Goal: Transaction & Acquisition: Purchase product/service

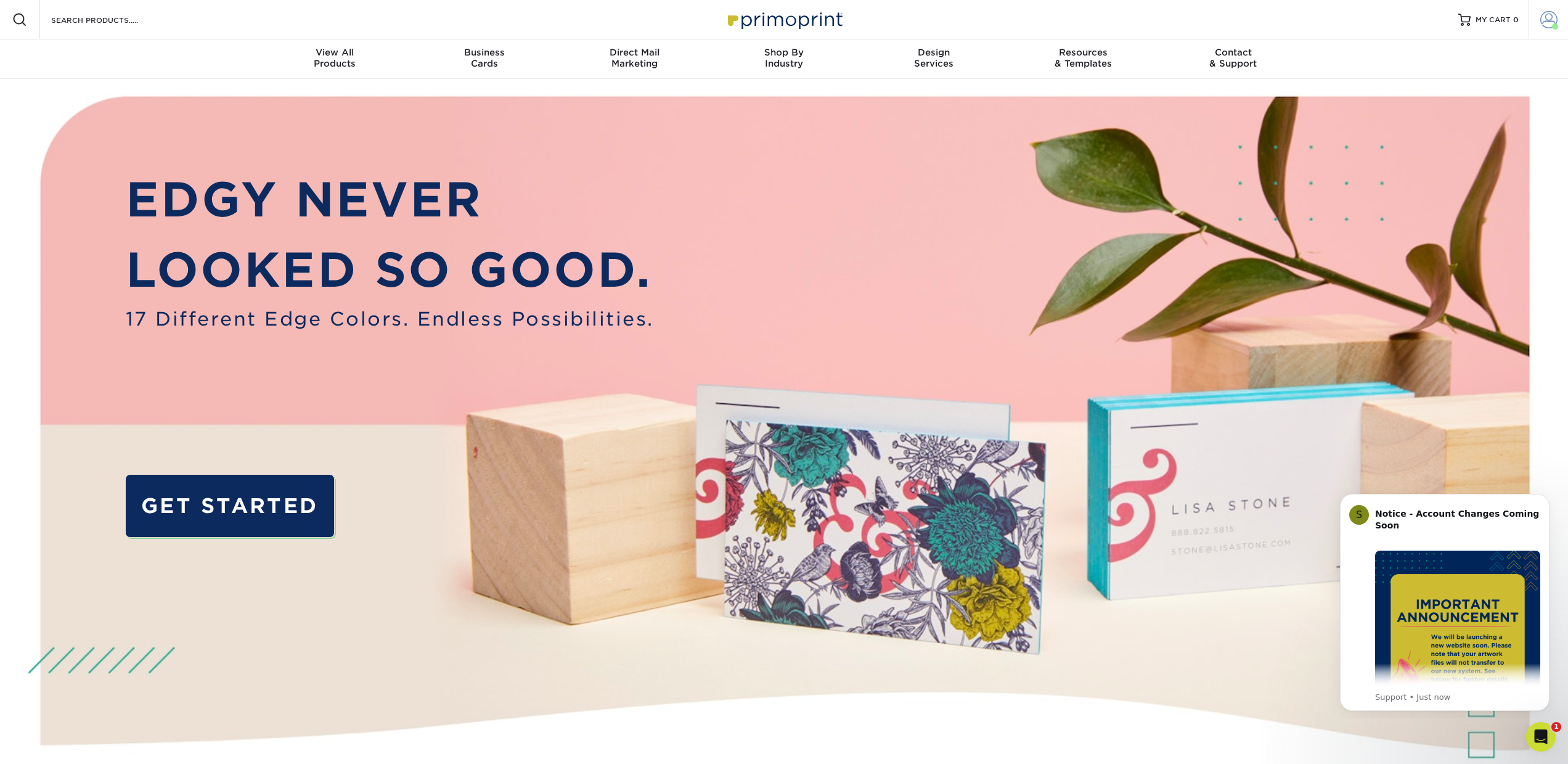
click at [1539, 16] on link "Account" at bounding box center [1548, 20] width 39 height 39
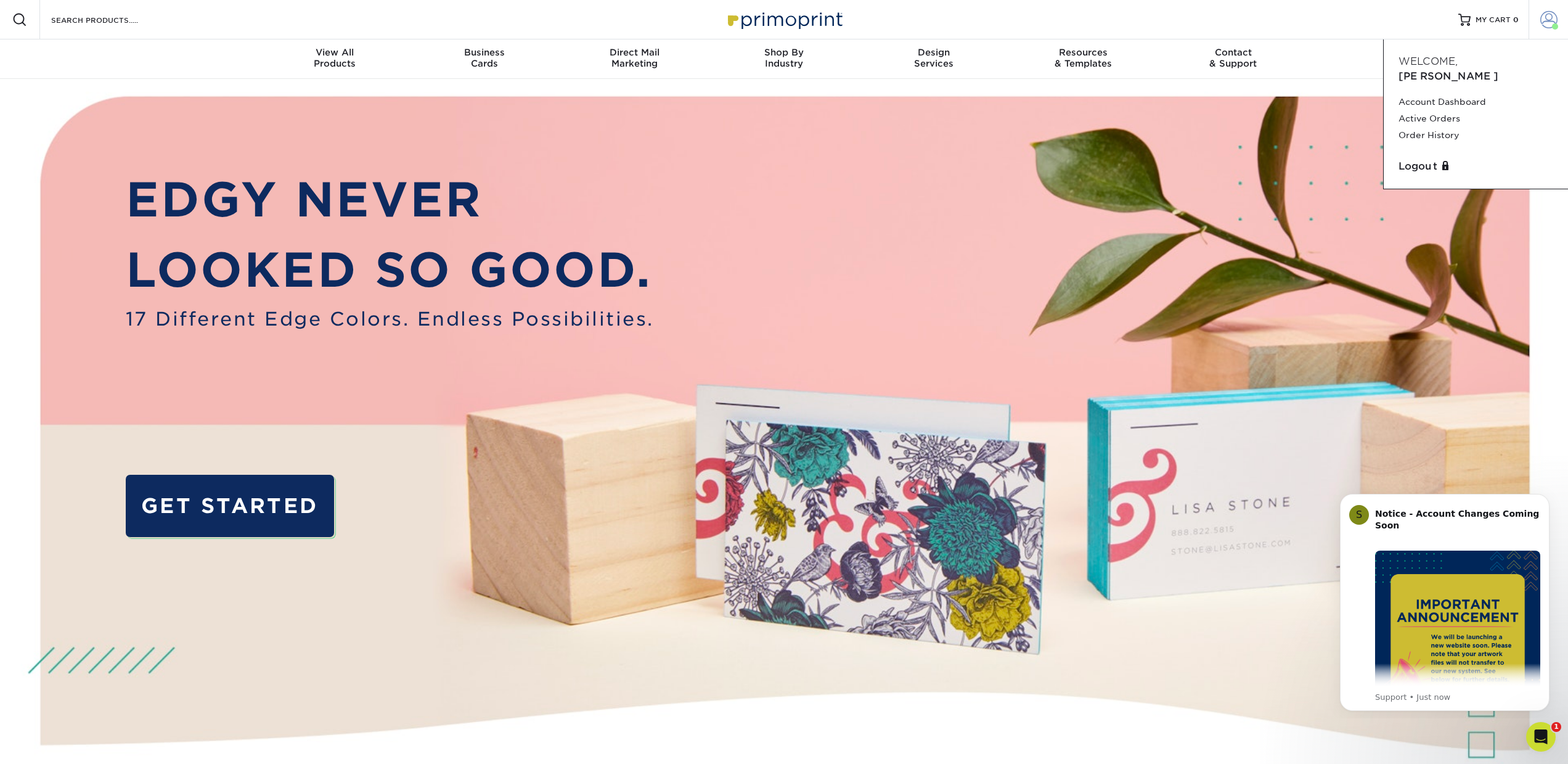
drag, startPoint x: 1541, startPoint y: 17, endPoint x: 1509, endPoint y: 18, distance: 32.0
click at [1541, 17] on span at bounding box center [1549, 20] width 17 height 17
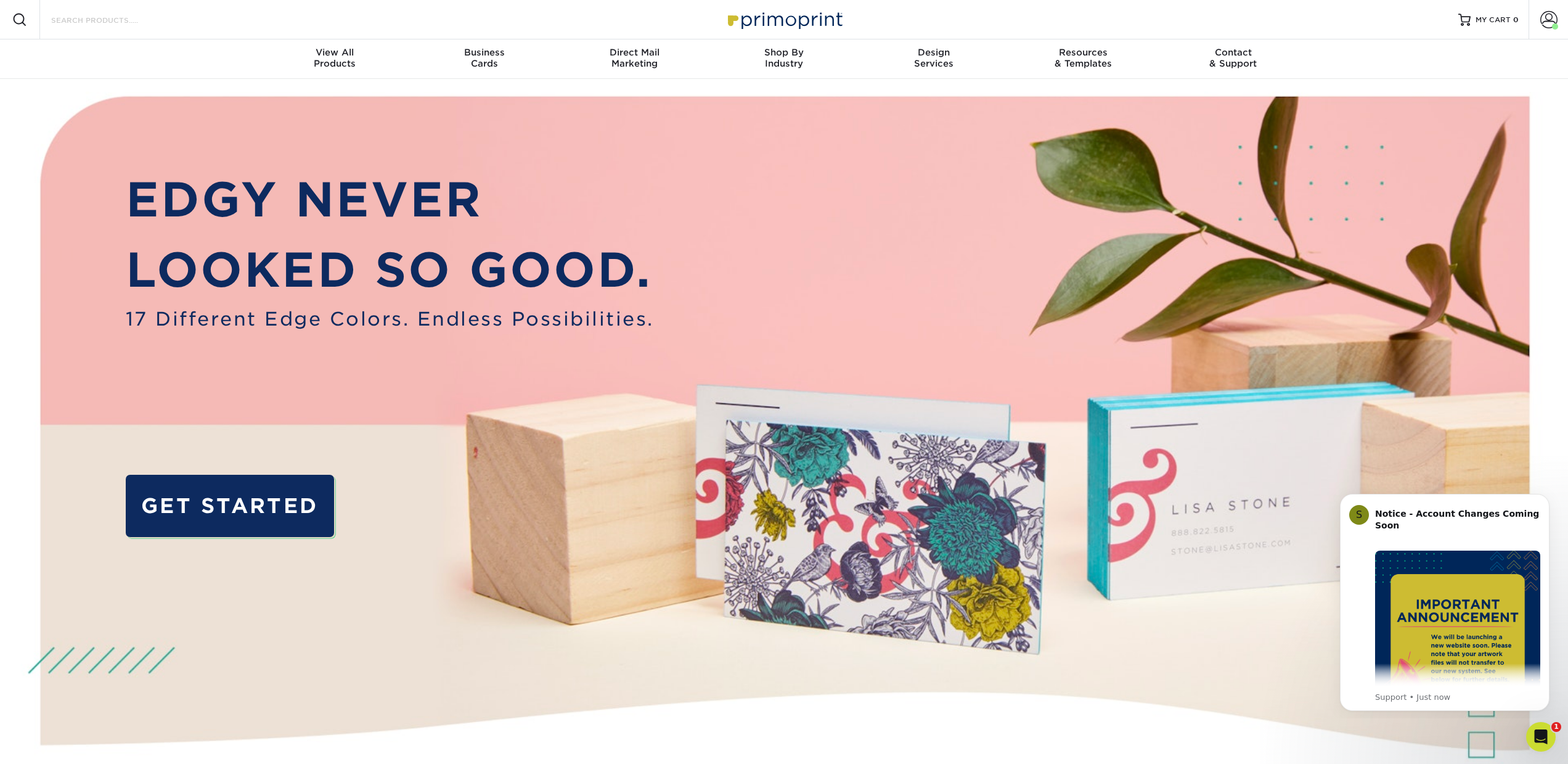
click at [124, 24] on input "Search Products" at bounding box center [109, 20] width 120 height 15
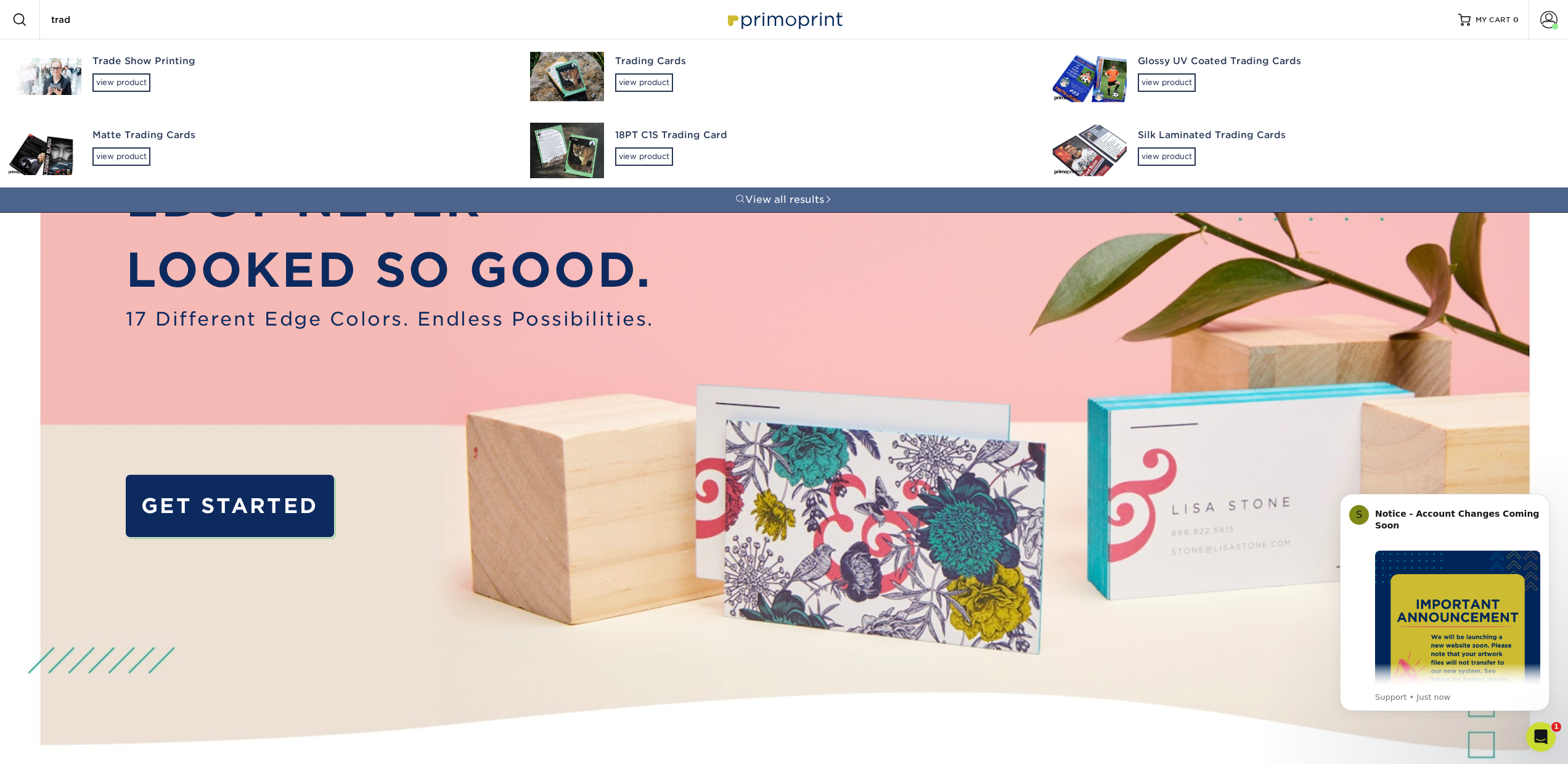
type input "trad"
click at [1235, 60] on div "Glossy UV Coated Trading Cards" at bounding box center [1345, 61] width 416 height 14
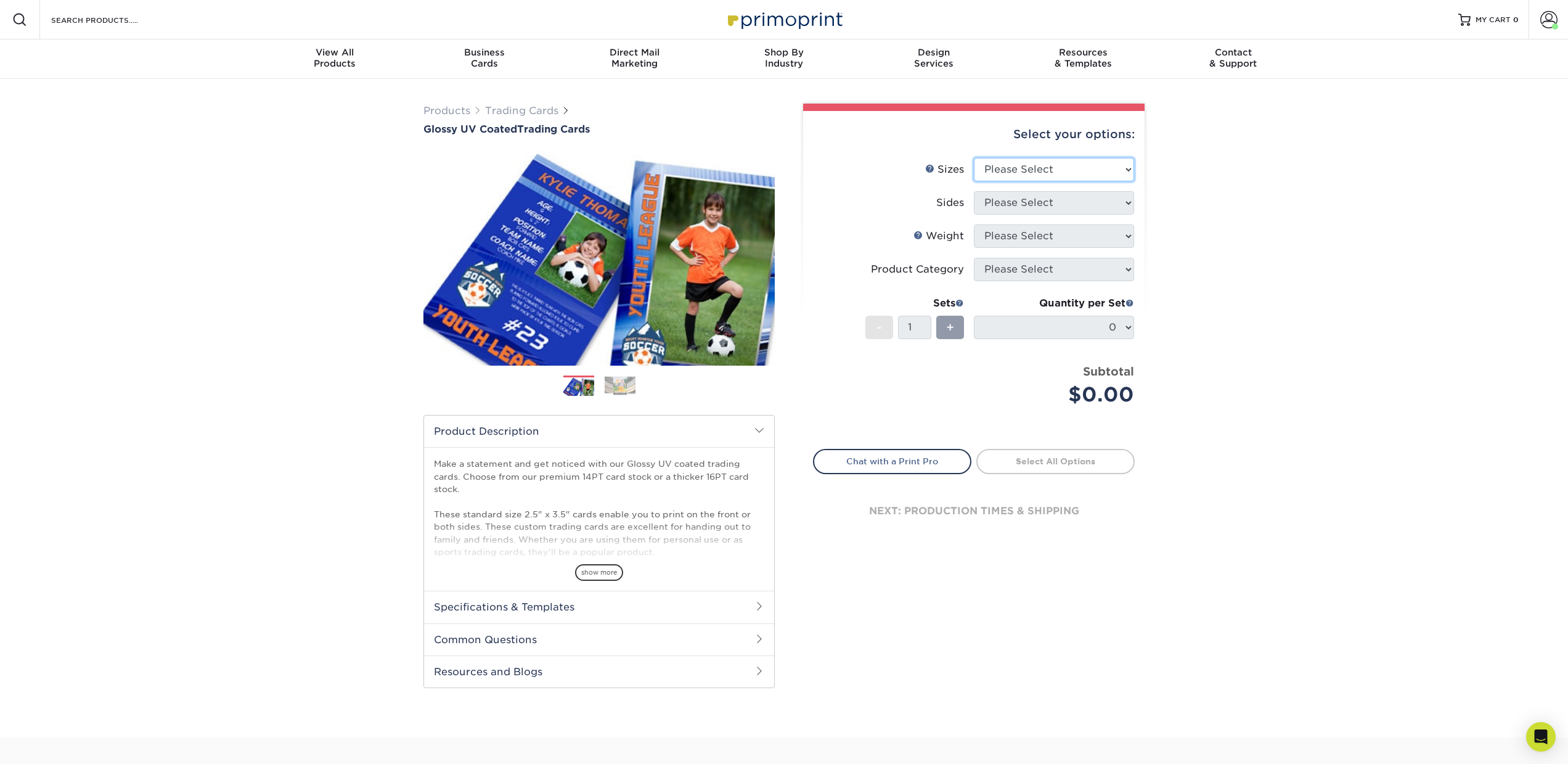
click at [991, 166] on select "Please Select 2.5" x 3.5"" at bounding box center [1054, 169] width 161 height 24
select select "2.50x3.50"
click at [974, 158] on select "Please Select 2.5" x 3.5"" at bounding box center [1054, 169] width 161 height 24
click at [1015, 203] on select "Please Select Print Both Sides Print Front Only" at bounding box center [1054, 203] width 161 height 24
select select "13abbda7-1d64-4f25-8bb2-c179b224825d"
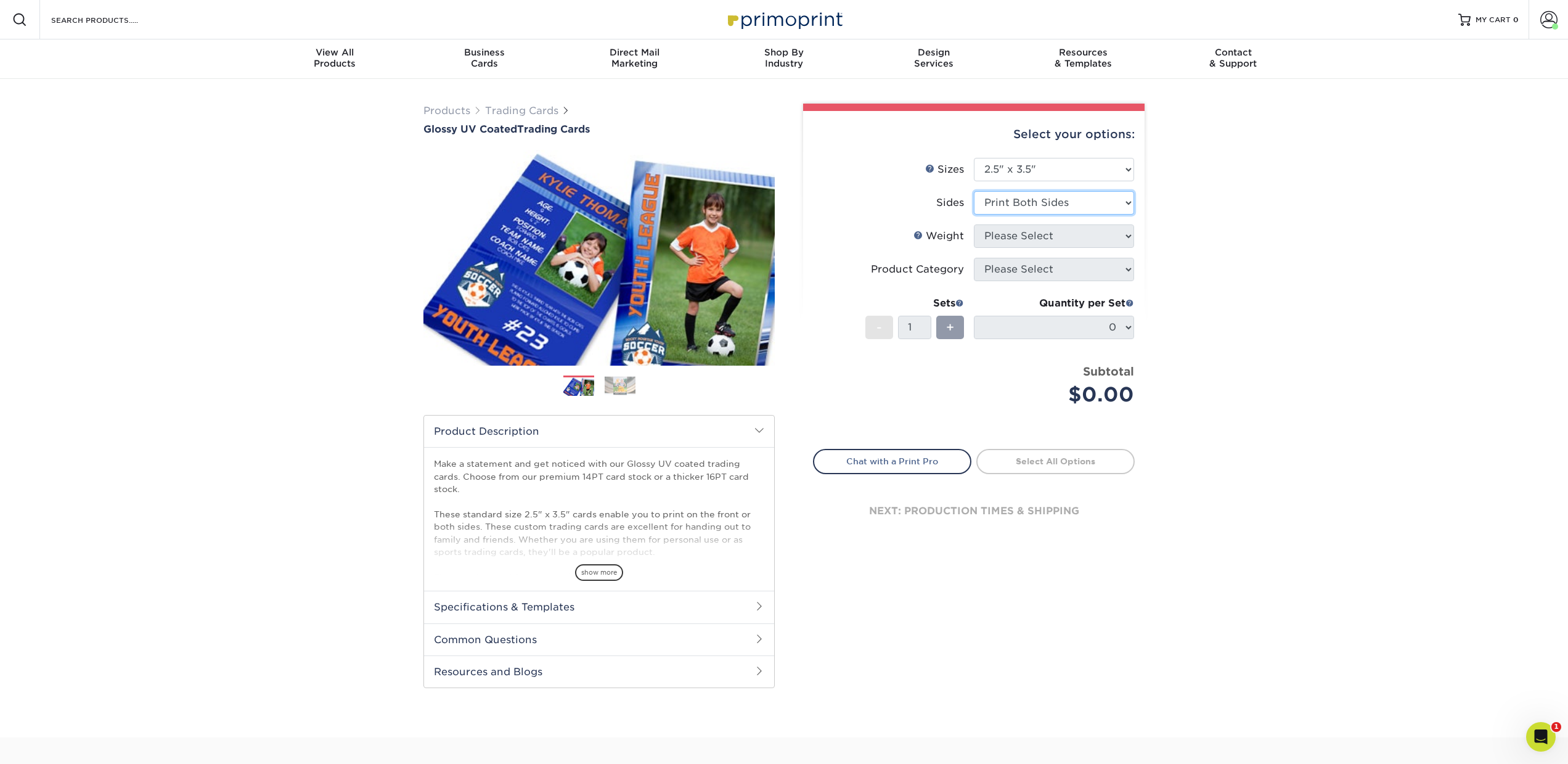
click at [974, 191] on select "Please Select Print Both Sides Print Front Only" at bounding box center [1054, 203] width 161 height 24
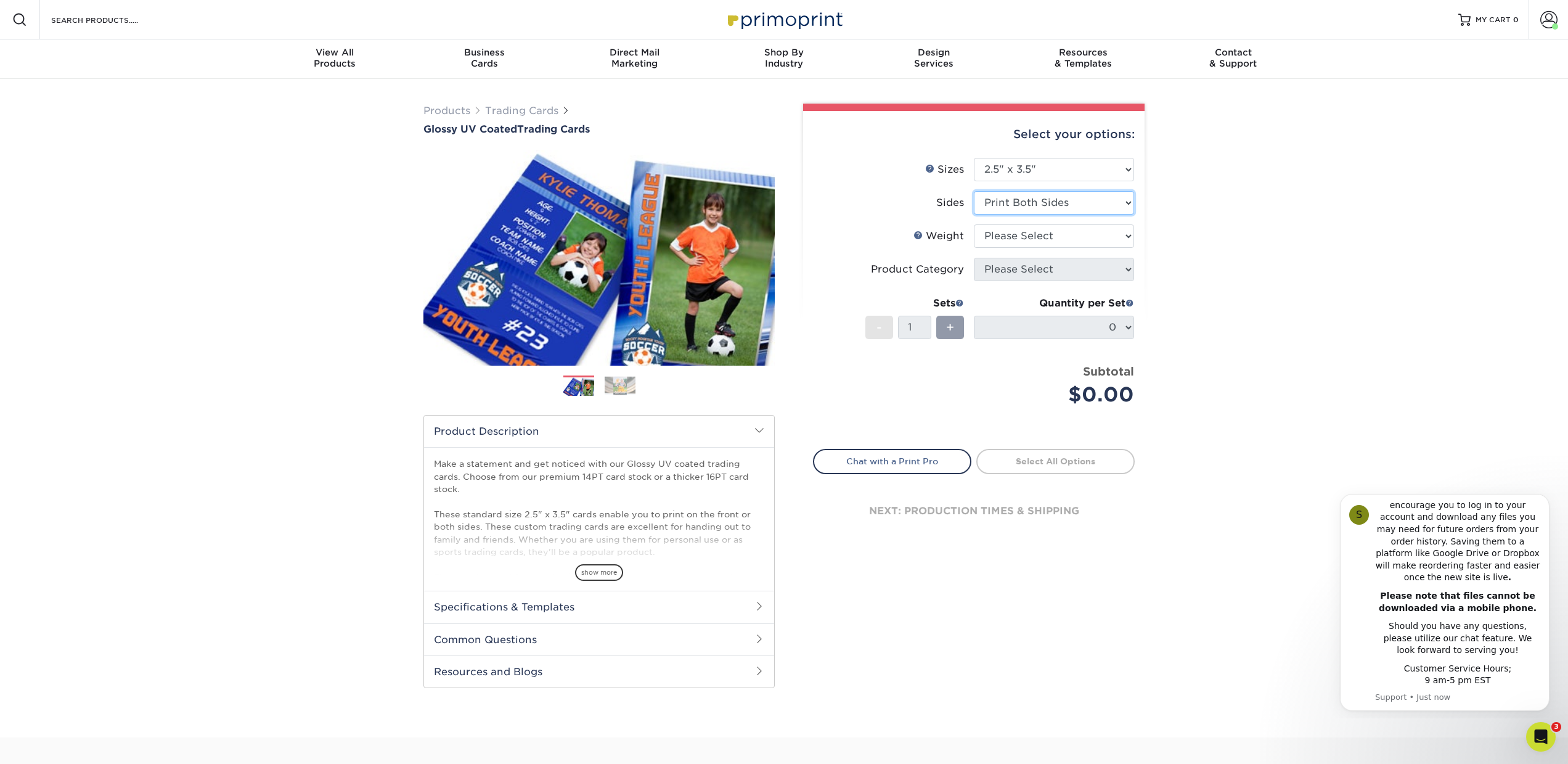
click at [1062, 204] on select "Please Select Print Both Sides Print Front Only" at bounding box center [1054, 203] width 161 height 24
click at [1027, 237] on select "Please Select 16PT 14PT 18PT C1S" at bounding box center [1054, 236] width 161 height 24
select select "14PT"
click at [974, 224] on select "Please Select 16PT 14PT 18PT C1S" at bounding box center [1054, 236] width 161 height 24
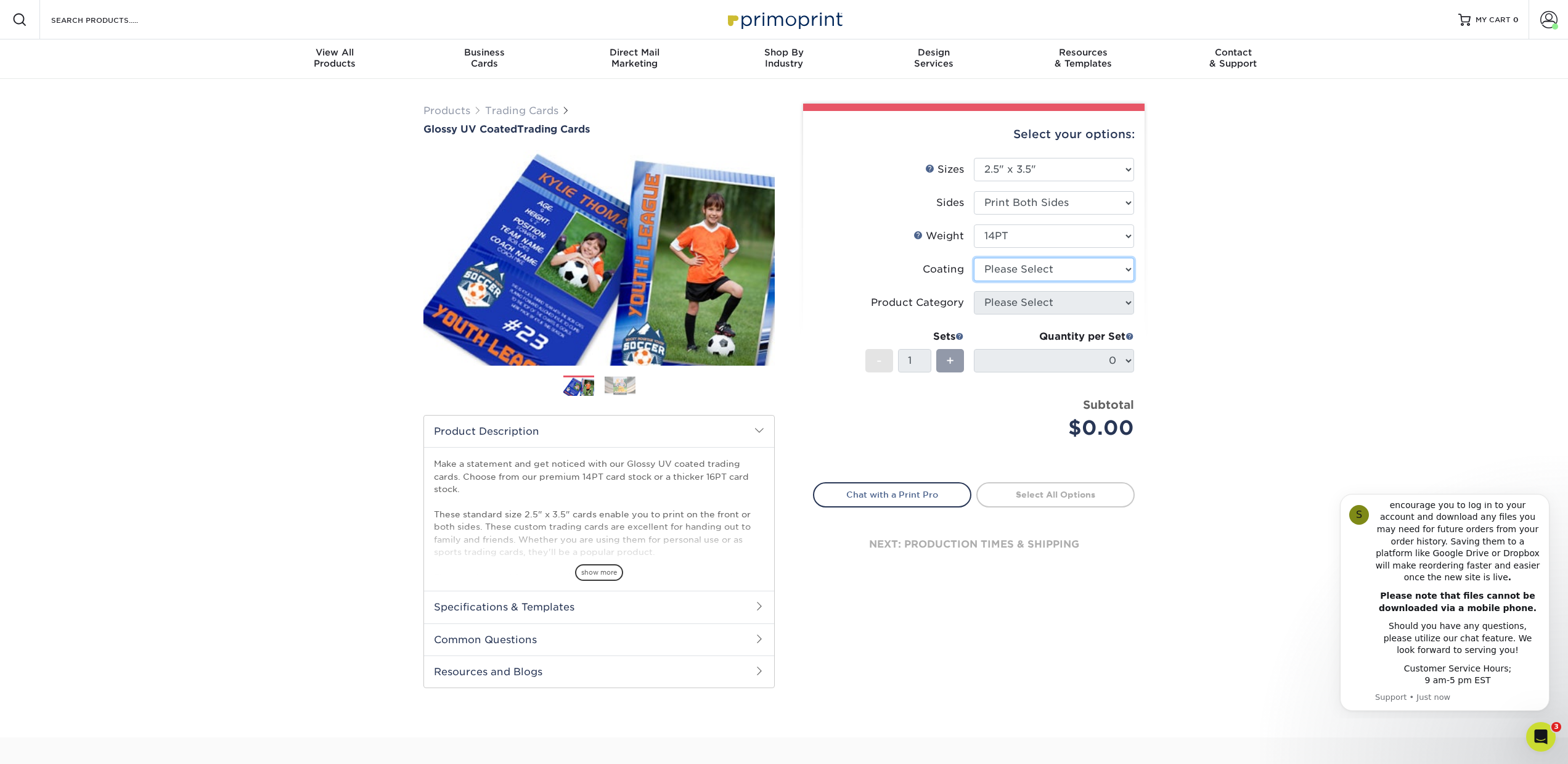
click at [1020, 268] on select at bounding box center [1054, 269] width 161 height 24
select select "1e8116af-acfc-44b1-83dc-8181aa338834"
click at [974, 258] on select at bounding box center [1054, 269] width 161 height 24
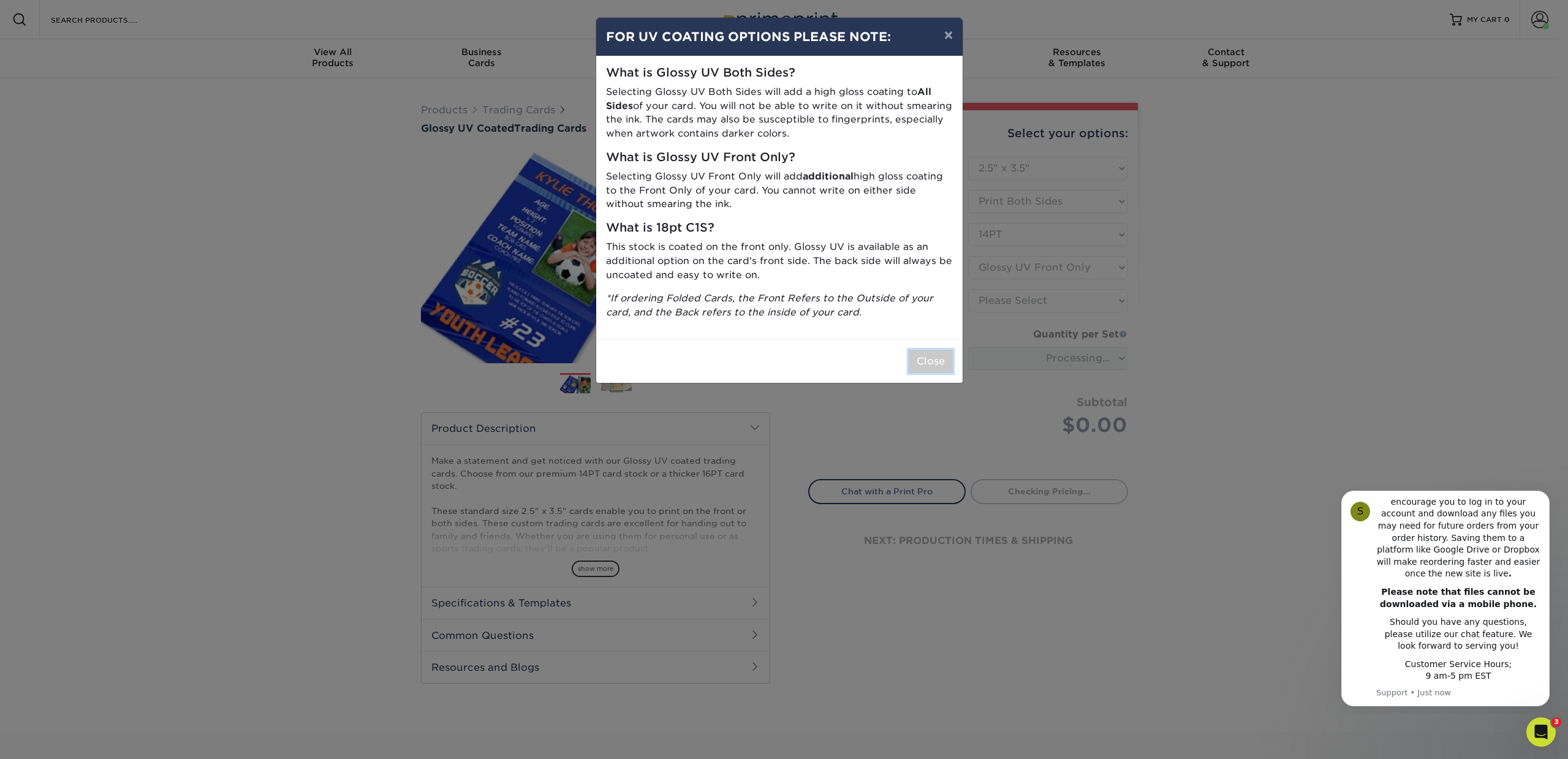
click at [941, 362] on button "Close" at bounding box center [930, 362] width 44 height 23
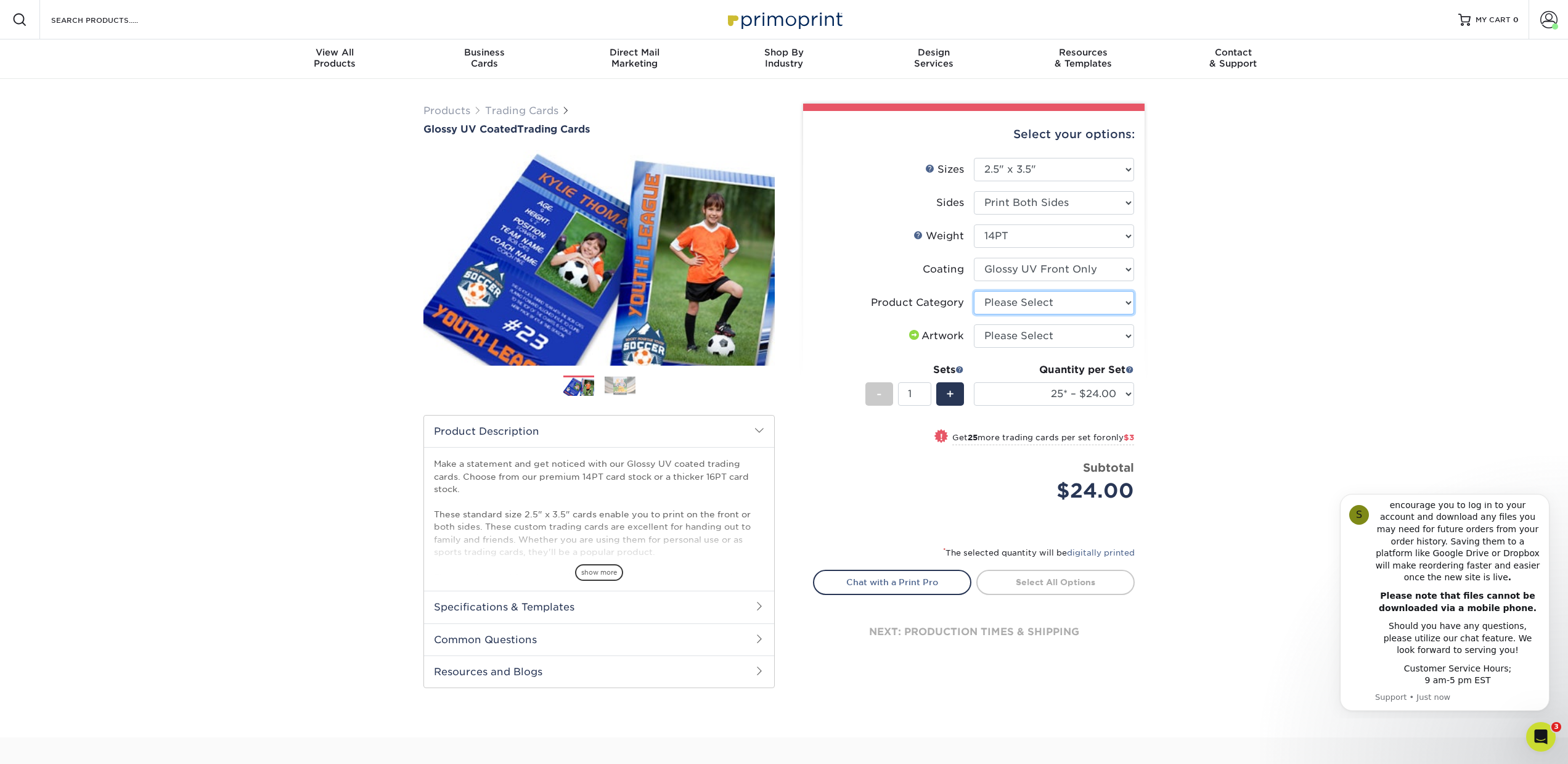
click at [1047, 308] on select "Please Select Trading Cards" at bounding box center [1054, 303] width 161 height 24
select select "c2f9bce9-36c2-409d-b101-c29d9d031e18"
click at [974, 291] on select "Please Select Trading Cards" at bounding box center [1054, 303] width 161 height 24
click at [1035, 334] on select "Please Select I will upload files I need a design - $100" at bounding box center [1054, 336] width 161 height 24
select select "upload"
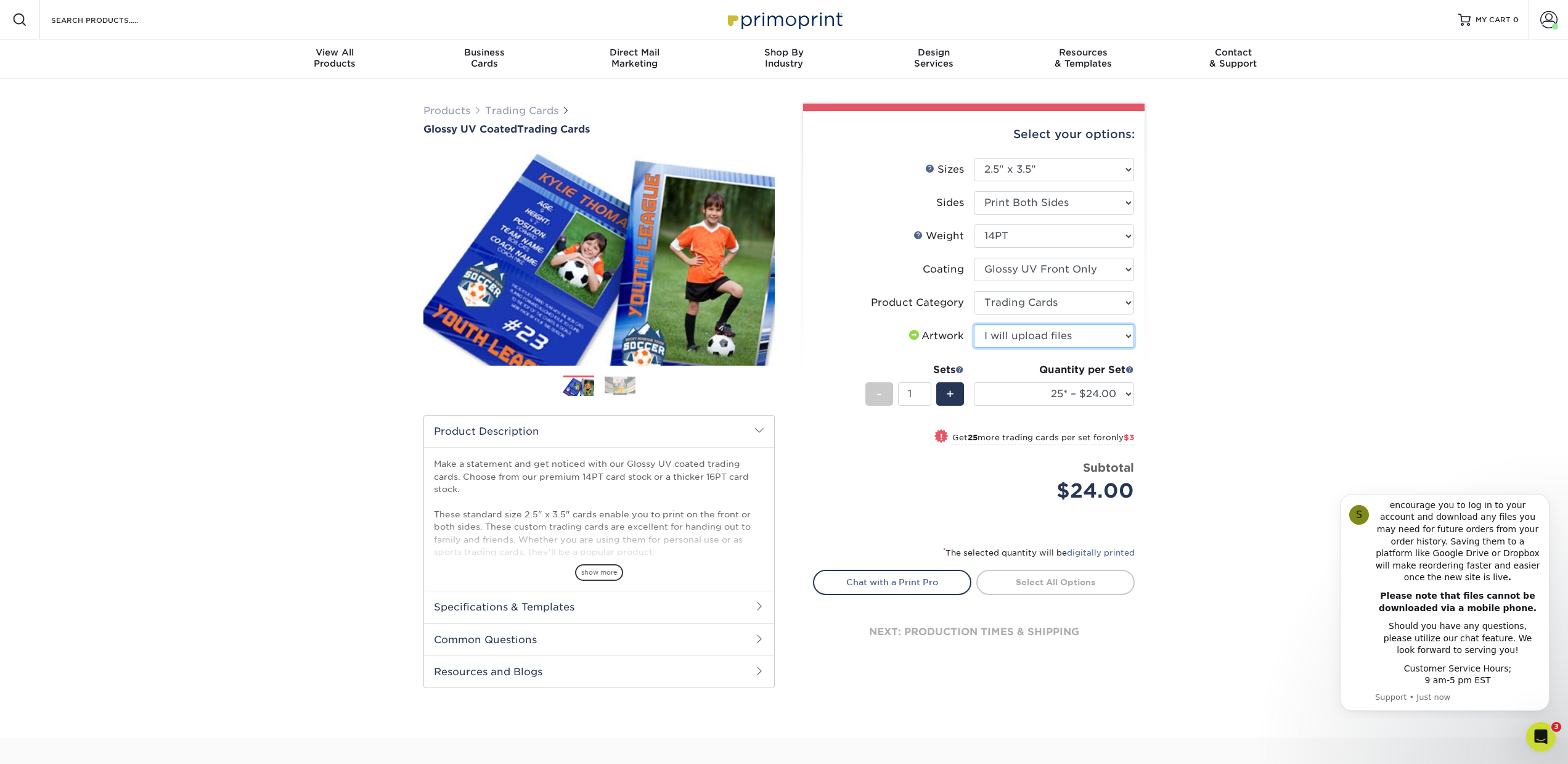
click at [974, 325] on select "Please Select I will upload files I need a design - $100" at bounding box center [1054, 336] width 161 height 24
click at [949, 394] on span "+" at bounding box center [950, 394] width 8 height 18
type input "2"
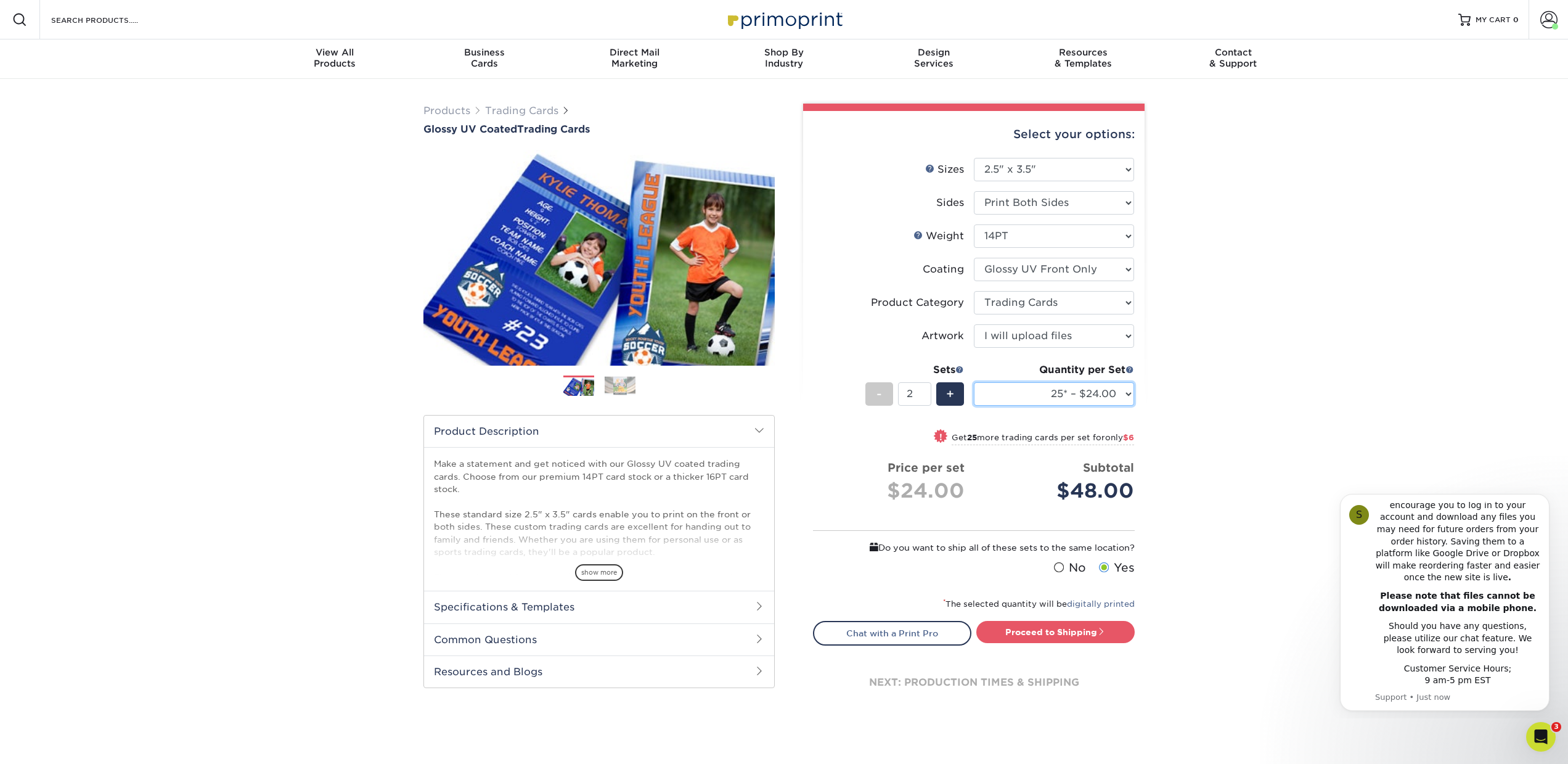
click at [1076, 392] on select "25* – $24.00 50* – $27.00 75* – $34.00 100* – $37.00 250* – $48.00 500 – $59.00…" at bounding box center [1054, 394] width 161 height 24
click at [974, 382] on select "25* – $24.00 50* – $27.00 75* – $34.00 100* – $37.00 250* – $48.00 500 – $59.00…" at bounding box center [1054, 394] width 161 height 24
click at [1105, 395] on select "25* – $24.00 50* – $27.00 75* – $34.00 100* – $37.00 250* – $48.00 500 – $59.00…" at bounding box center [1054, 394] width 161 height 24
click at [974, 382] on select "25* – $24.00 50* – $27.00 75* – $34.00 100* – $37.00 250* – $48.00 500 – $59.00…" at bounding box center [1054, 394] width 161 height 24
click at [1104, 394] on select "25* – $24.00 50* – $27.00 75* – $34.00 100* – $37.00 250* – $48.00 500 – $59.00…" at bounding box center [1054, 394] width 161 height 24
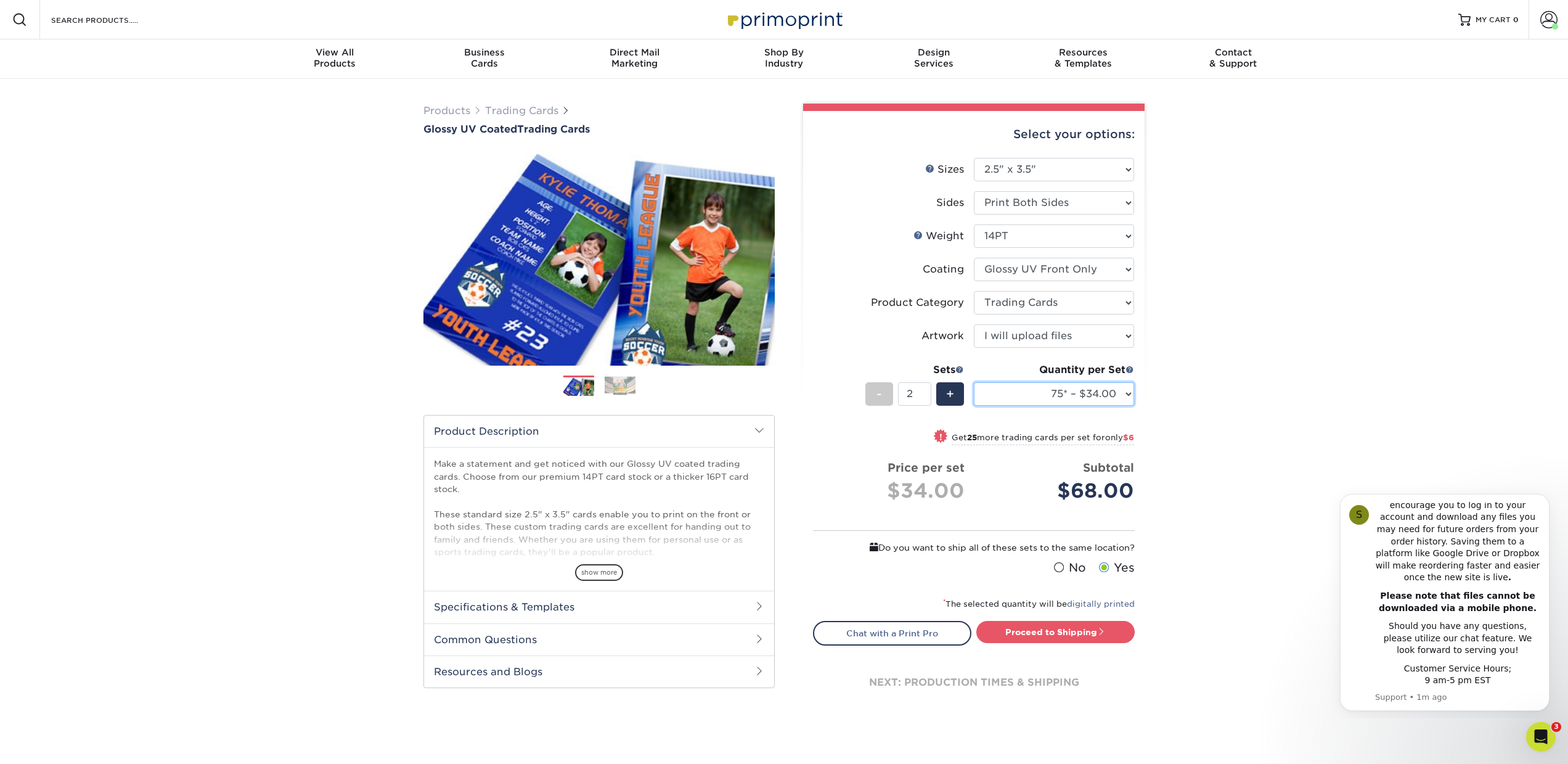
select select "100* – $37.00"
click at [974, 382] on select "25* – $24.00 50* – $27.00 75* – $34.00 100* – $37.00 250* – $48.00 500 – $59.00…" at bounding box center [1054, 394] width 161 height 24
click at [1203, 418] on div "Products Trading Cards Glossy UV Coated Trading Cards Previous Next /" at bounding box center [784, 421] width 1568 height 685
click at [1067, 639] on link "Proceed to Shipping" at bounding box center [1055, 632] width 158 height 22
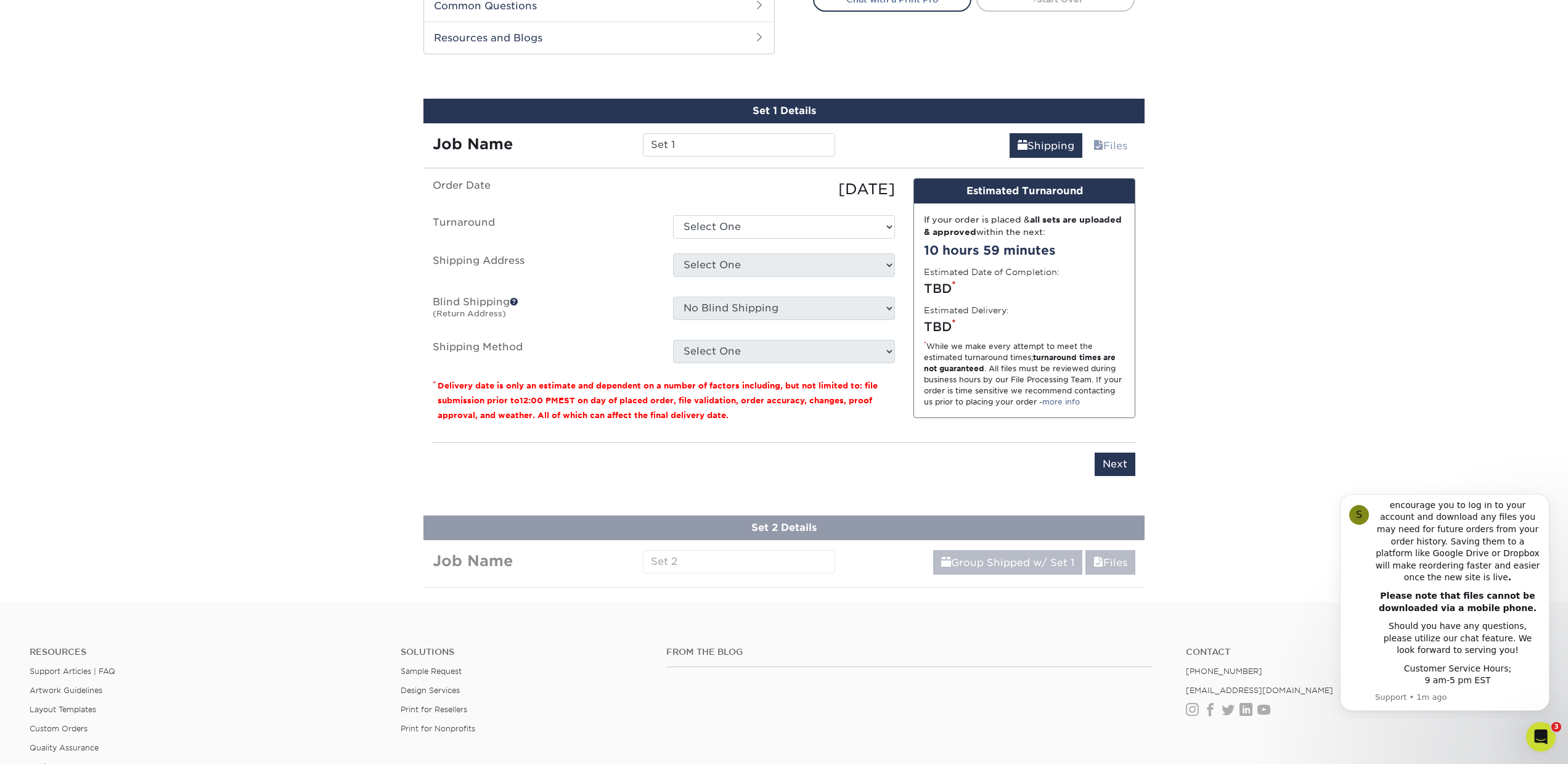
scroll to position [654, 0]
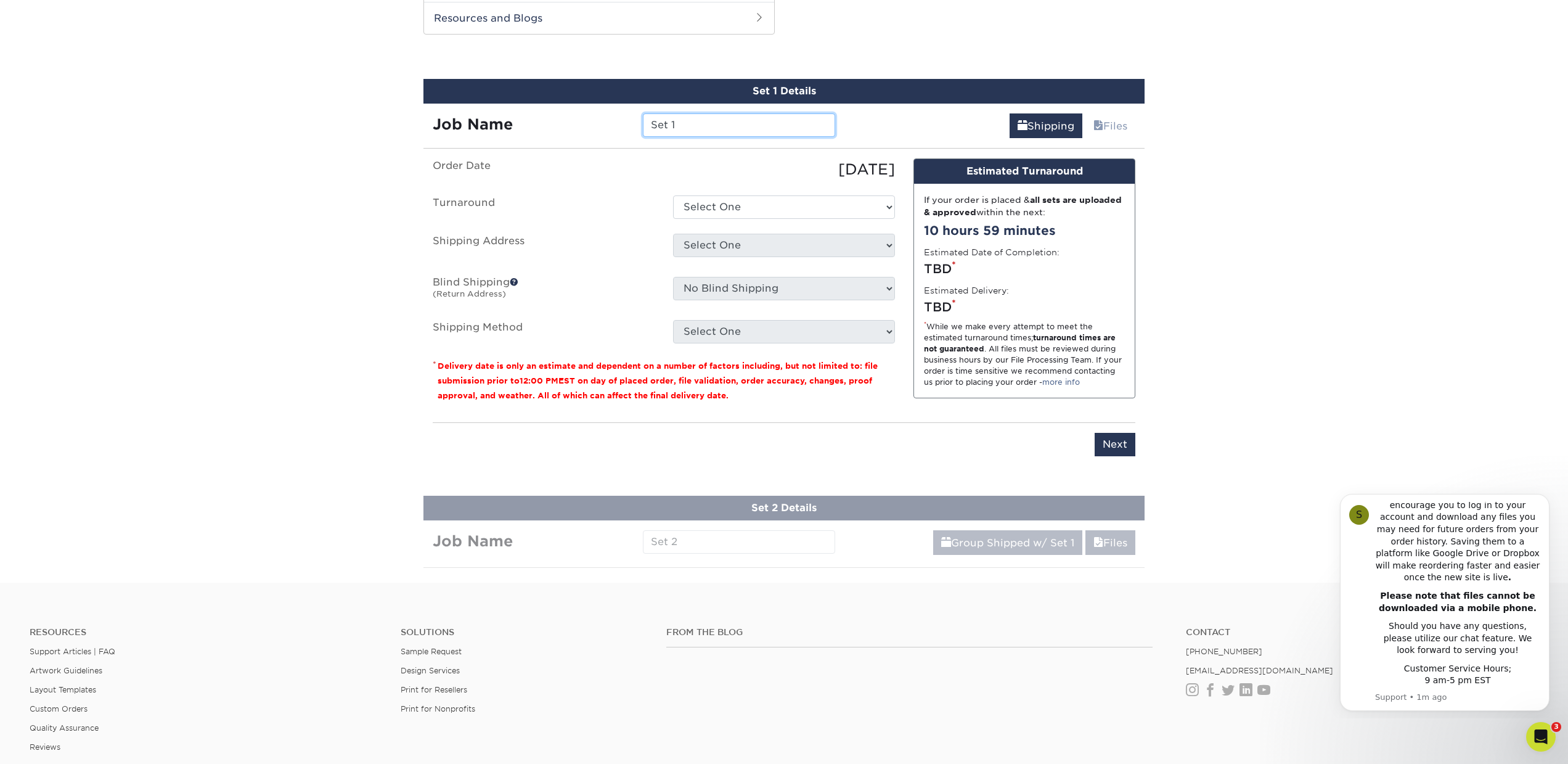
click at [693, 124] on input "Set 1" at bounding box center [739, 125] width 192 height 24
type input "3DS card"
click at [787, 208] on select "Select One 2-4 Business Days 2 Day Next Business Day" at bounding box center [784, 207] width 222 height 24
select select "343b4a41-b766-4f2a-9ae1-a4e780f1b896"
click at [673, 195] on select "Select One 2-4 Business Days 2 Day Next Business Day" at bounding box center [784, 207] width 222 height 24
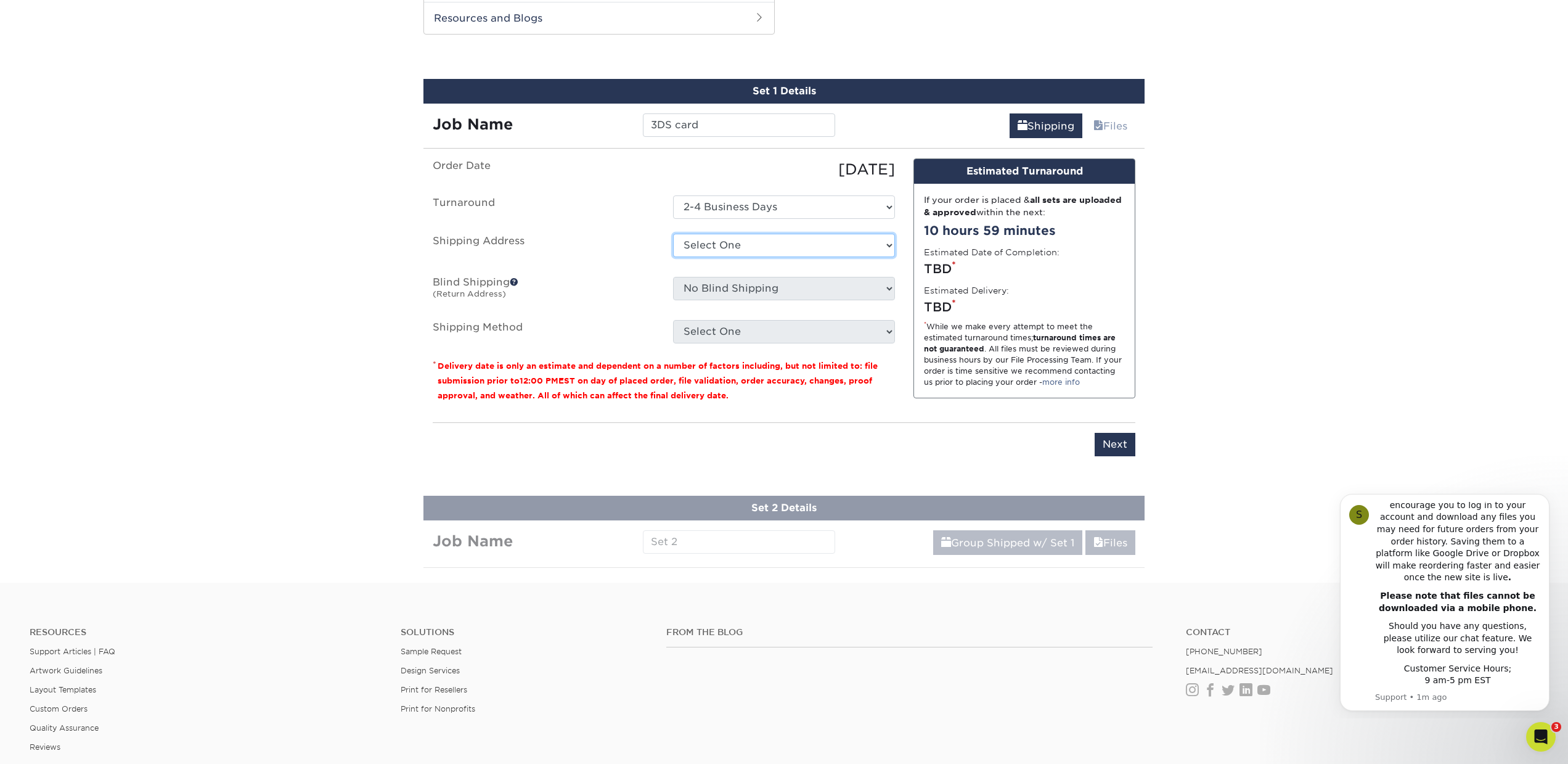
click at [730, 241] on select "Select One Random Ranch RE Office Palmdale + Add New Address" at bounding box center [784, 246] width 222 height 24
select select "257557"
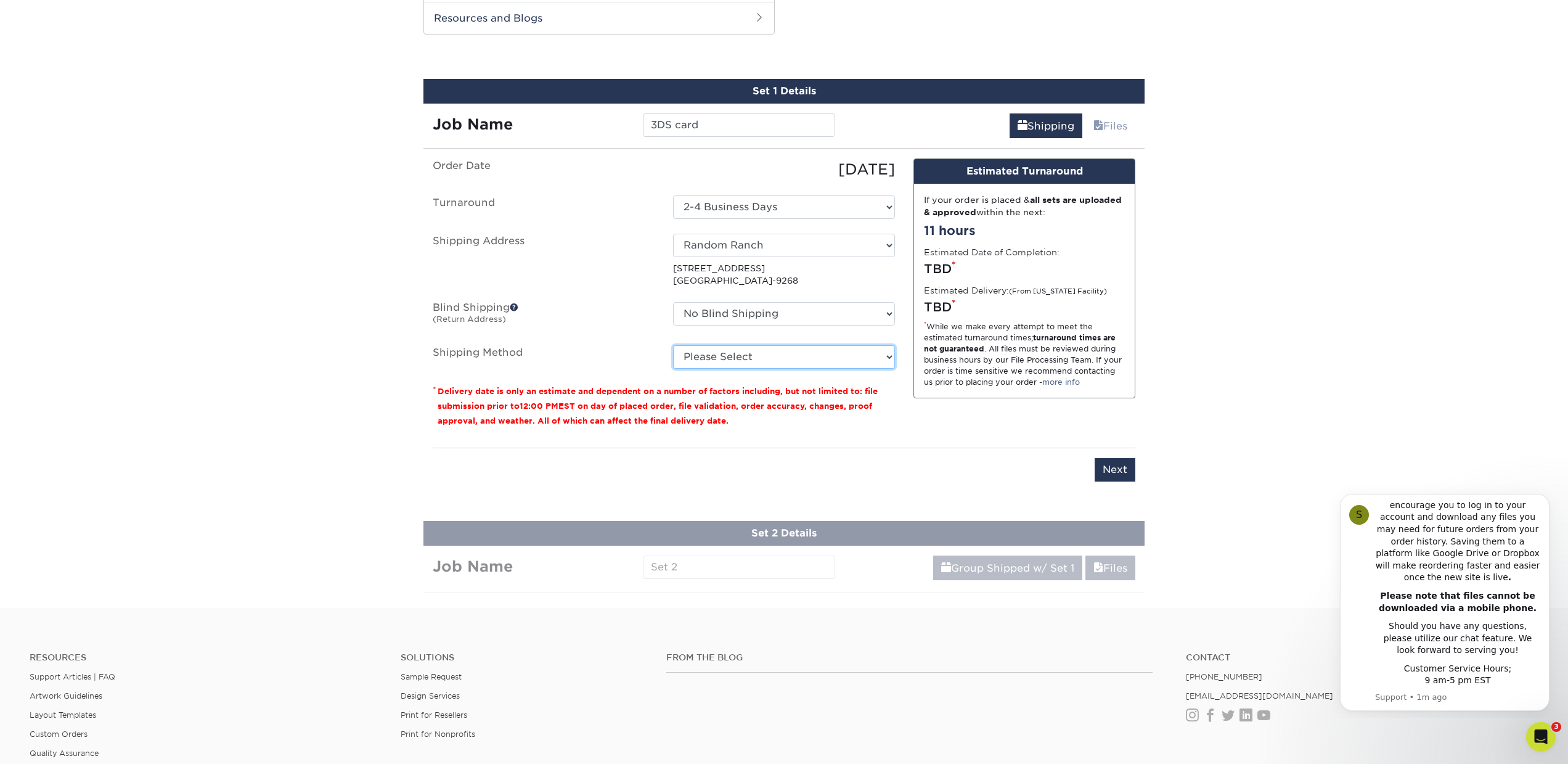
click at [786, 357] on select "Please Select Ground Shipping (+$34.08) 3 Day Shipping Service (+$39.00) 2 Day …" at bounding box center [784, 357] width 222 height 24
select select "03"
click at [673, 345] on select "Please Select Ground Shipping (+$34.08) 3 Day Shipping Service (+$39.00) 2 Day …" at bounding box center [784, 357] width 222 height 24
click at [1119, 468] on input "Next" at bounding box center [1115, 470] width 41 height 24
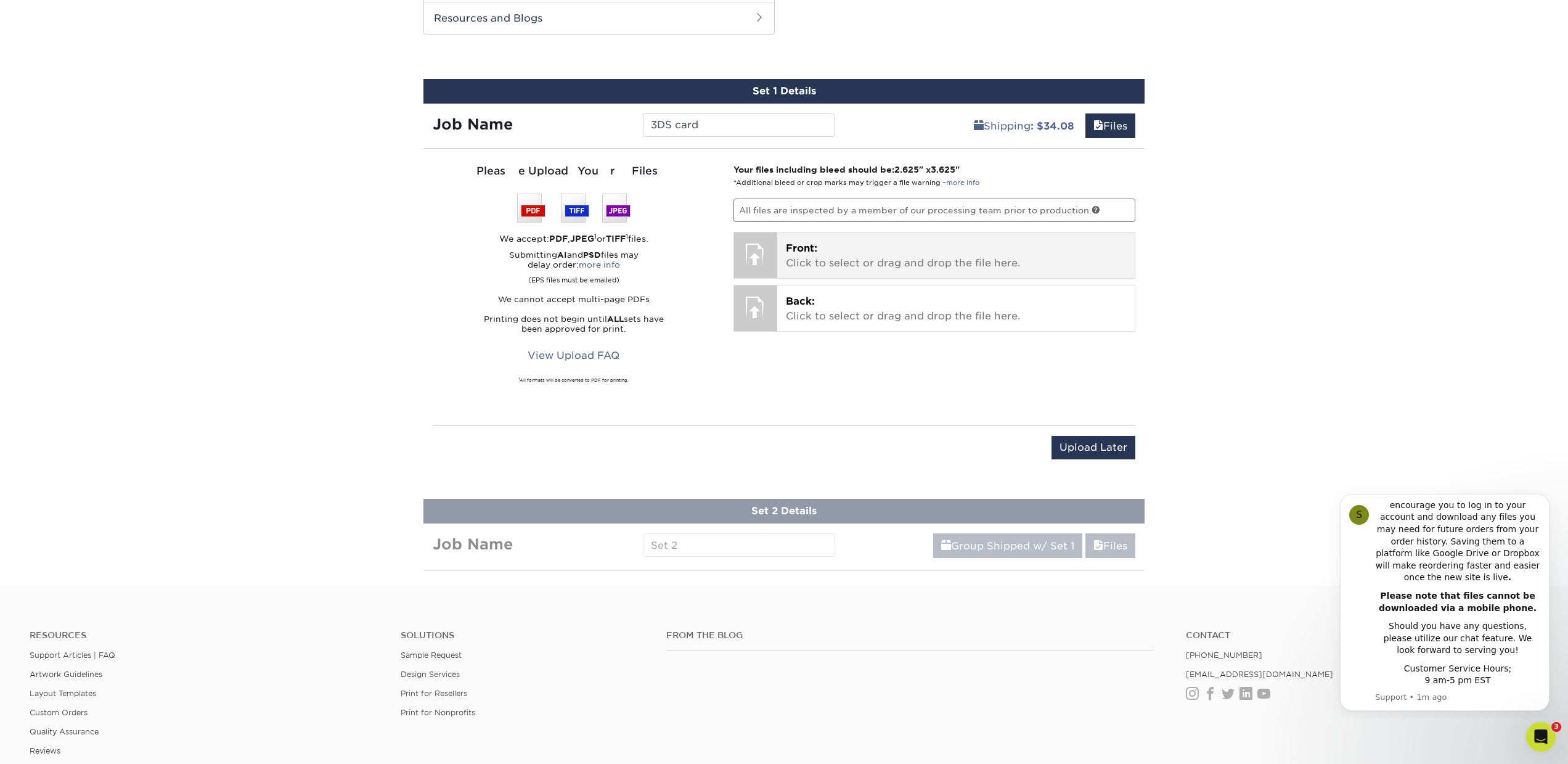
click at [797, 260] on p "Front: Click to select or drag and drop the file here." at bounding box center [956, 256] width 341 height 30
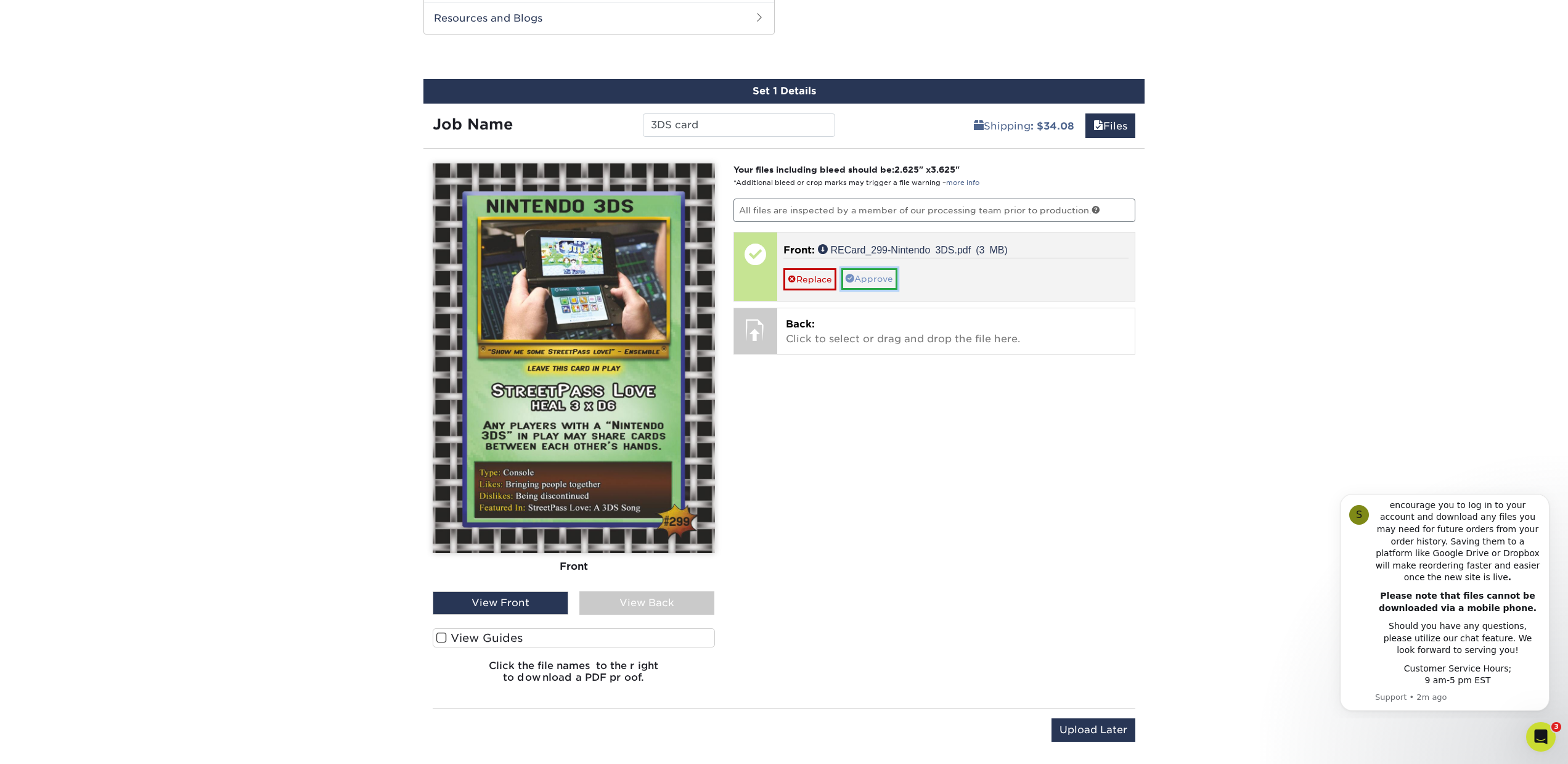
click at [870, 279] on link "Approve" at bounding box center [869, 279] width 56 height 21
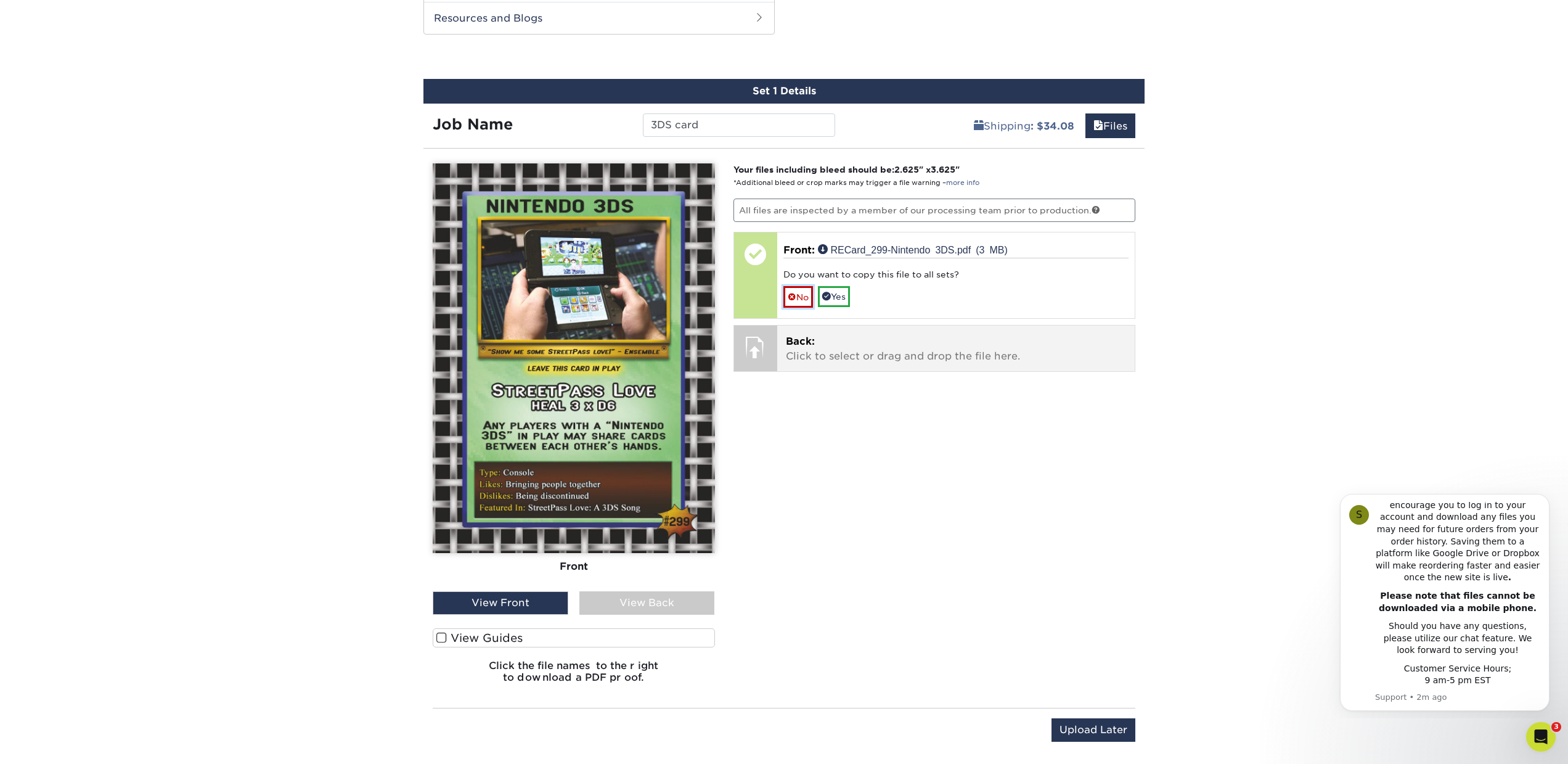
click at [802, 297] on link "No" at bounding box center [798, 296] width 30 height 21
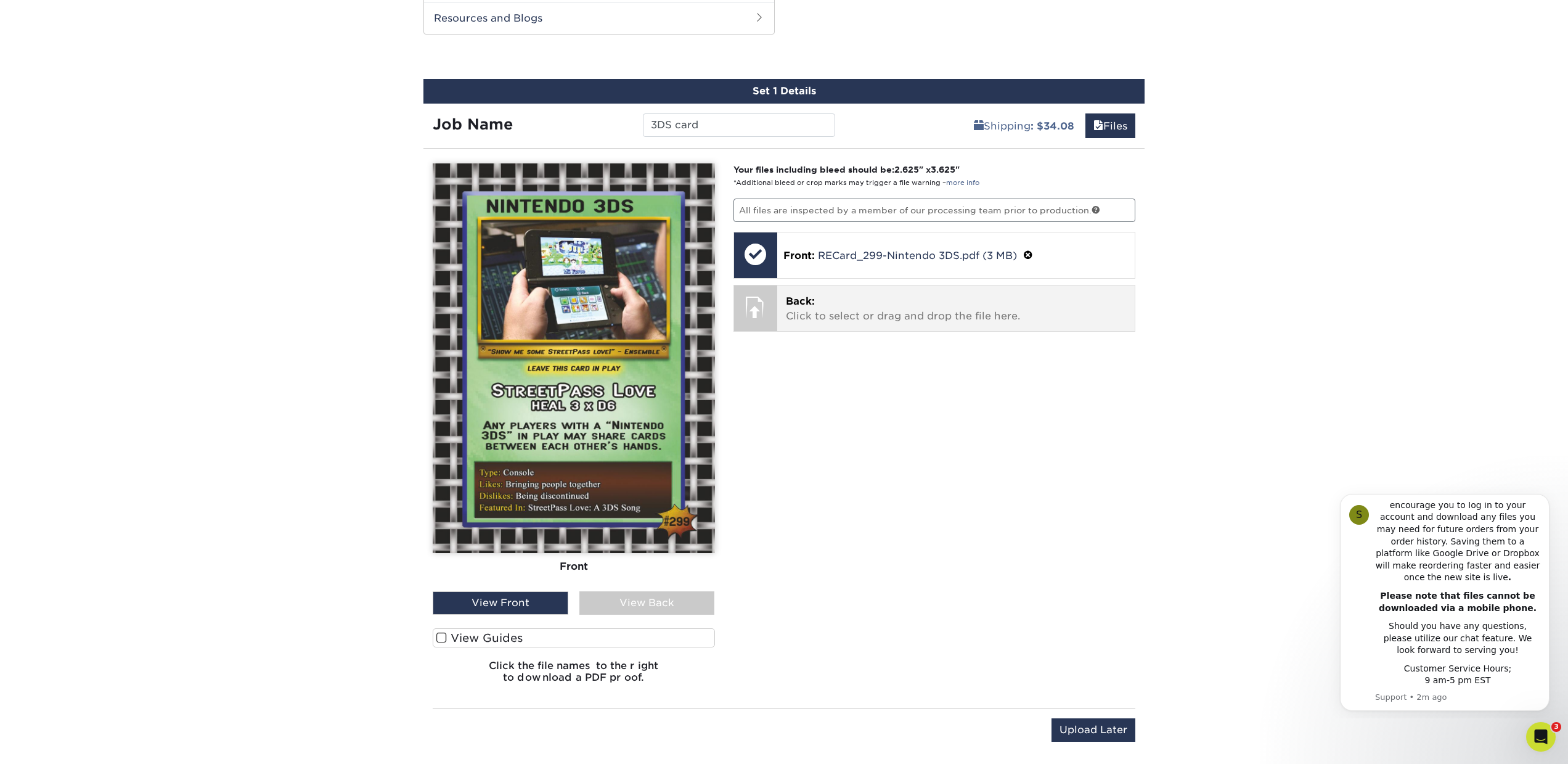
click at [841, 298] on p "Back: Click to select or drag and drop the file here." at bounding box center [956, 309] width 341 height 30
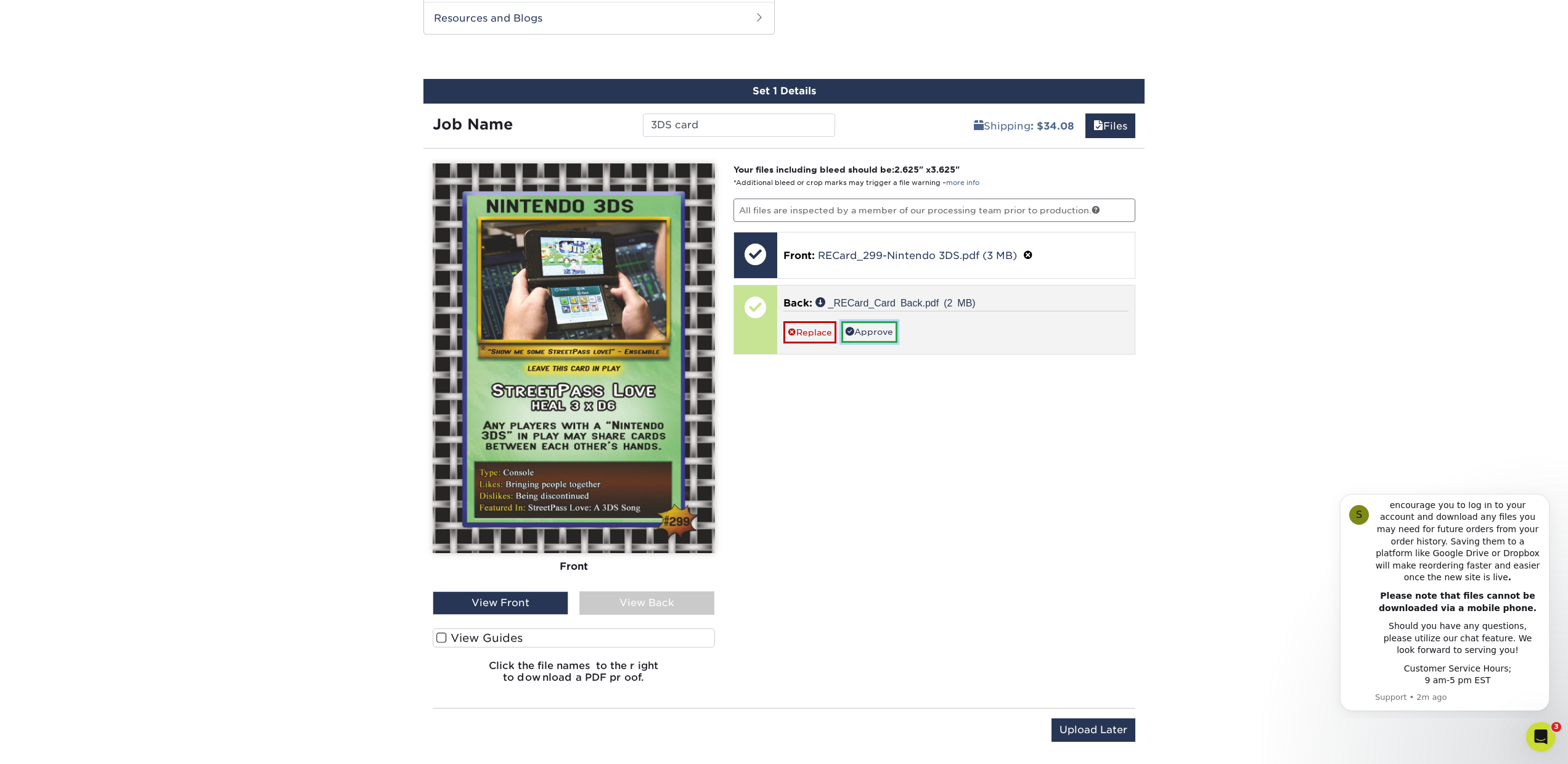
click at [873, 332] on link "Approve" at bounding box center [869, 332] width 56 height 21
click at [843, 352] on link "Yes" at bounding box center [834, 350] width 32 height 21
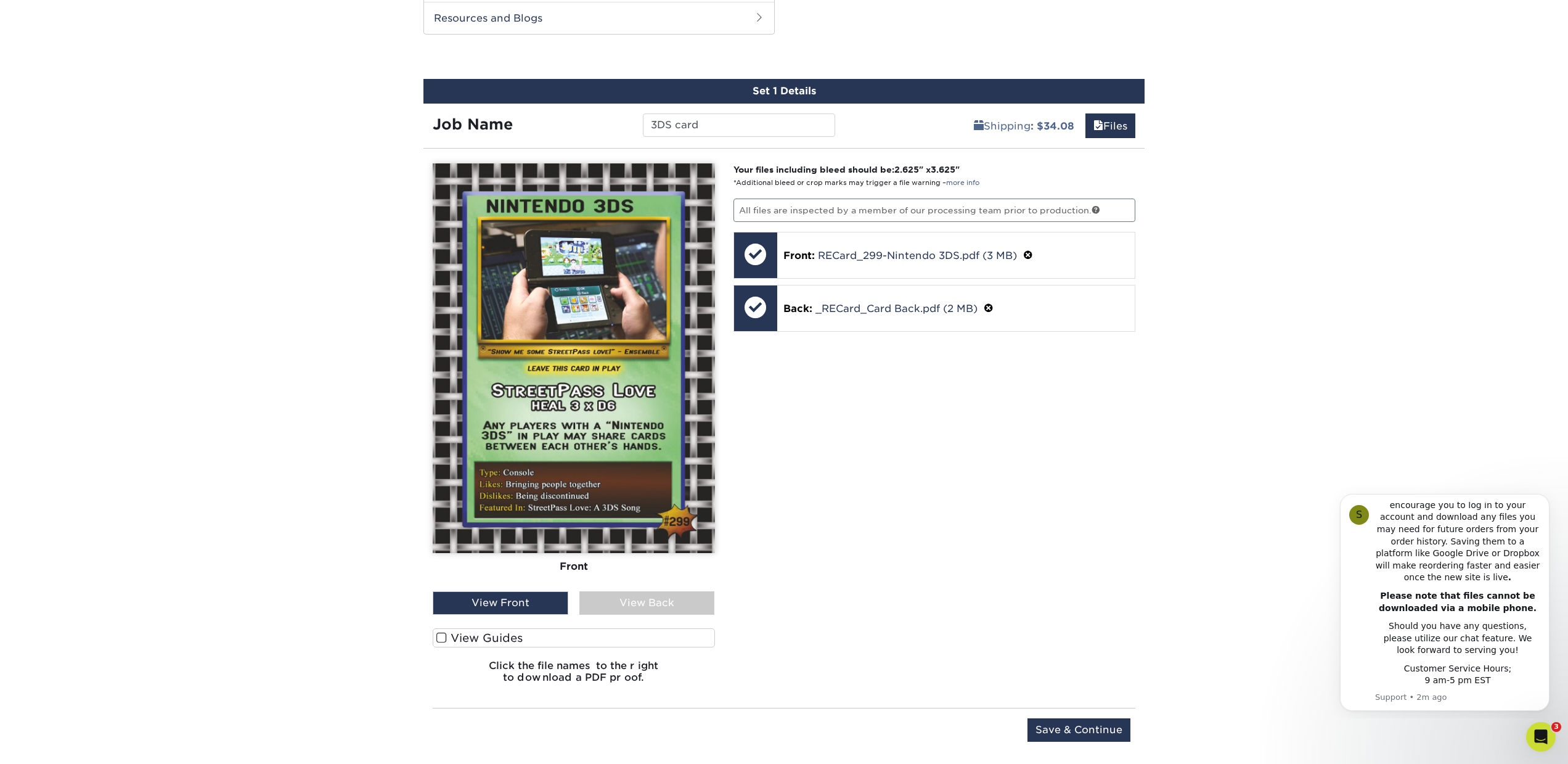
click at [621, 608] on div "View Back" at bounding box center [647, 603] width 135 height 24
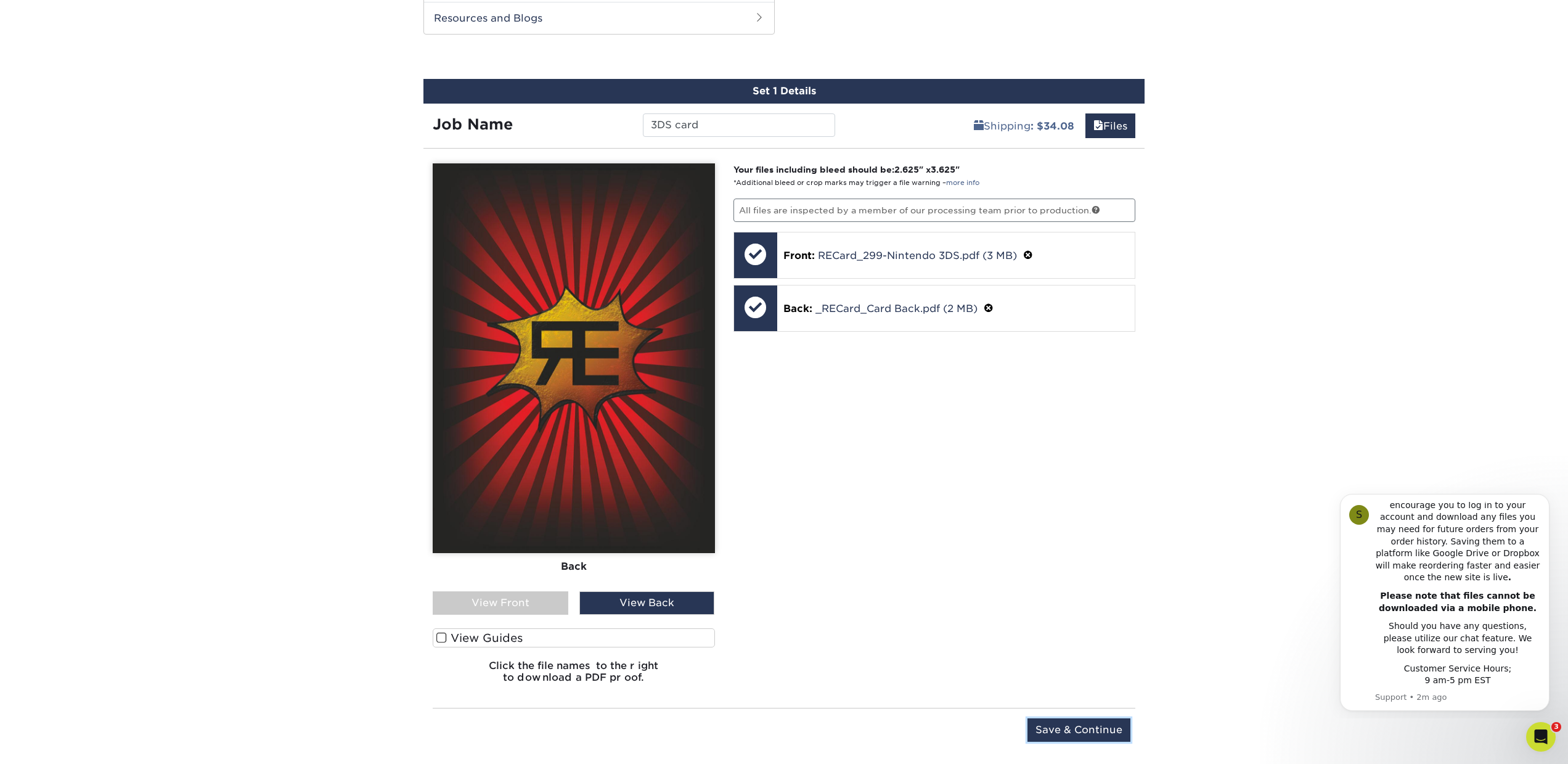
click at [1081, 733] on input "Save & Continue" at bounding box center [1078, 730] width 103 height 24
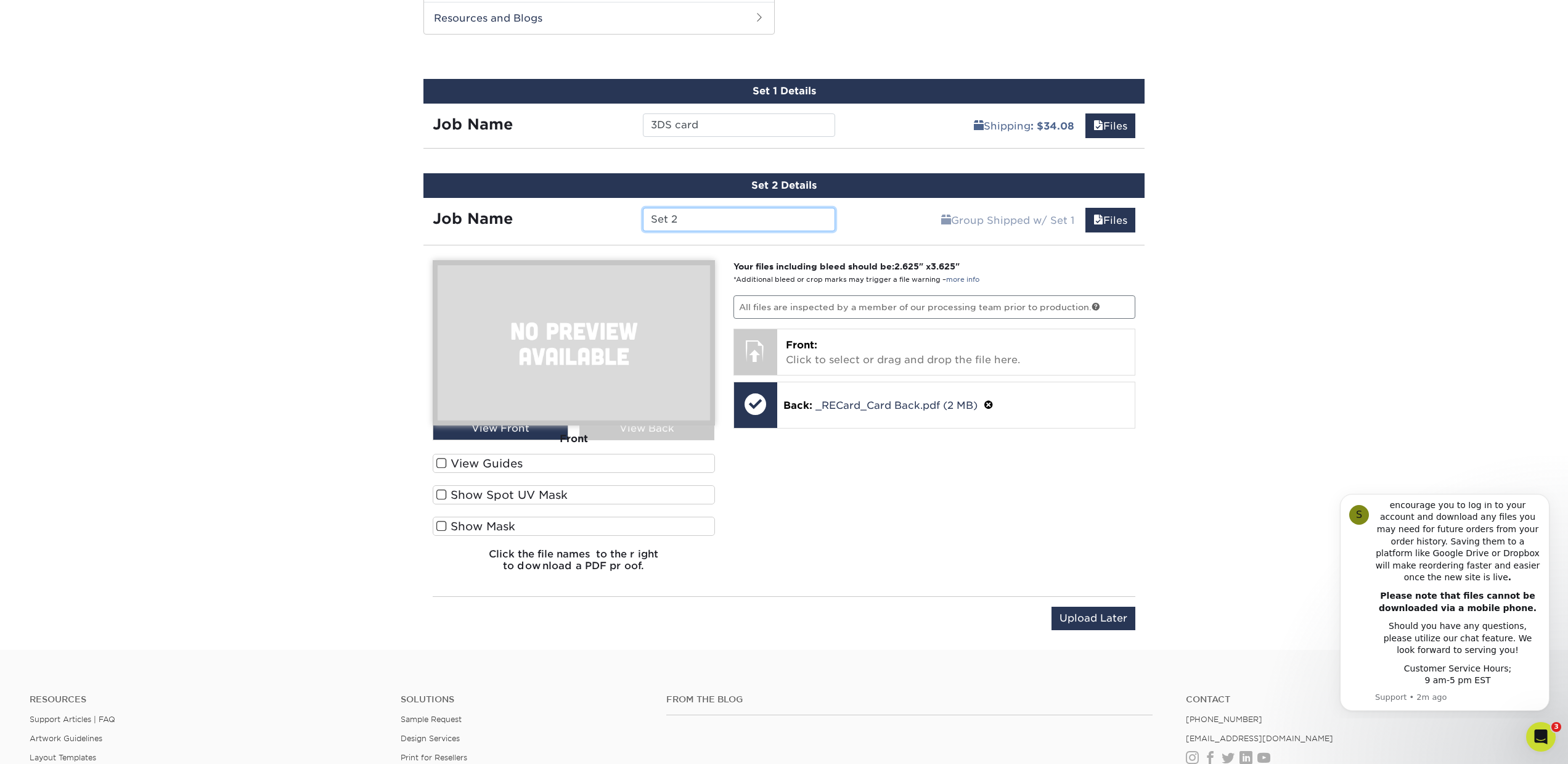
click at [700, 225] on input "Set 2" at bounding box center [739, 220] width 192 height 24
type input "Rod white card"
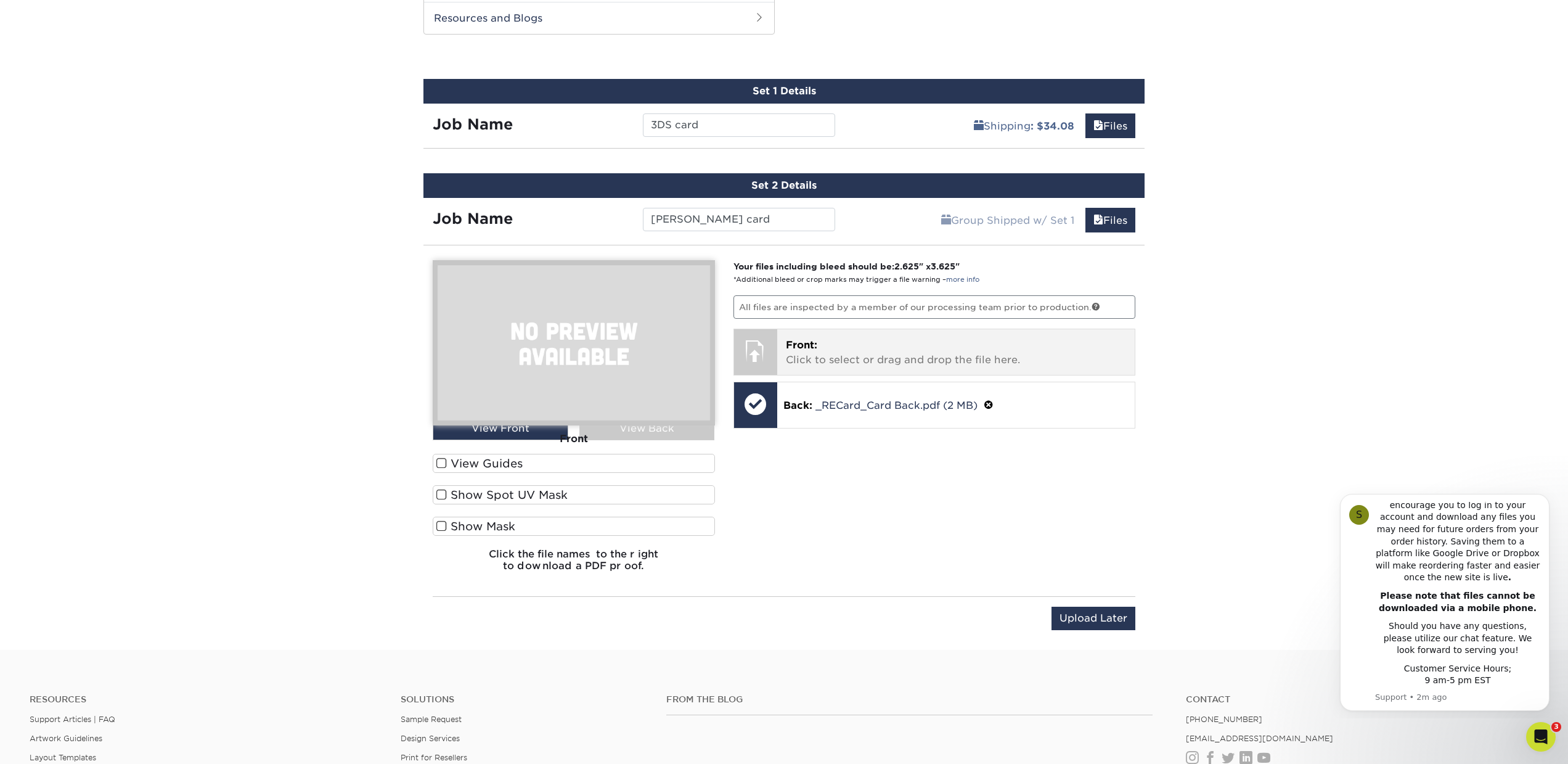
click at [838, 347] on p "Front: Click to select or drag and drop the file here." at bounding box center [956, 353] width 341 height 30
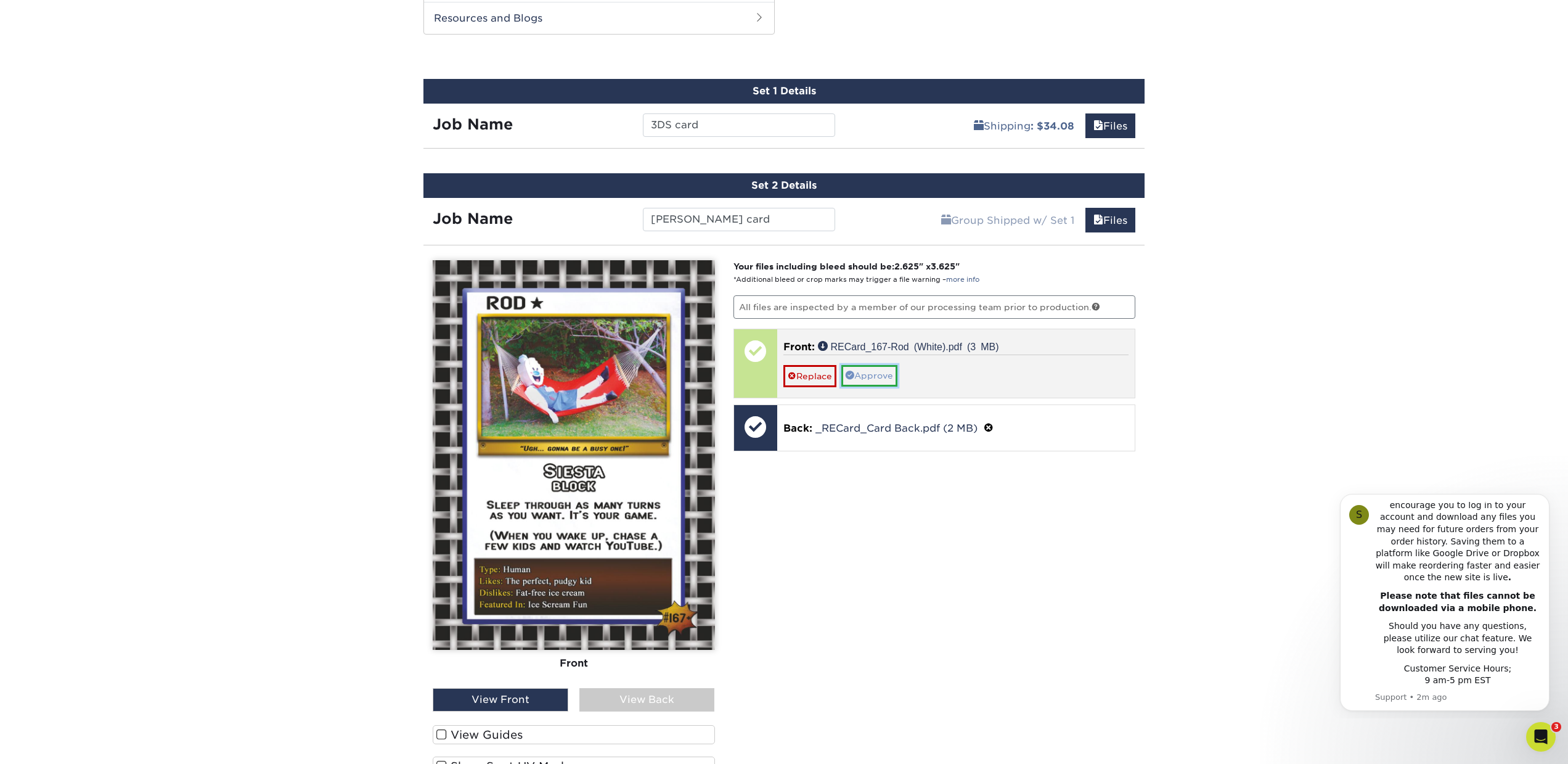
click at [885, 374] on link "Approve" at bounding box center [869, 376] width 56 height 21
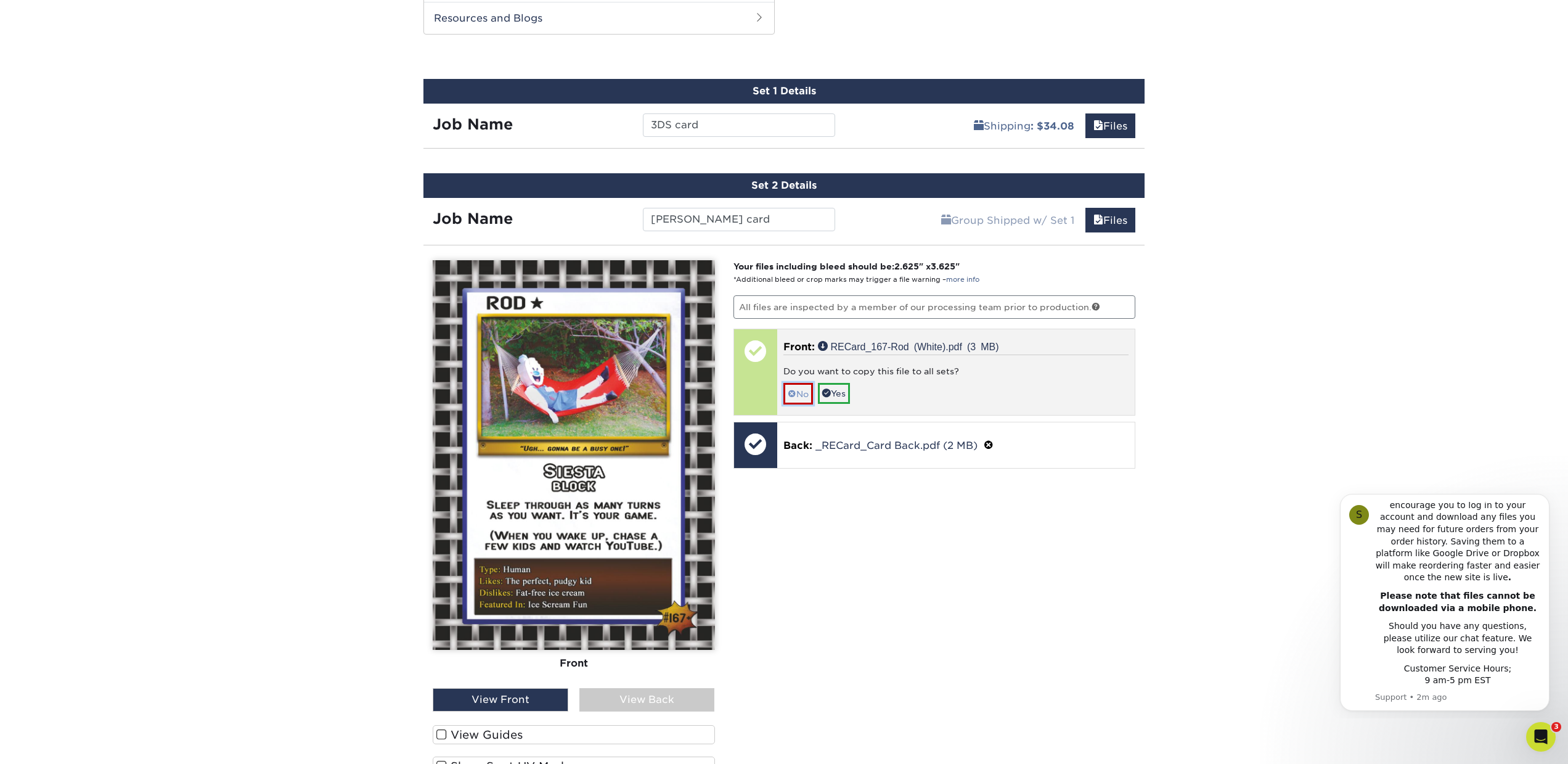
click at [794, 394] on span at bounding box center [792, 394] width 9 height 10
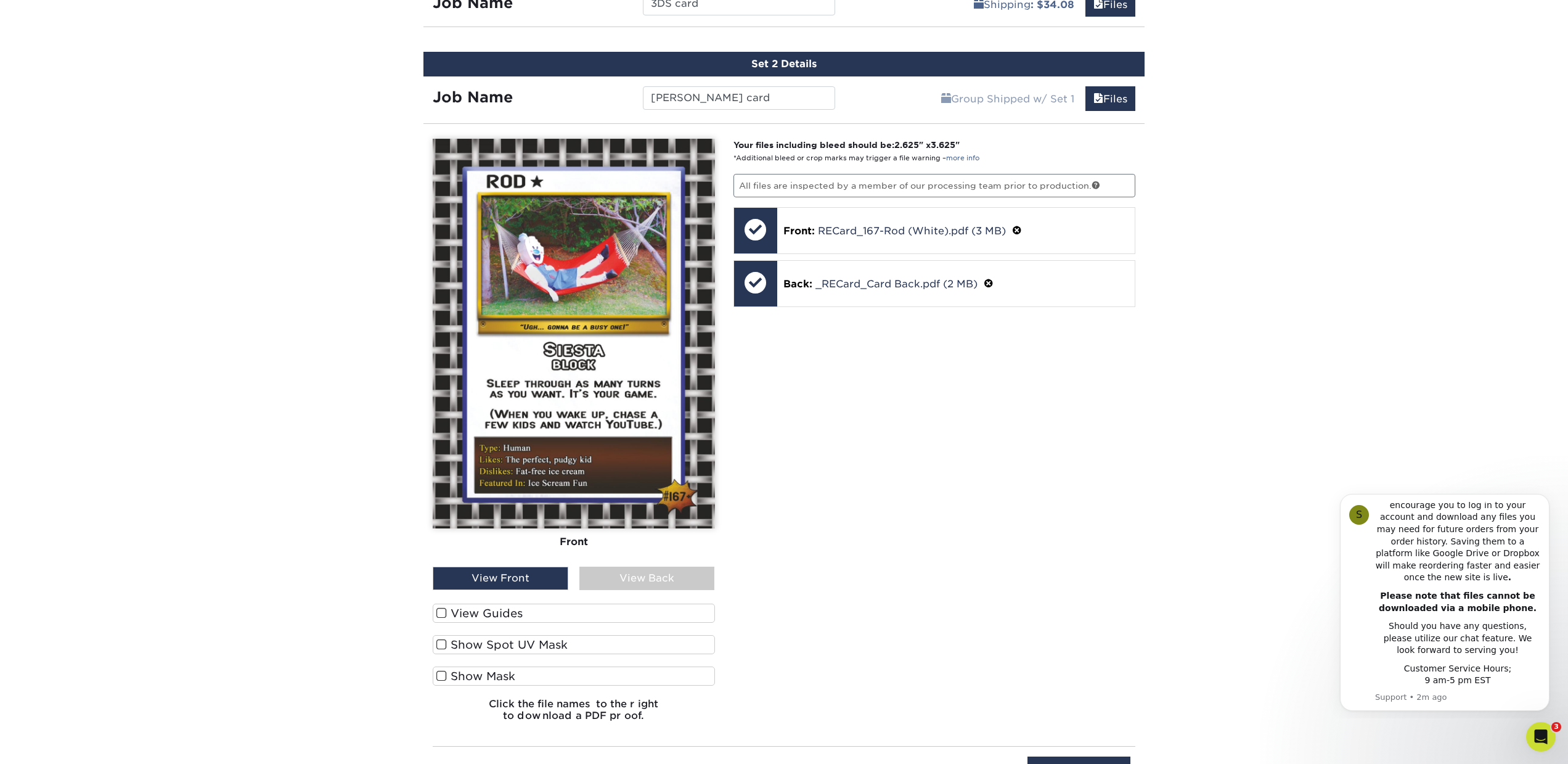
scroll to position [829, 0]
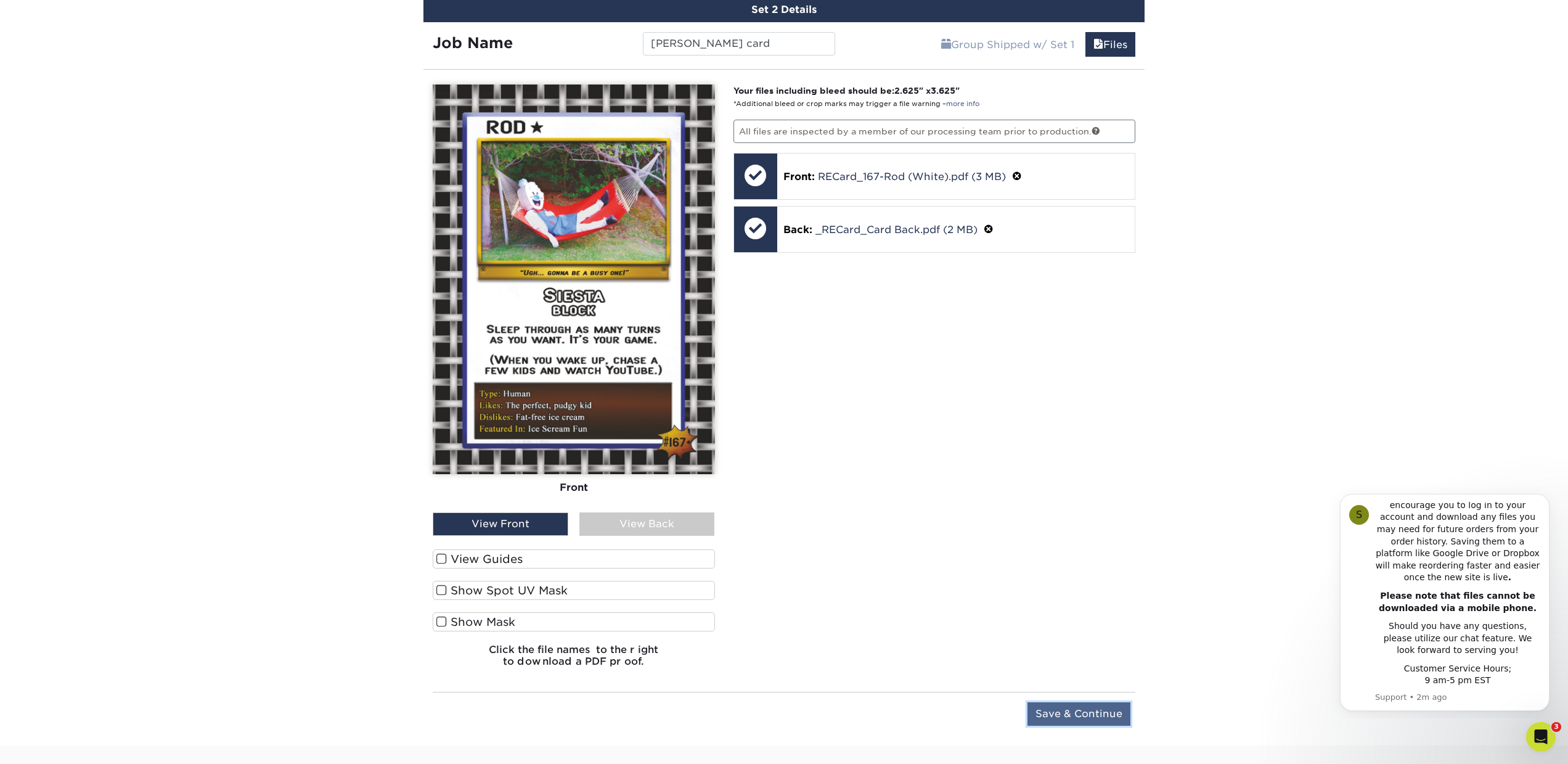
click at [1101, 714] on input "Save & Continue" at bounding box center [1078, 714] width 103 height 24
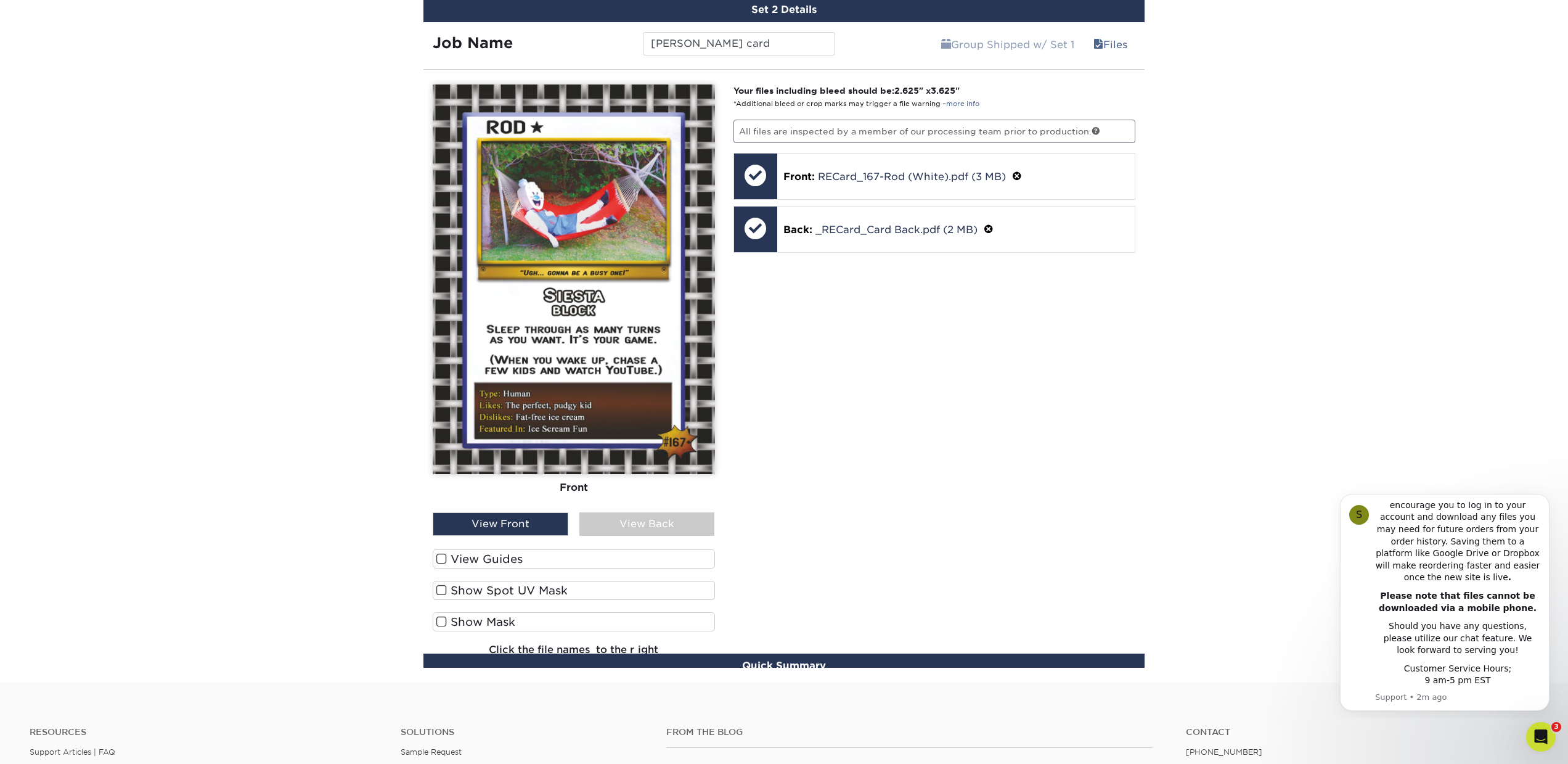
scroll to position [731, 0]
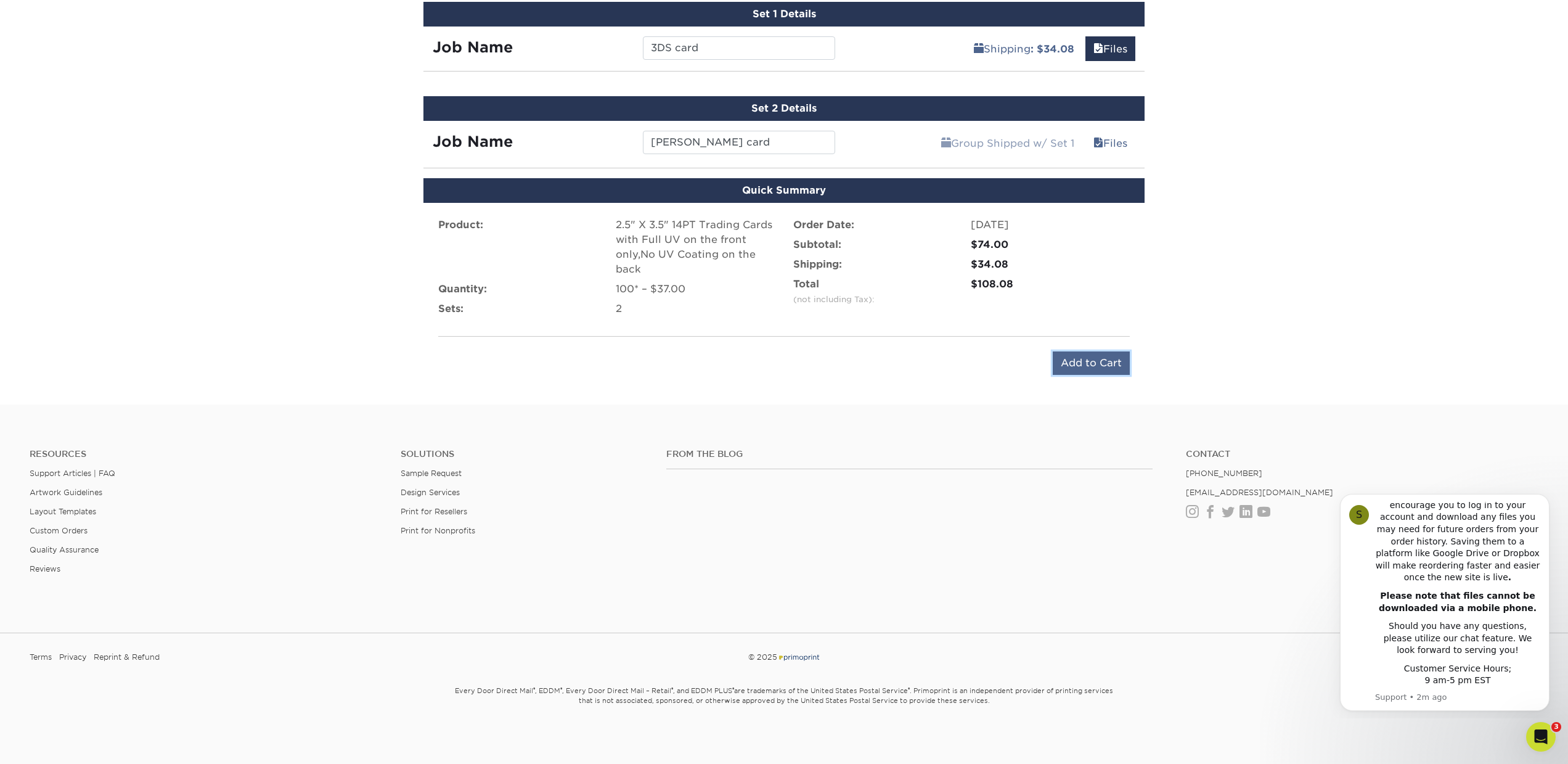
click at [1096, 365] on input "Add to Cart" at bounding box center [1091, 363] width 77 height 24
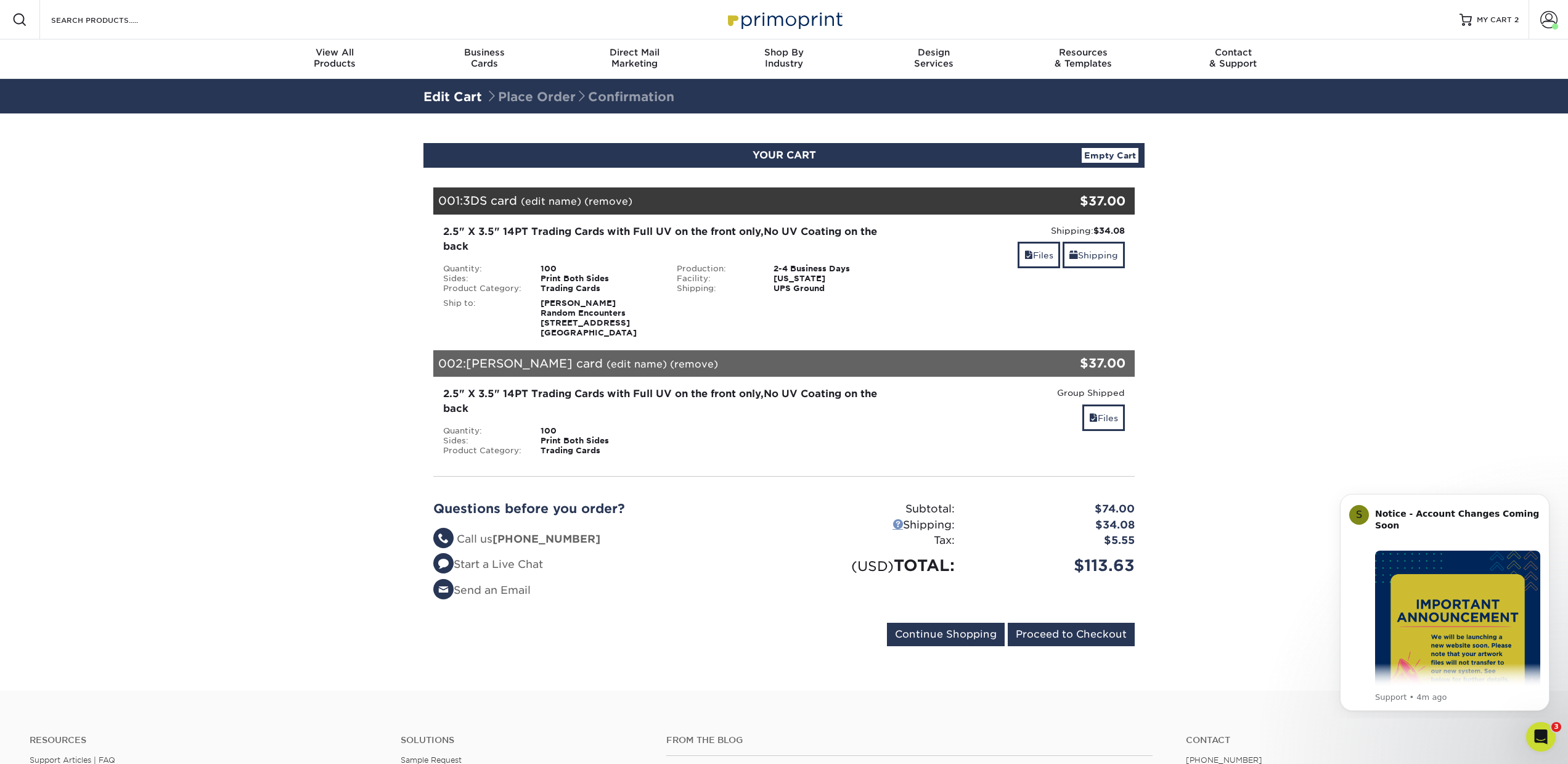
click at [893, 525] on link at bounding box center [897, 523] width 10 height 10
click at [549, 203] on link "(edit name)" at bounding box center [551, 201] width 61 height 12
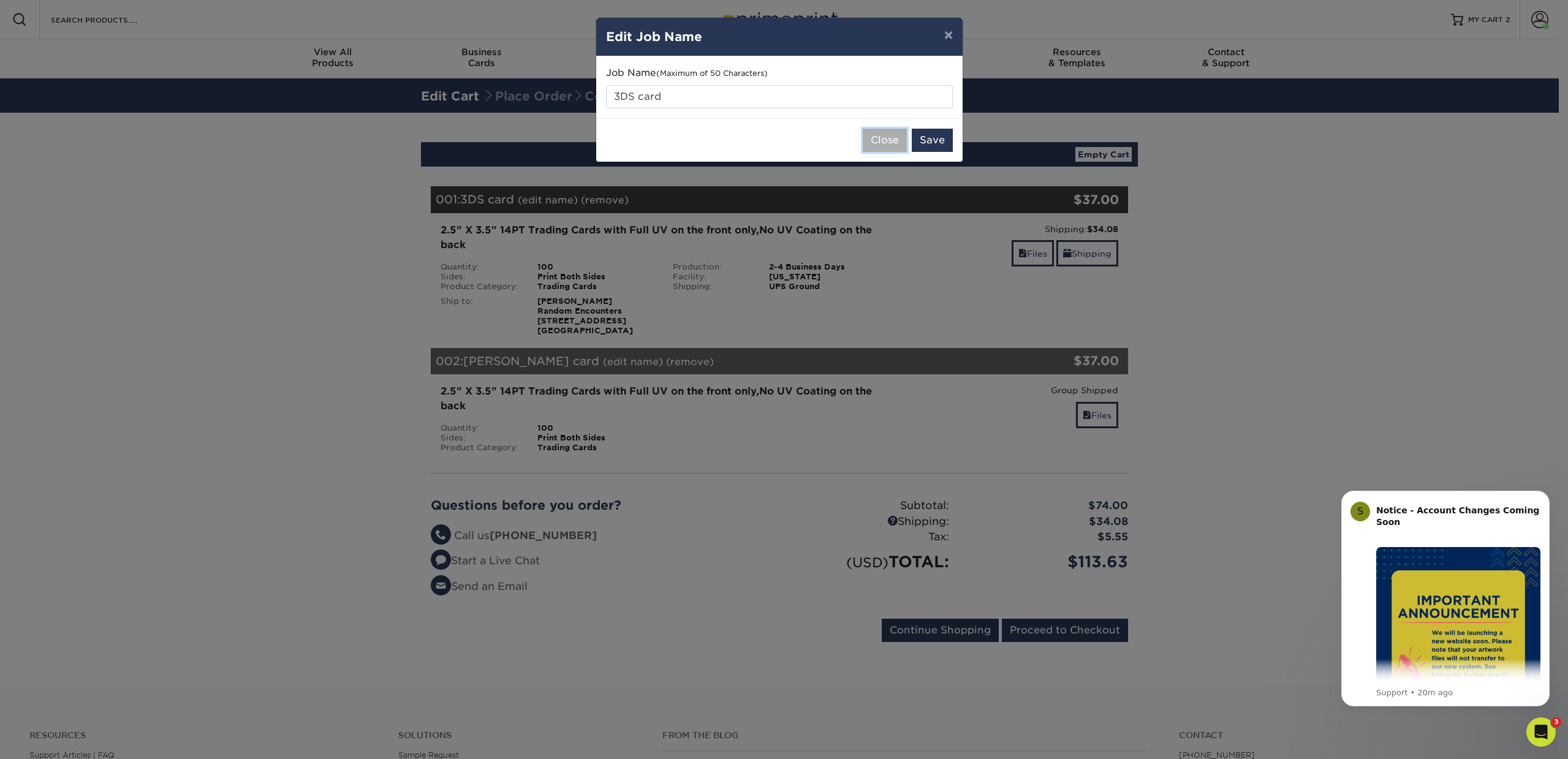
click at [892, 144] on button "Close" at bounding box center [884, 140] width 44 height 23
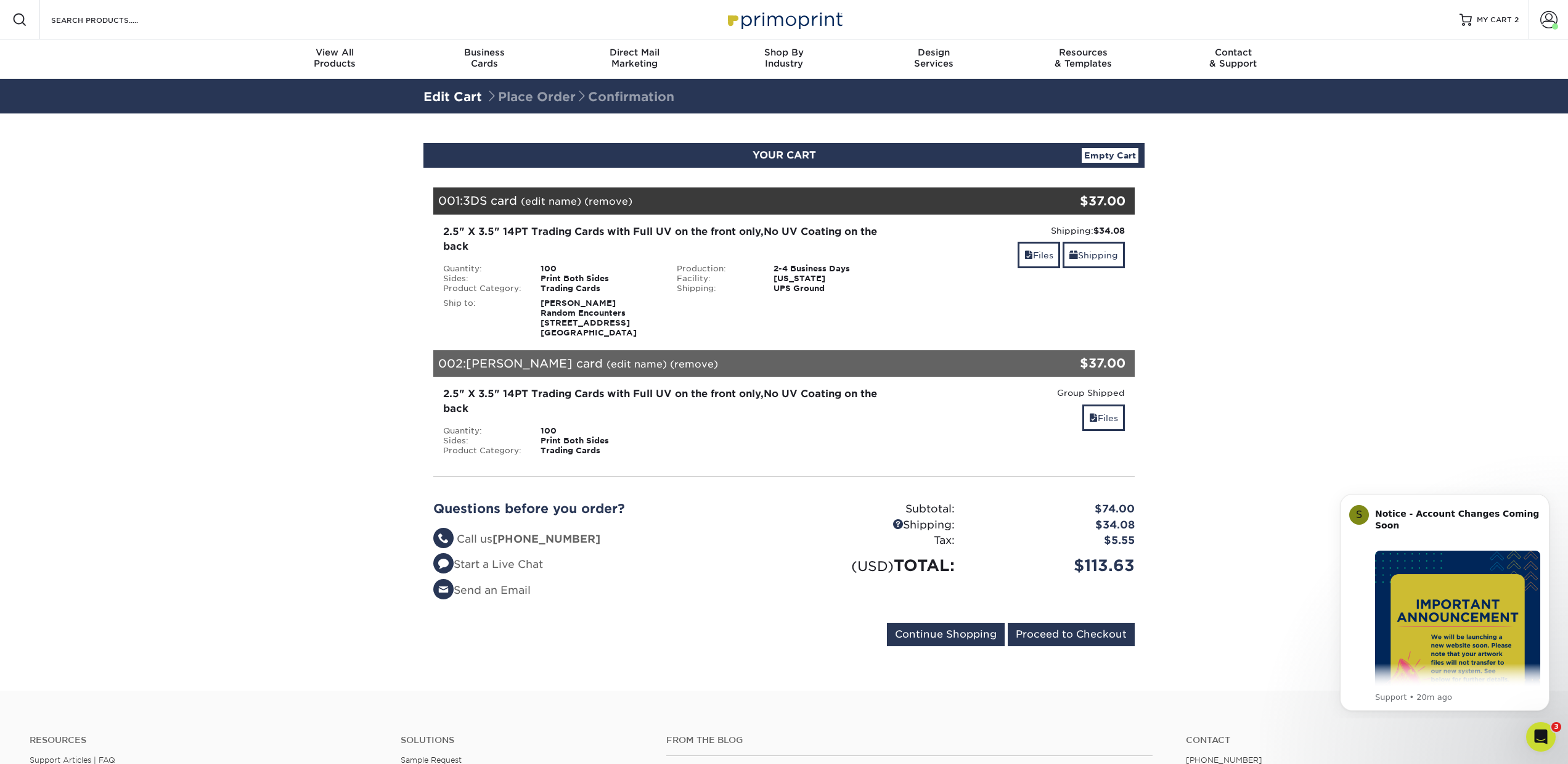
click at [614, 202] on link "(remove)" at bounding box center [608, 201] width 48 height 12
click at [838, 204] on link "Yes" at bounding box center [837, 201] width 17 height 12
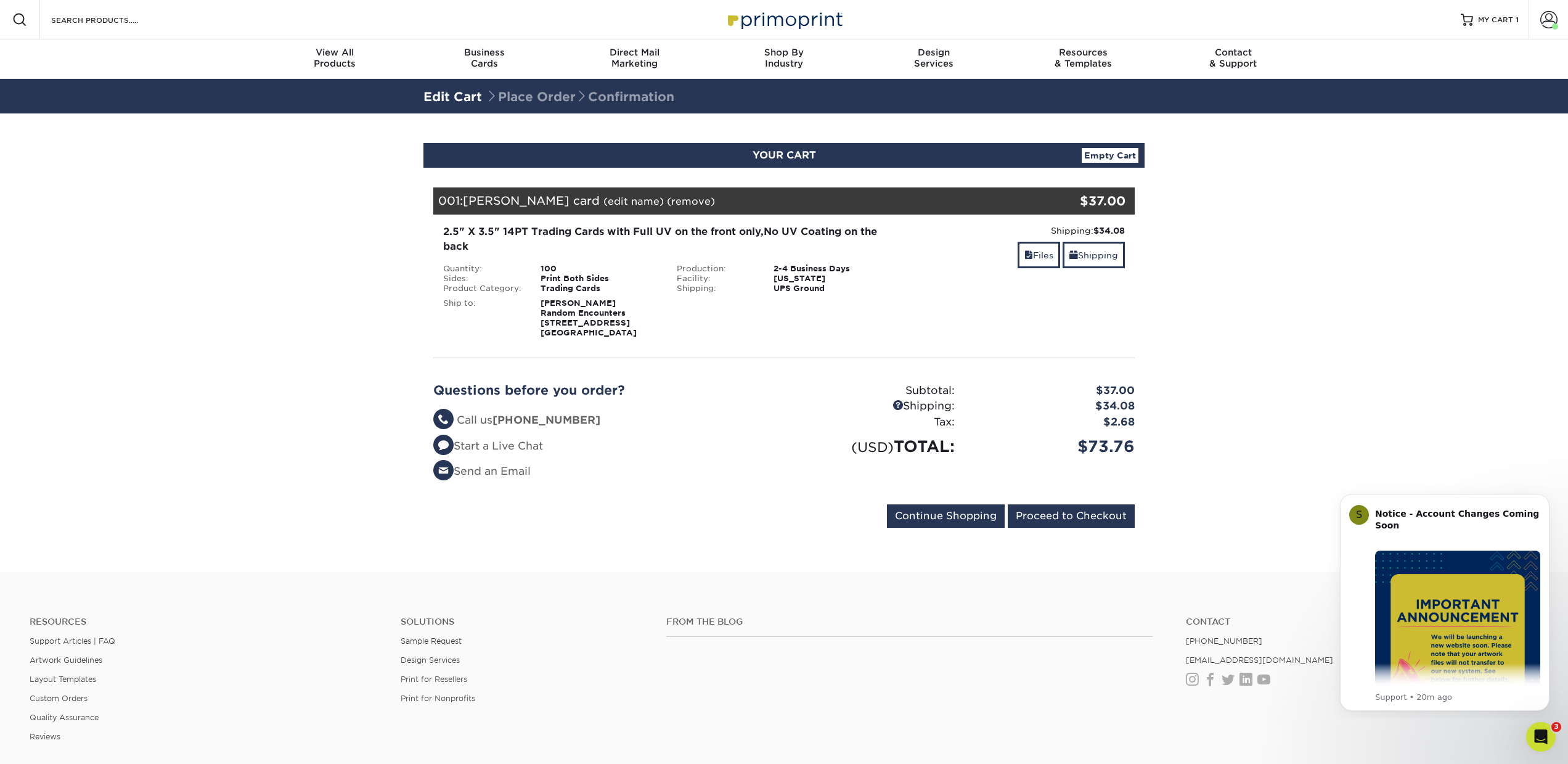
click at [1111, 156] on link "Empty Cart" at bounding box center [1110, 155] width 57 height 15
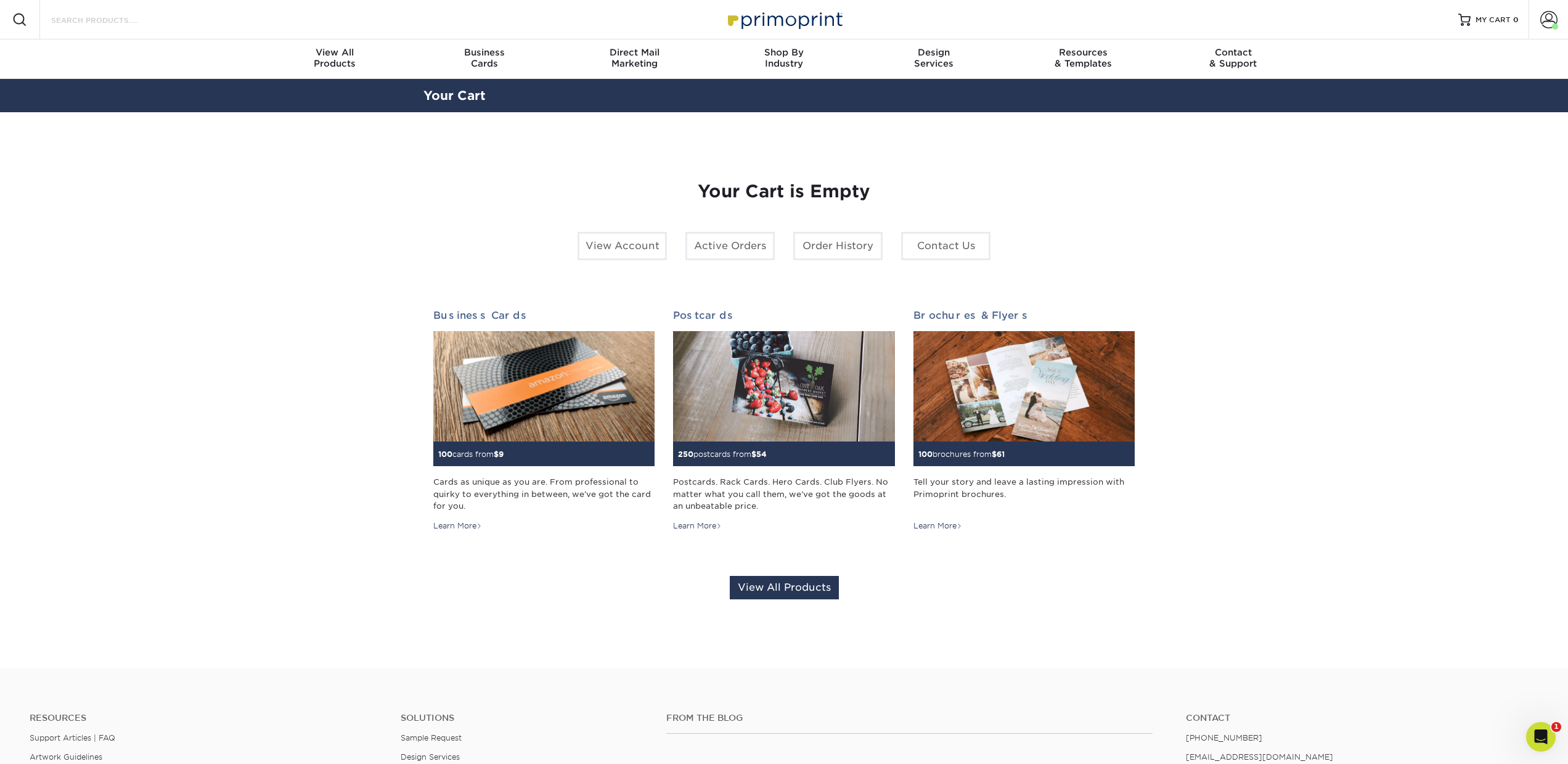
click at [158, 23] on input "Search Products" at bounding box center [109, 20] width 120 height 15
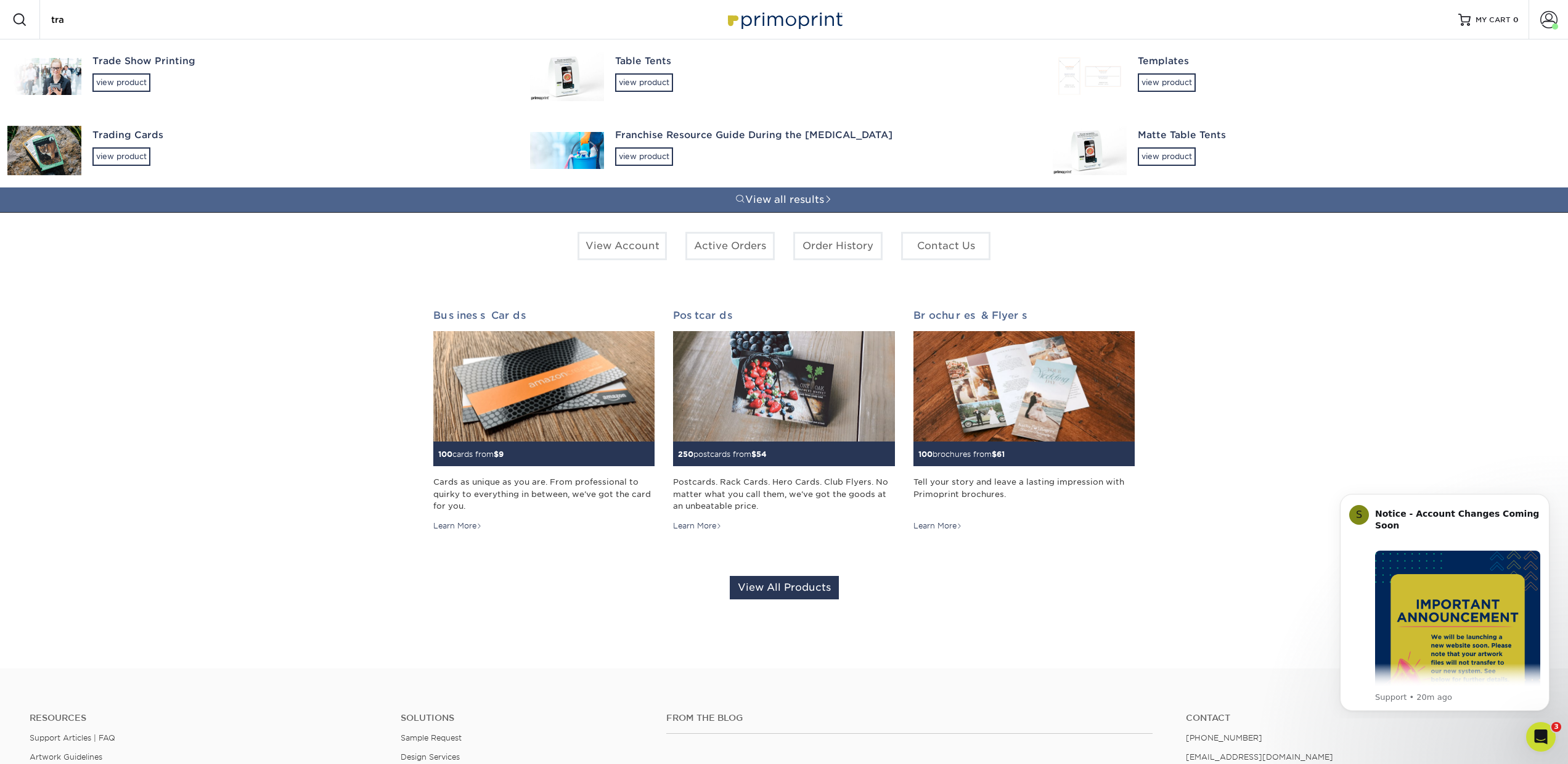
type input "trad"
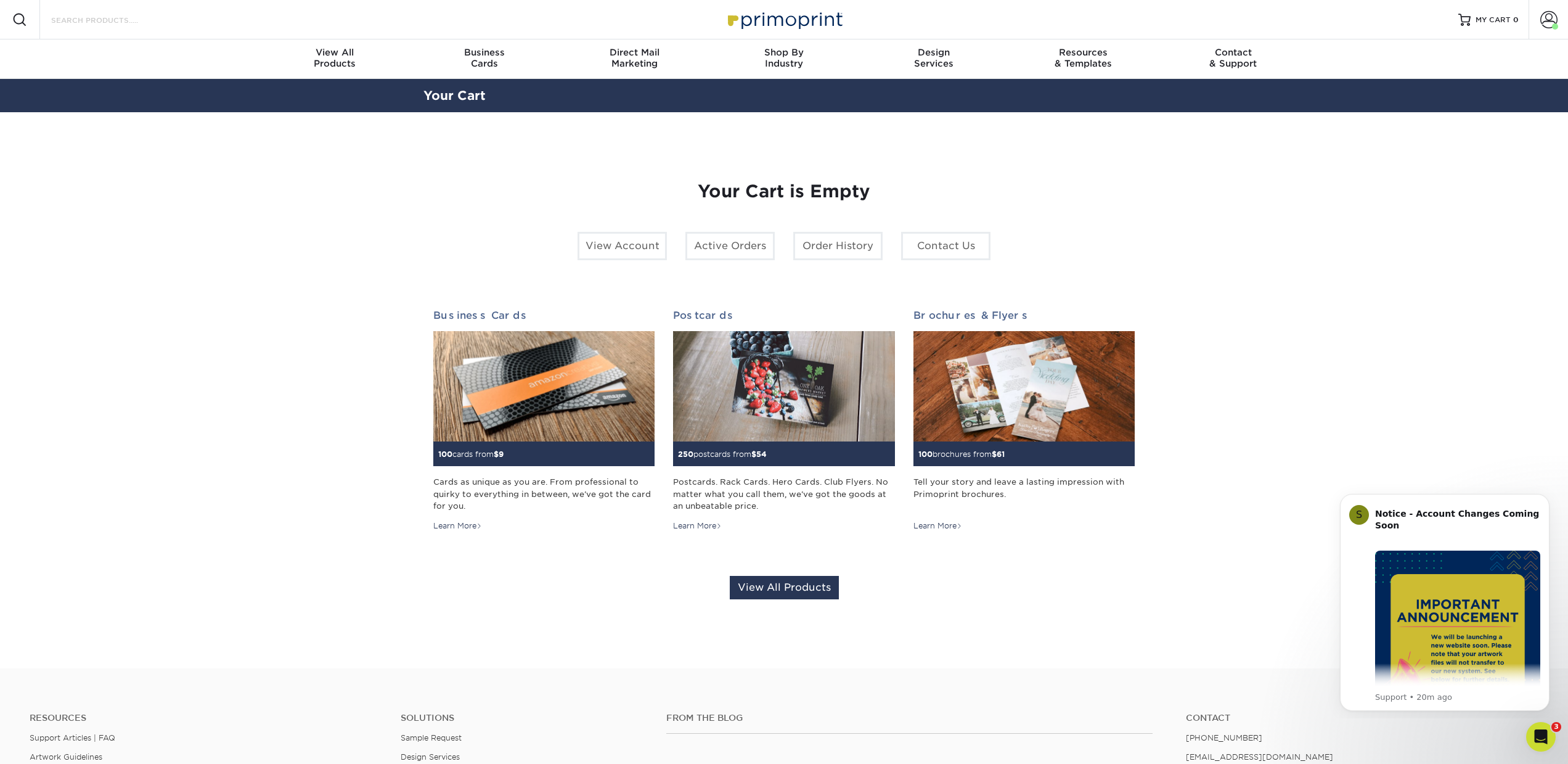
click at [87, 23] on input "Search Products" at bounding box center [109, 20] width 120 height 15
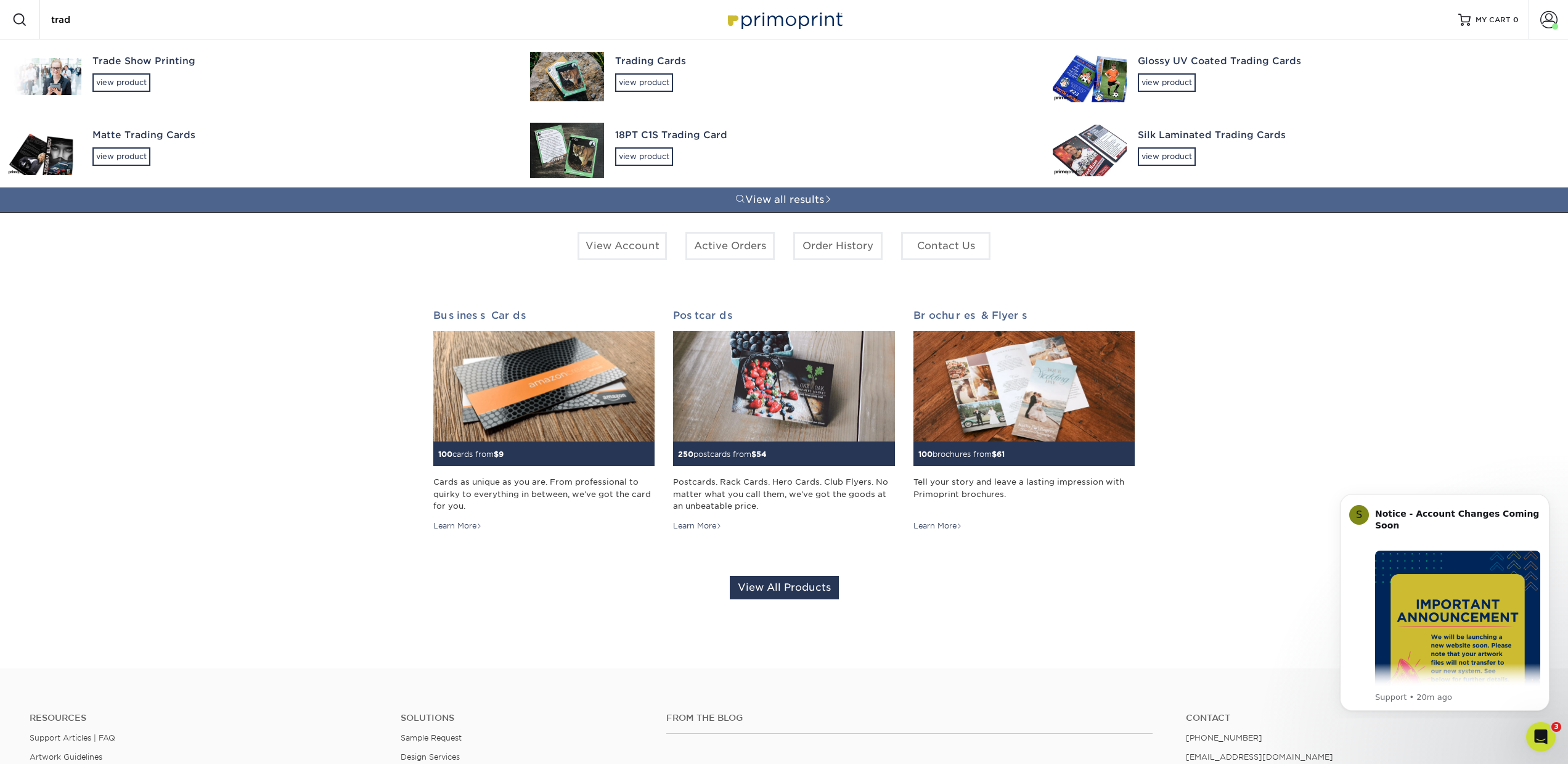
type input "trad"
click at [1206, 61] on div "Glossy UV Coated Trading Cards" at bounding box center [1345, 61] width 416 height 14
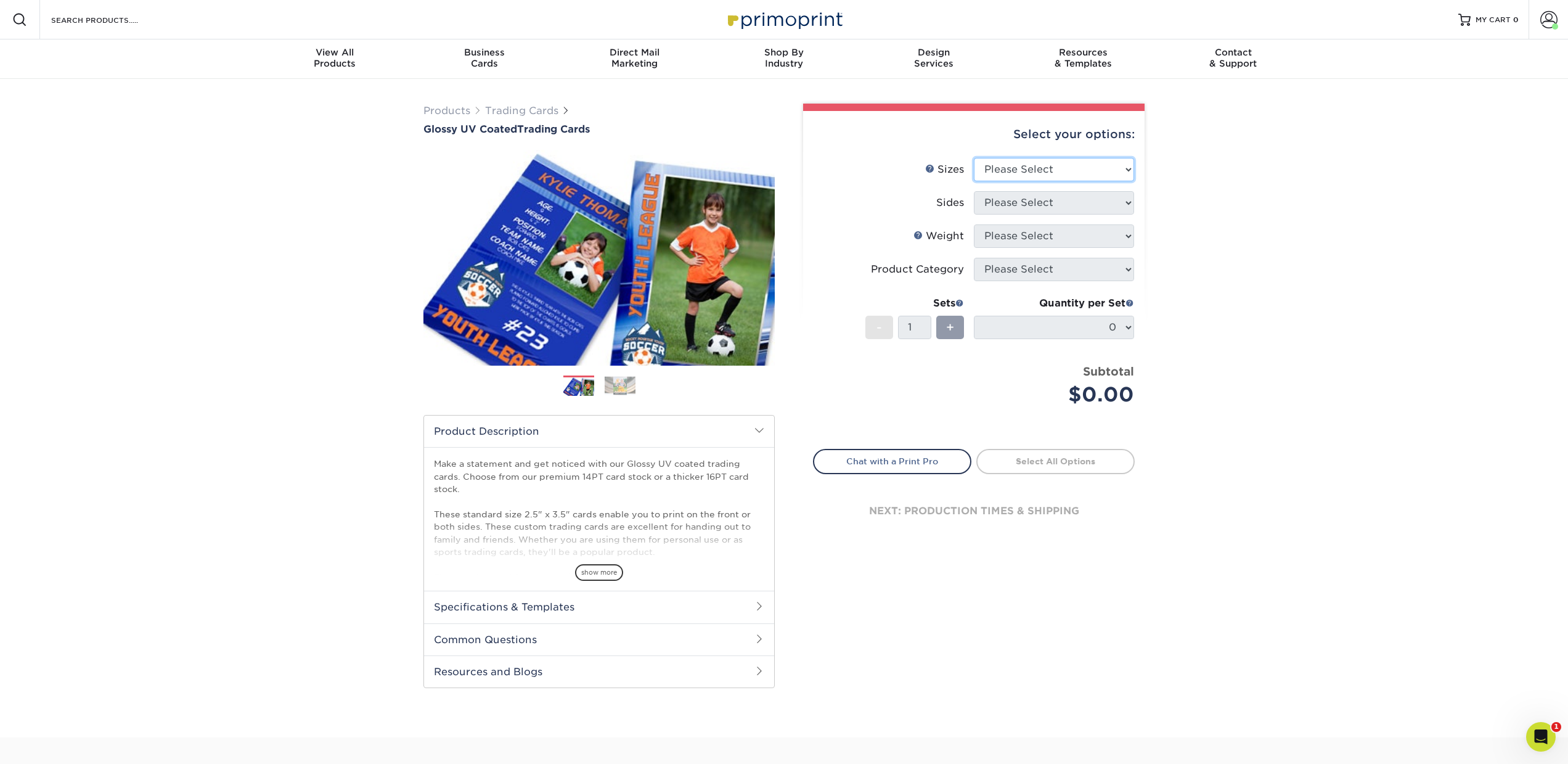
click at [1034, 169] on select "Please Select 2.5" x 3.5"" at bounding box center [1054, 169] width 161 height 24
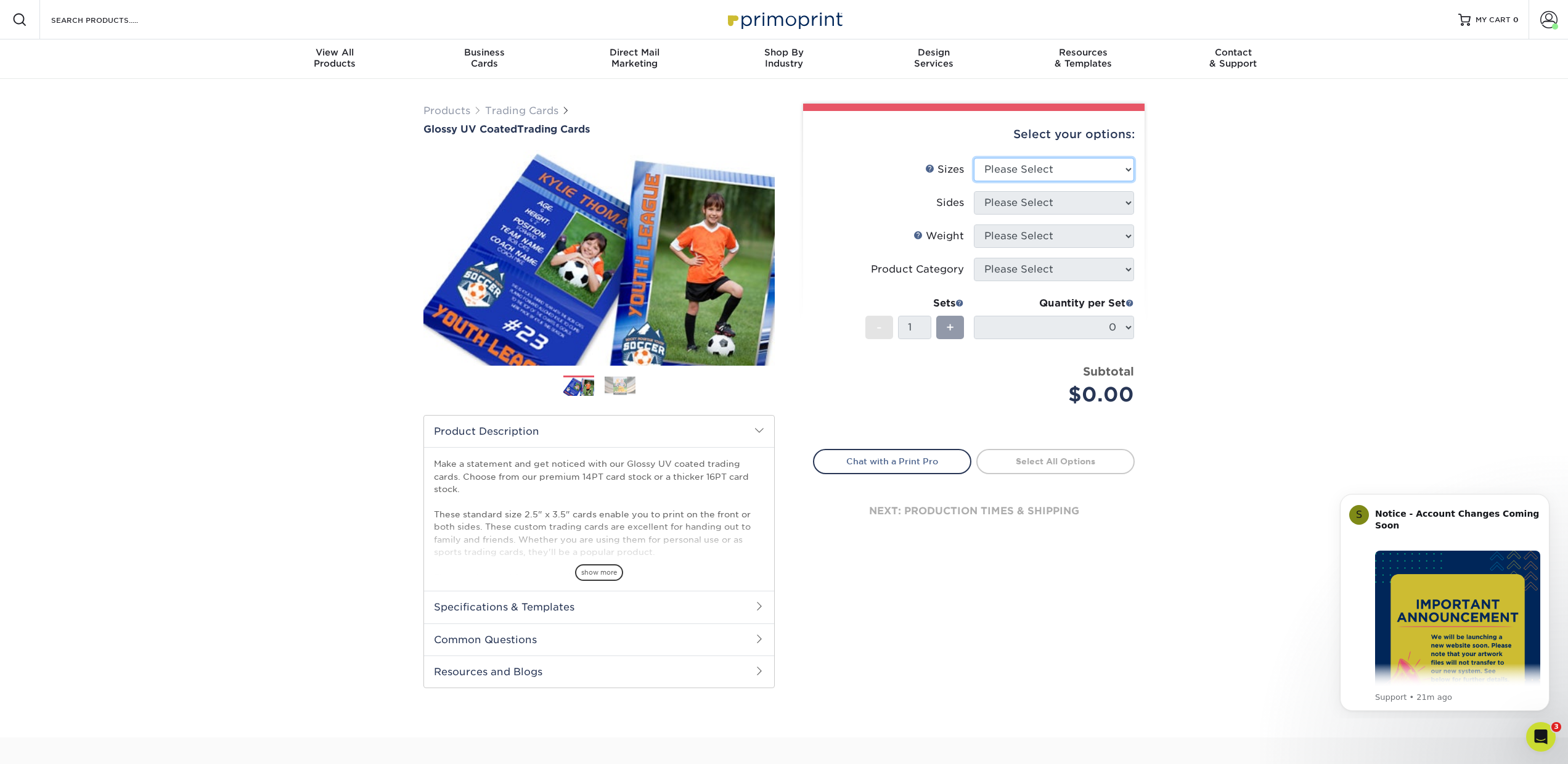
select select "2.50x3.50"
click at [974, 158] on select "Please Select 2.5" x 3.5"" at bounding box center [1054, 169] width 161 height 24
click at [1016, 205] on select "Please Select Print Both Sides Print Front Only" at bounding box center [1054, 203] width 161 height 24
select select "13abbda7-1d64-4f25-8bb2-c179b224825d"
click at [974, 191] on select "Please Select Print Both Sides Print Front Only" at bounding box center [1054, 203] width 161 height 24
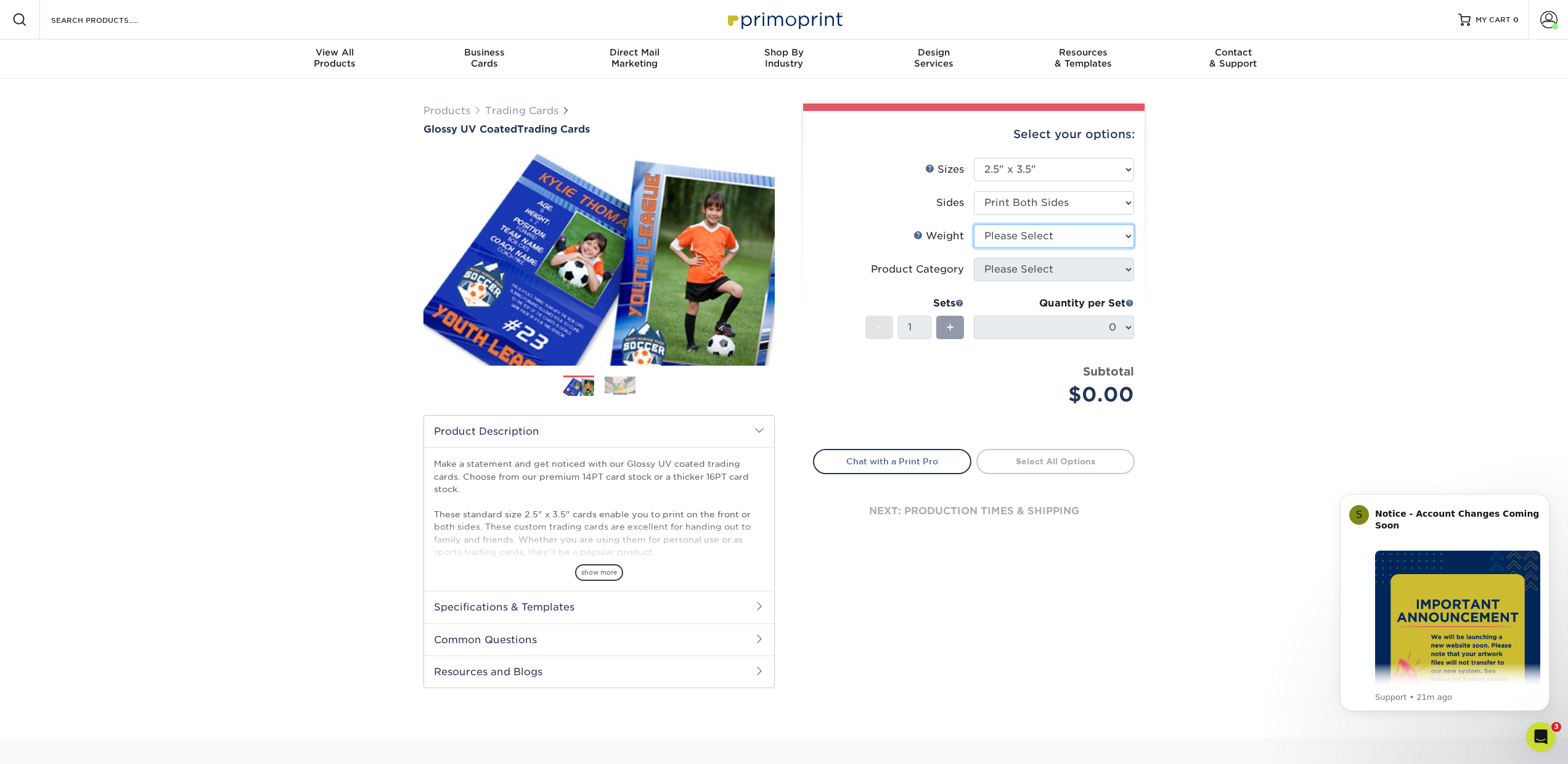
click at [1000, 237] on select "Please Select 16PT 14PT 18PT C1S" at bounding box center [1054, 236] width 161 height 24
select select "14PT"
click at [974, 224] on select "Please Select 16PT 14PT 18PT C1S" at bounding box center [1054, 236] width 161 height 24
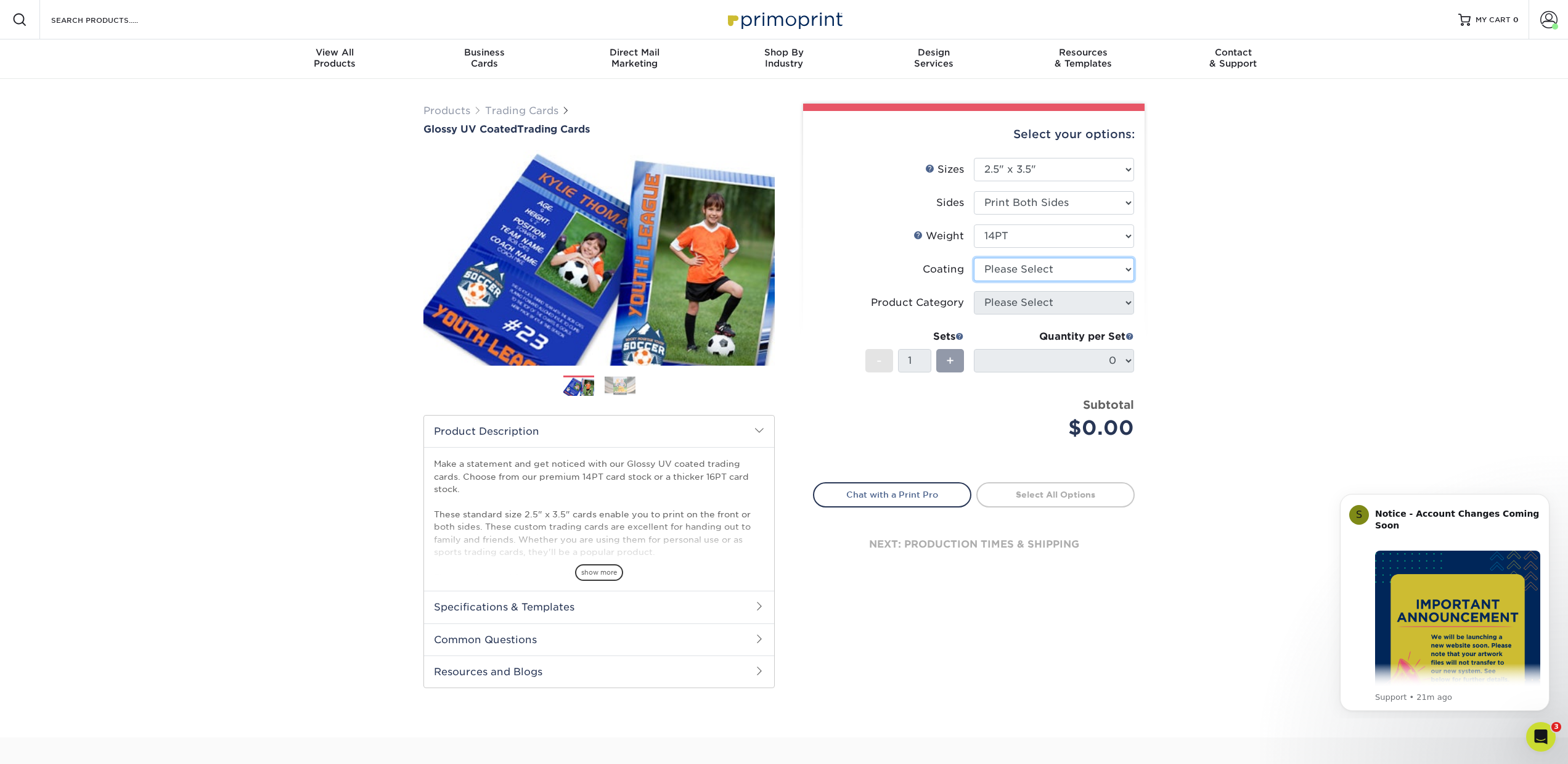
click at [1022, 270] on select at bounding box center [1054, 269] width 161 height 24
select select "1e8116af-acfc-44b1-83dc-8181aa338834"
click at [974, 258] on select at bounding box center [1054, 269] width 161 height 24
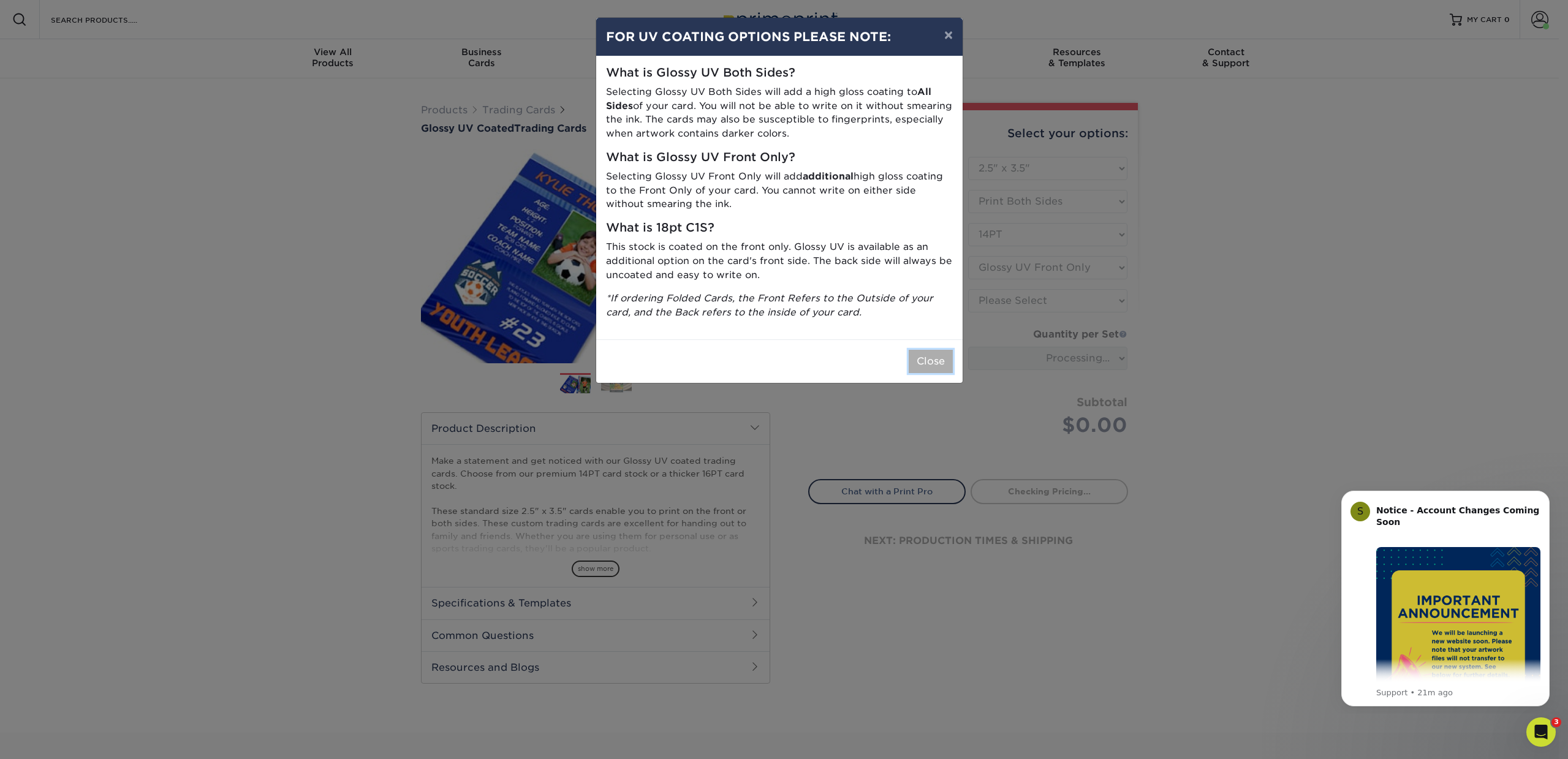
click at [934, 357] on button "Close" at bounding box center [930, 362] width 44 height 23
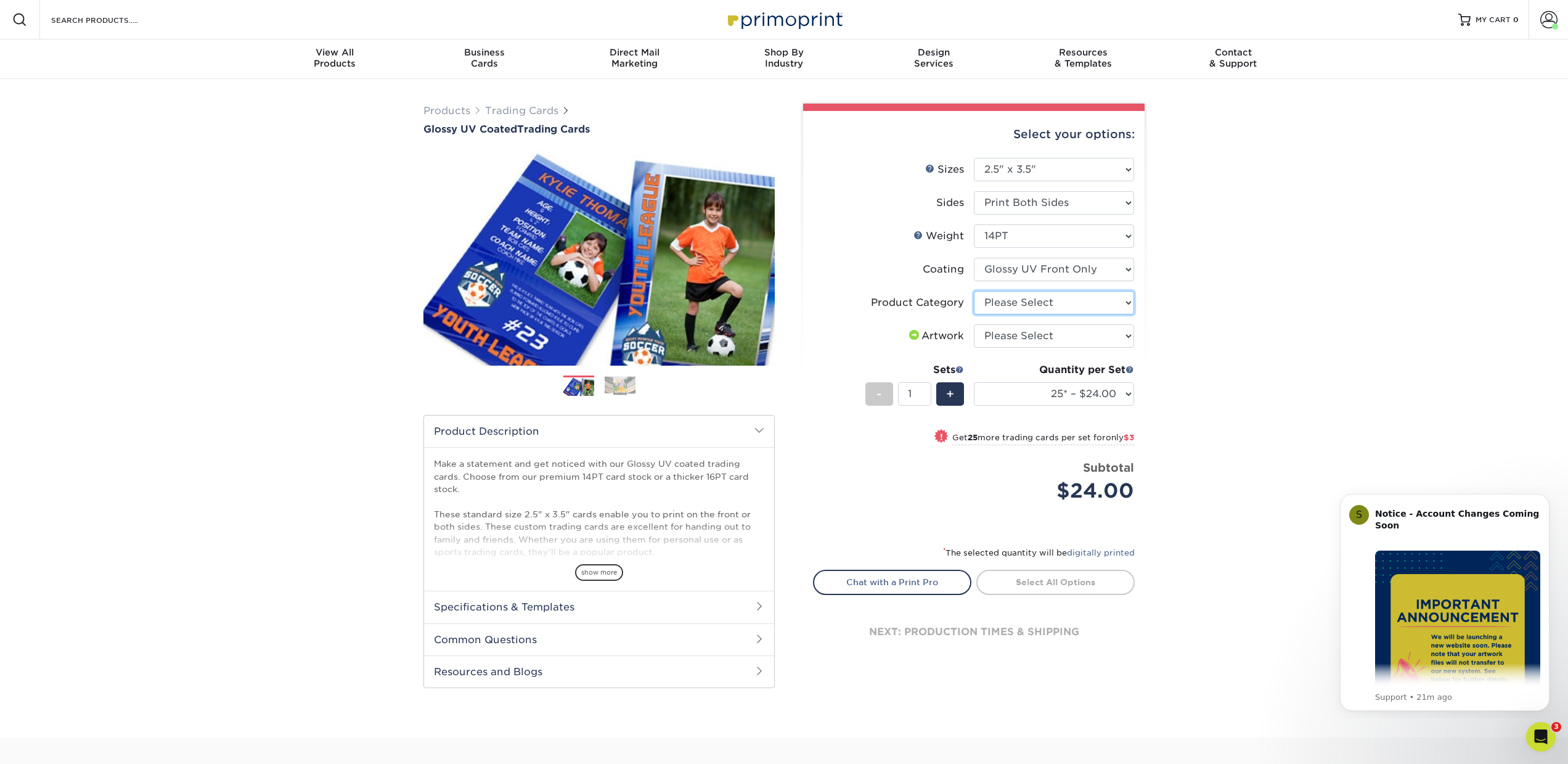
click at [1063, 305] on select "Please Select Trading Cards" at bounding box center [1054, 303] width 161 height 24
select select "c2f9bce9-36c2-409d-b101-c29d9d031e18"
click at [974, 291] on select "Please Select Trading Cards" at bounding box center [1054, 303] width 161 height 24
click at [1052, 336] on select "Please Select I will upload files I need a design - $100" at bounding box center [1054, 336] width 161 height 24
select select "upload"
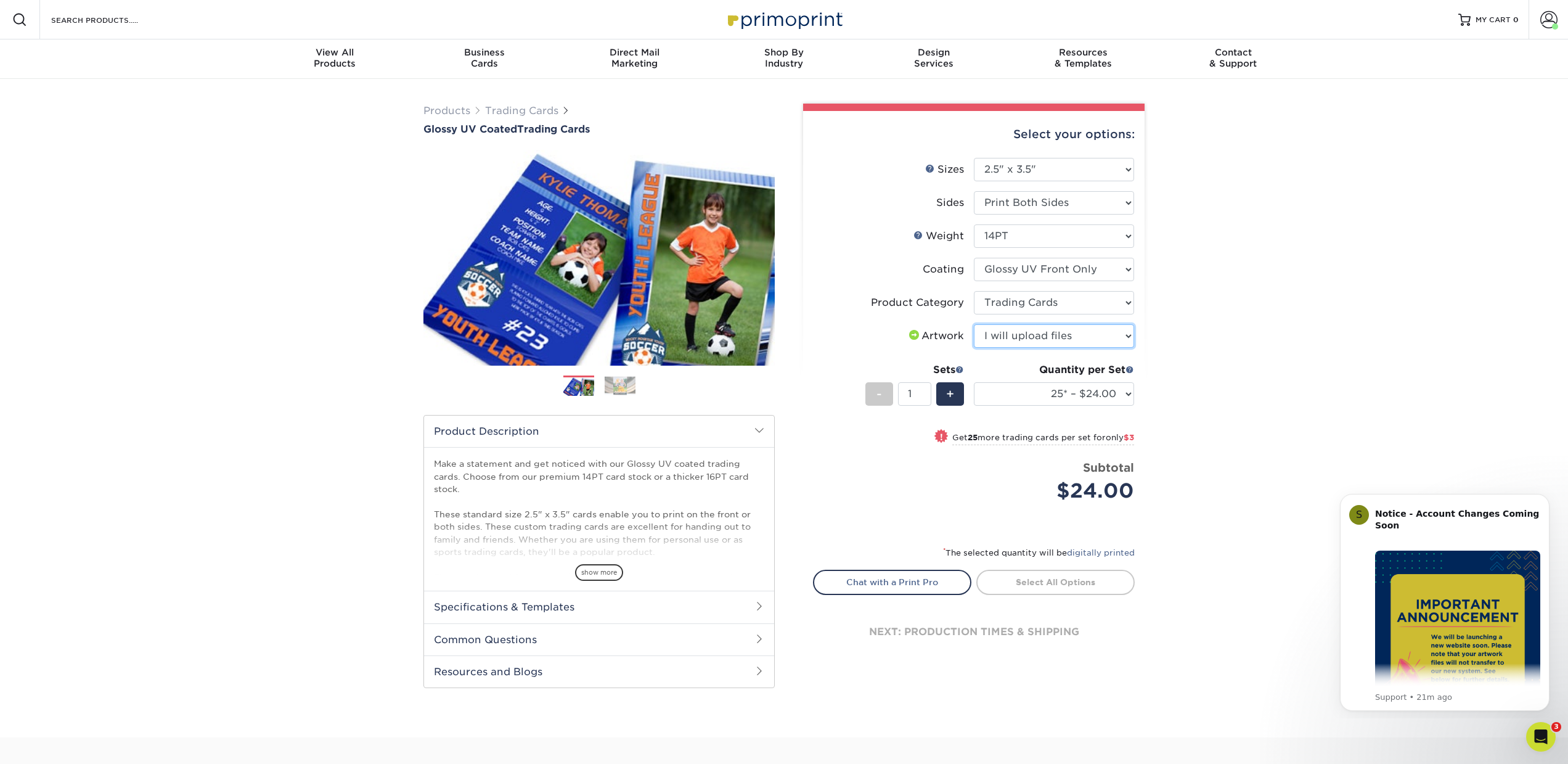
click at [974, 325] on select "Please Select I will upload files I need a design - $100" at bounding box center [1054, 336] width 161 height 24
click at [958, 391] on div "+" at bounding box center [949, 394] width 28 height 24
type input "2"
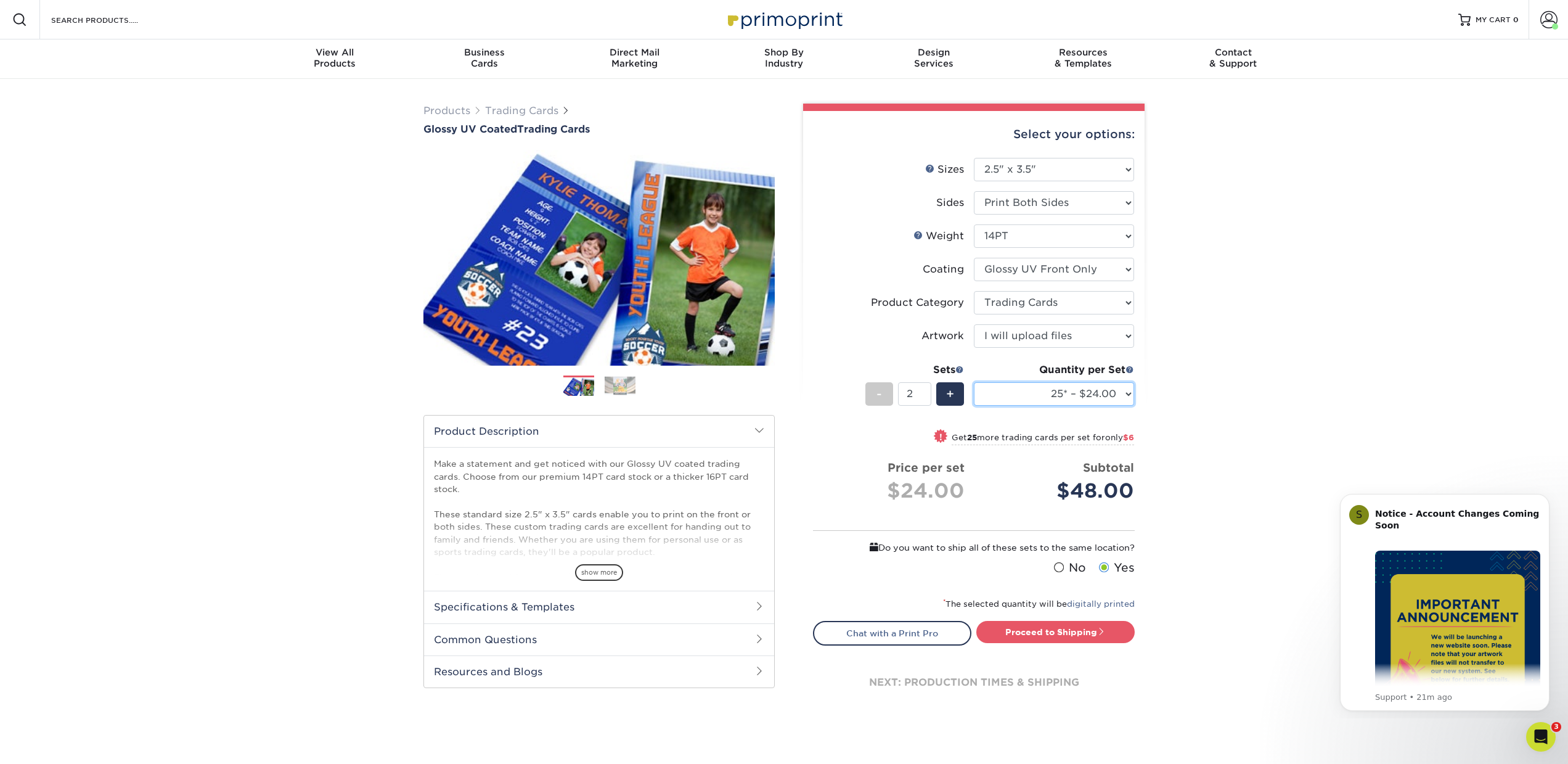
click at [1103, 391] on select "25* – $24.00 50* – $27.00 75* – $34.00 100* – $37.00 250* – $48.00 500 – $59.00…" at bounding box center [1054, 394] width 161 height 24
select select "50* – $27.00"
click at [974, 382] on select "25* – $24.00 50* – $27.00 75* – $34.00 100* – $37.00 250* – $48.00 500 – $59.00…" at bounding box center [1054, 394] width 161 height 24
click at [1204, 410] on div "Products Trading Cards Glossy UV Coated Trading Cards Previous Next /" at bounding box center [784, 421] width 1568 height 685
click at [1041, 629] on link "Proceed to Shipping" at bounding box center [1055, 632] width 158 height 22
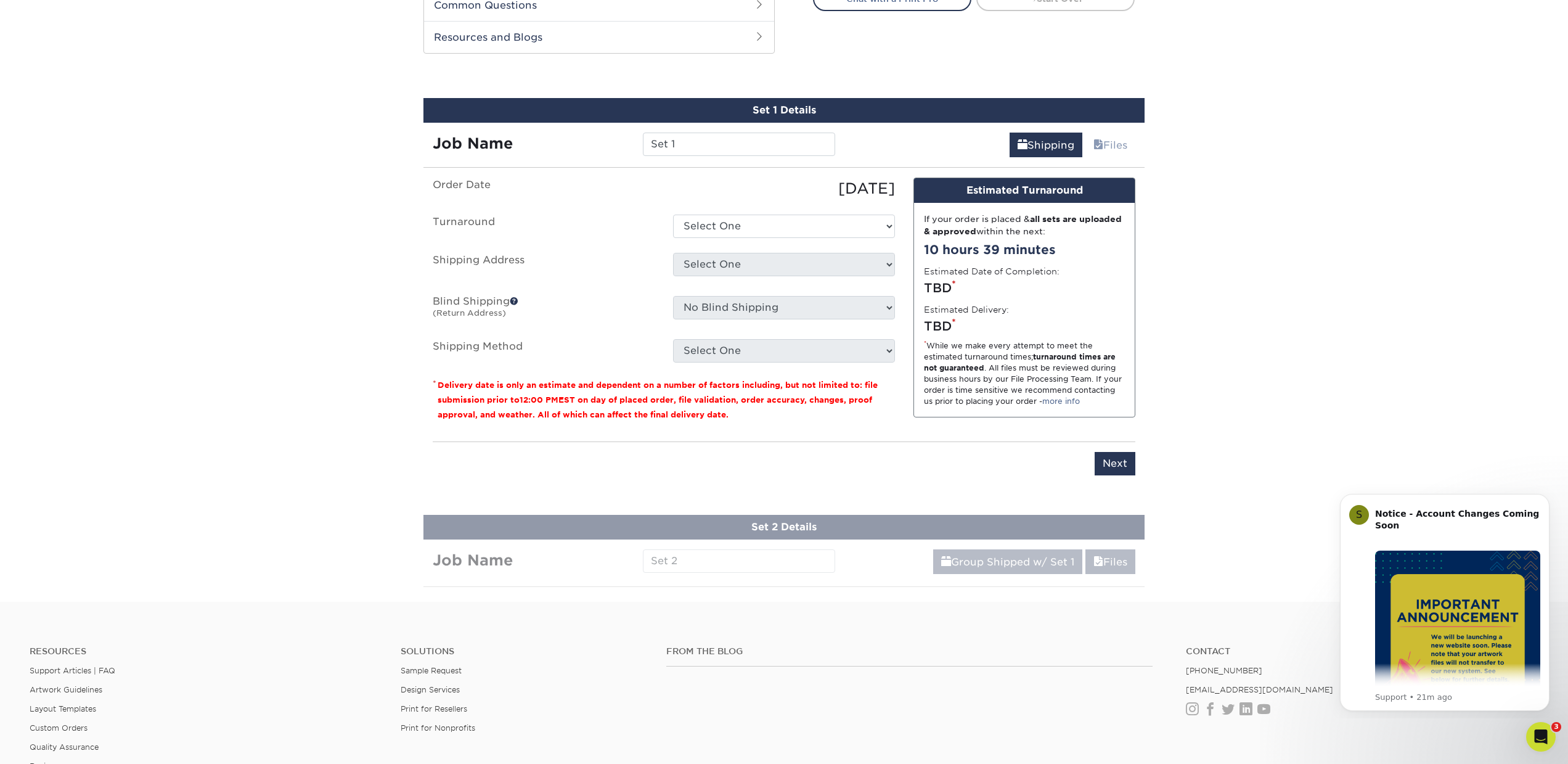
scroll to position [654, 0]
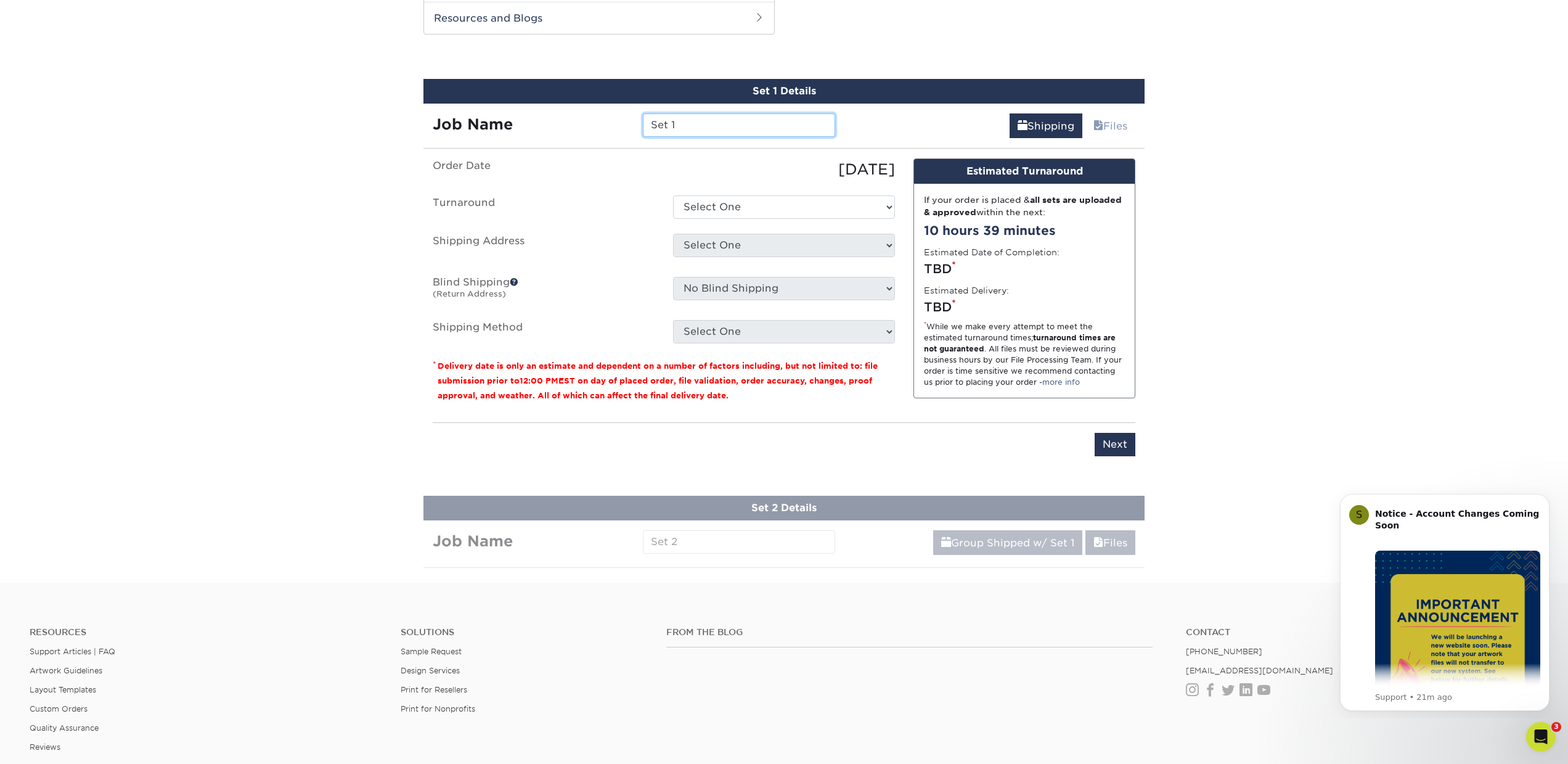
click at [693, 124] on input "Set 1" at bounding box center [739, 125] width 192 height 24
type input "[PERSON_NAME] card"
click at [768, 206] on select "Select One 2-4 Business Days 2 Day Next Business Day" at bounding box center [784, 207] width 222 height 24
select select "fcaa4957-a4fd-49ed-8a51-b8c80f33fe16"
click at [673, 195] on select "Select One 2-4 Business Days 2 Day Next Business Day" at bounding box center [784, 207] width 222 height 24
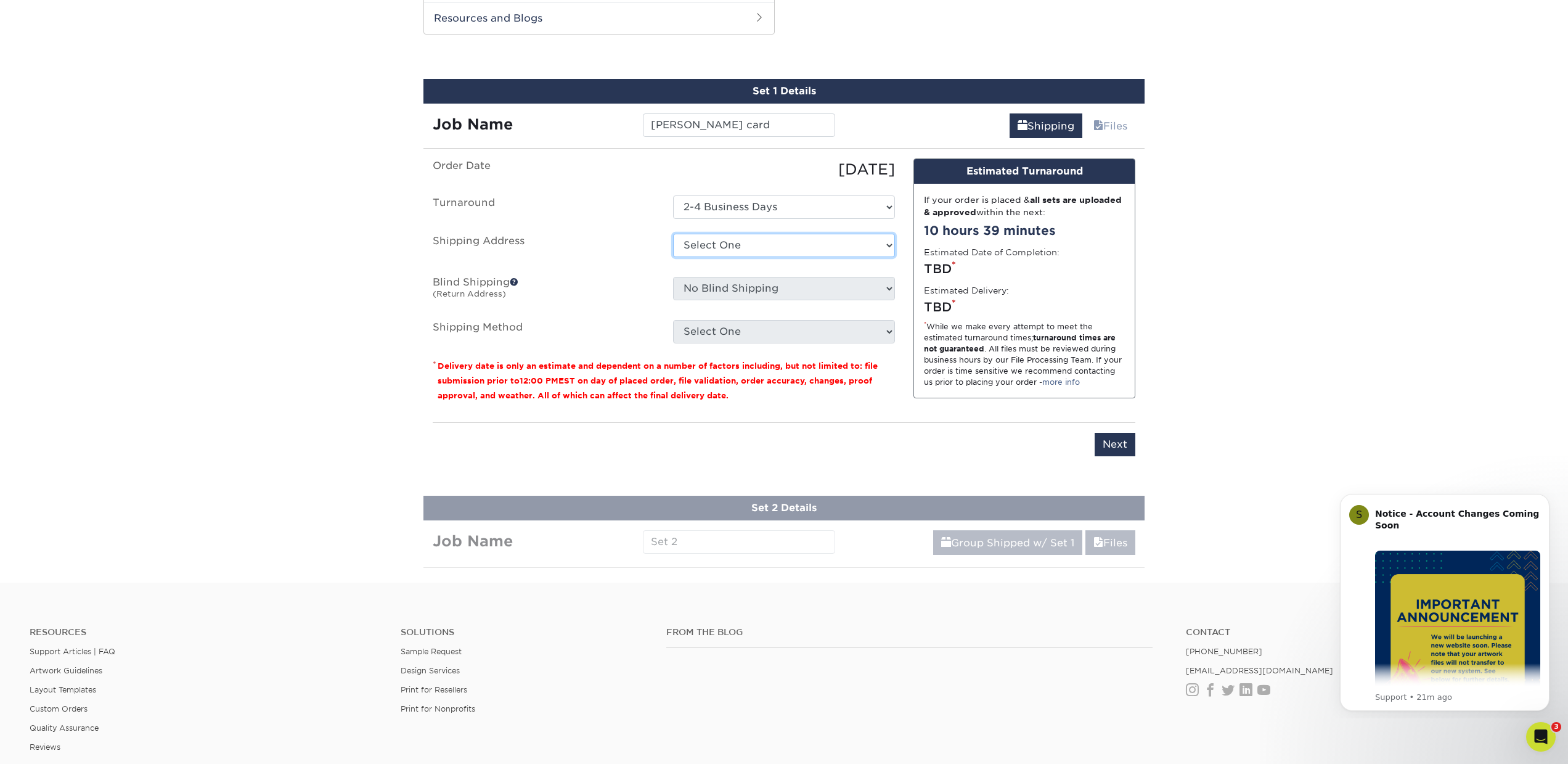
click at [720, 243] on select "Select One Random Ranch RE Office Palmdale + Add New Address" at bounding box center [784, 246] width 222 height 24
select select "257557"
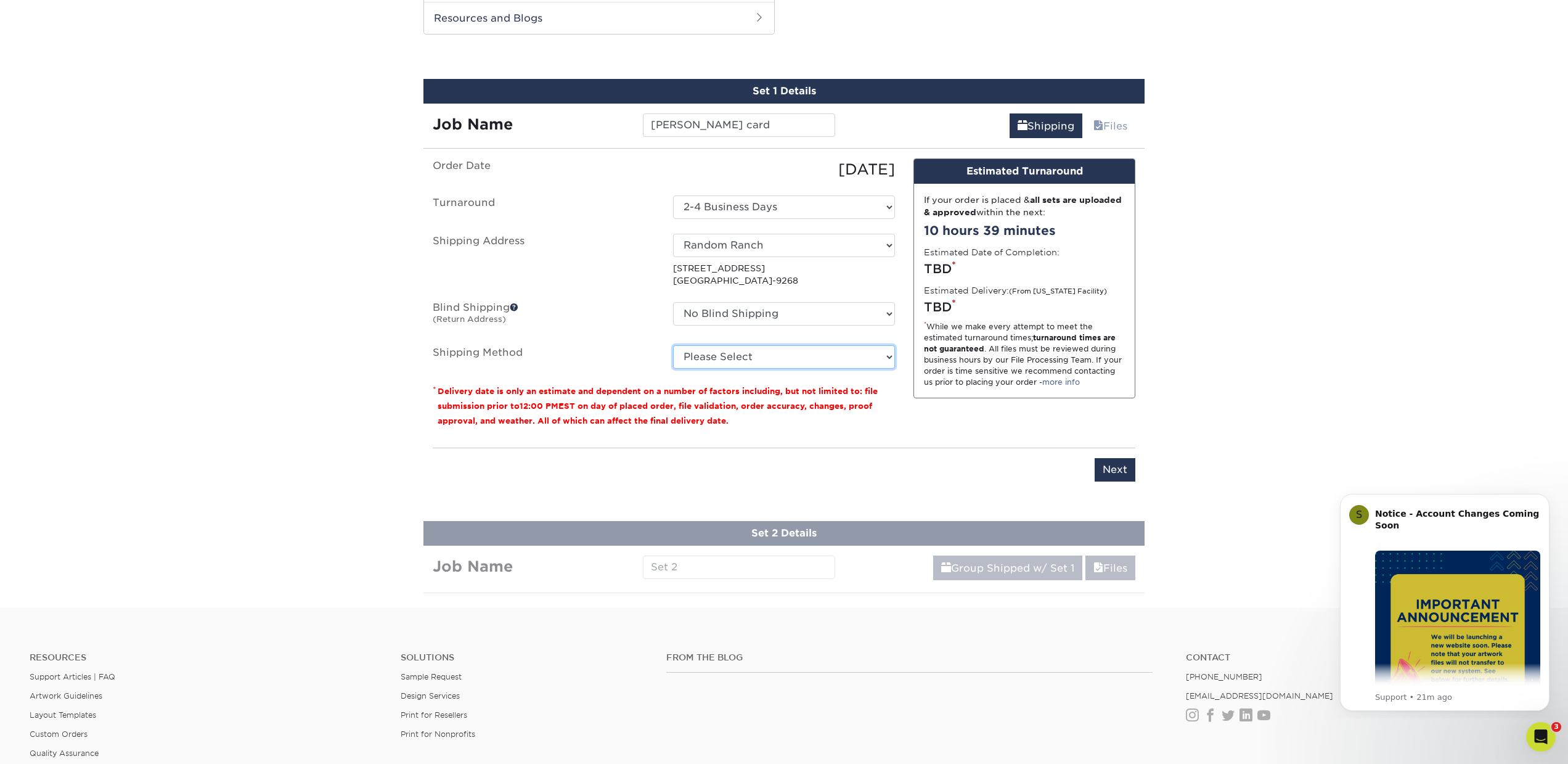
click at [746, 354] on select "Please Select Ground Shipping (+$32.96) 3 Day Shipping Service (+$37.88) 2 Day …" at bounding box center [784, 357] width 222 height 24
select select "03"
click at [673, 345] on select "Please Select Ground Shipping (+$32.96) 3 Day Shipping Service (+$37.88) 2 Day …" at bounding box center [784, 357] width 222 height 24
click at [754, 351] on select "Please Select Ground Shipping (+$32.96) 3 Day Shipping Service (+$37.88) 2 Day …" at bounding box center [784, 357] width 222 height 24
click at [673, 345] on select "Please Select Ground Shipping (+$32.96) 3 Day Shipping Service (+$37.88) 2 Day …" at bounding box center [784, 357] width 222 height 24
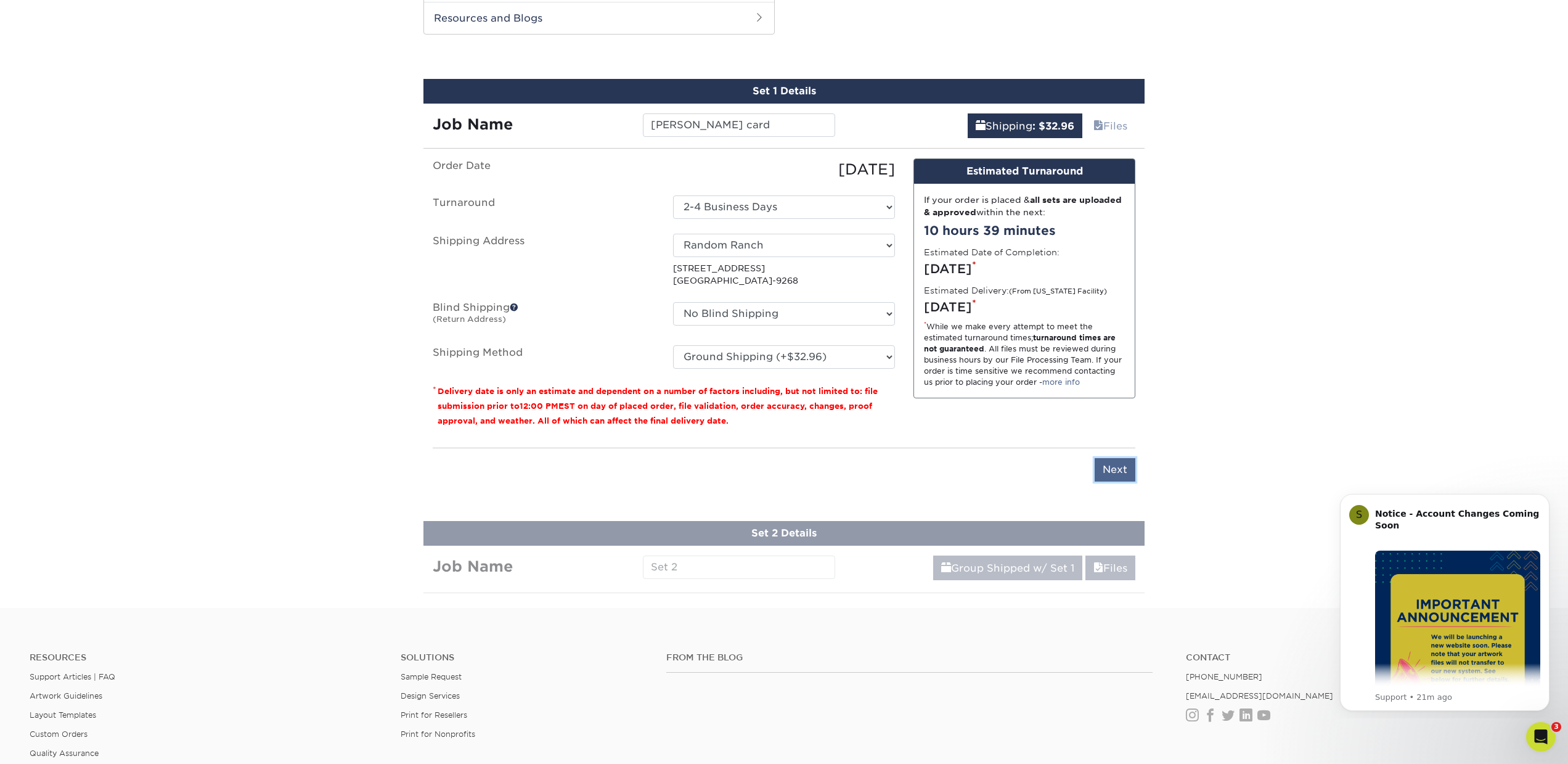
click at [1118, 472] on input "Next" at bounding box center [1115, 470] width 41 height 24
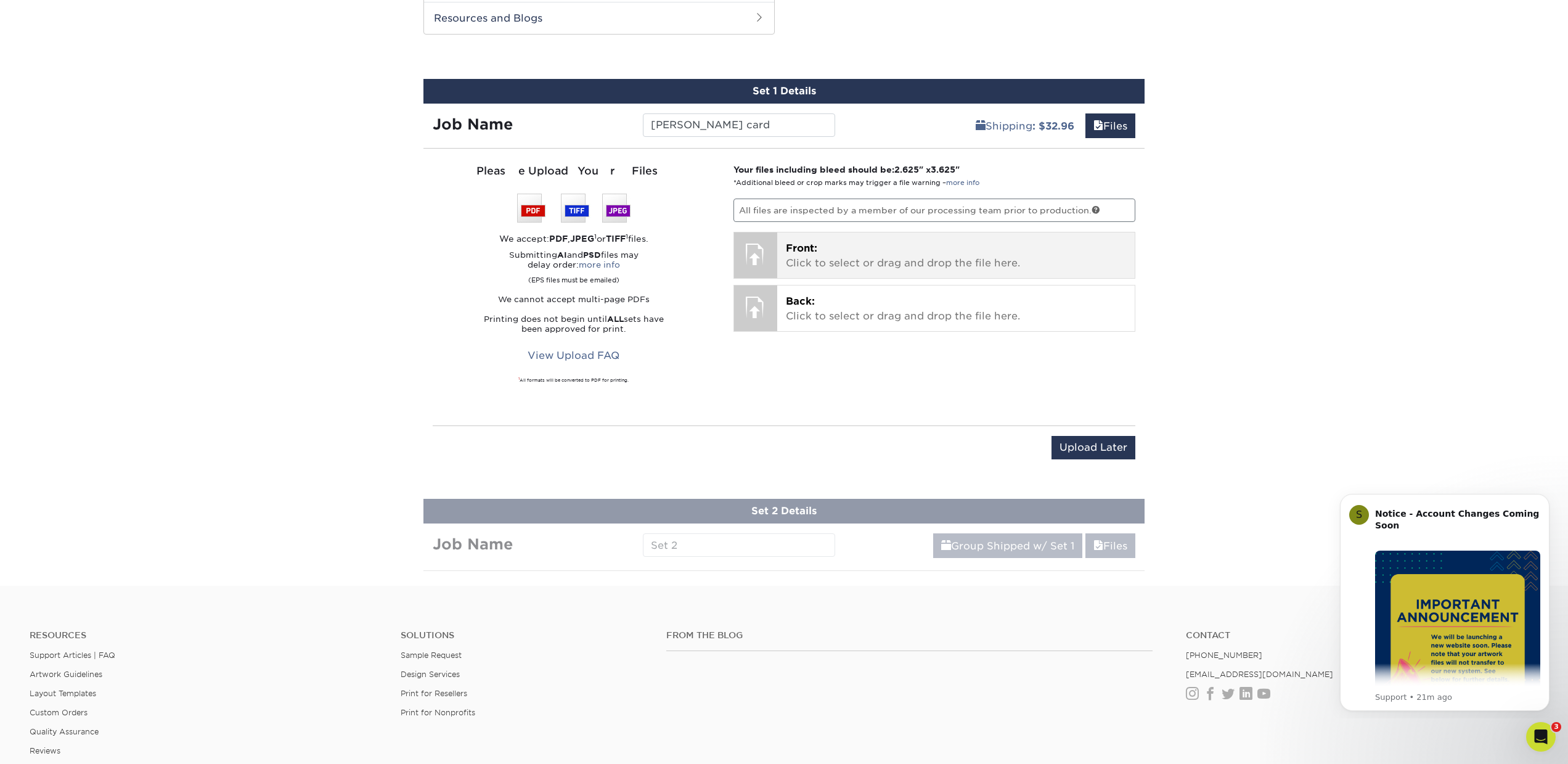
click at [819, 244] on p "Front: Click to select or drag and drop the file here." at bounding box center [956, 256] width 341 height 30
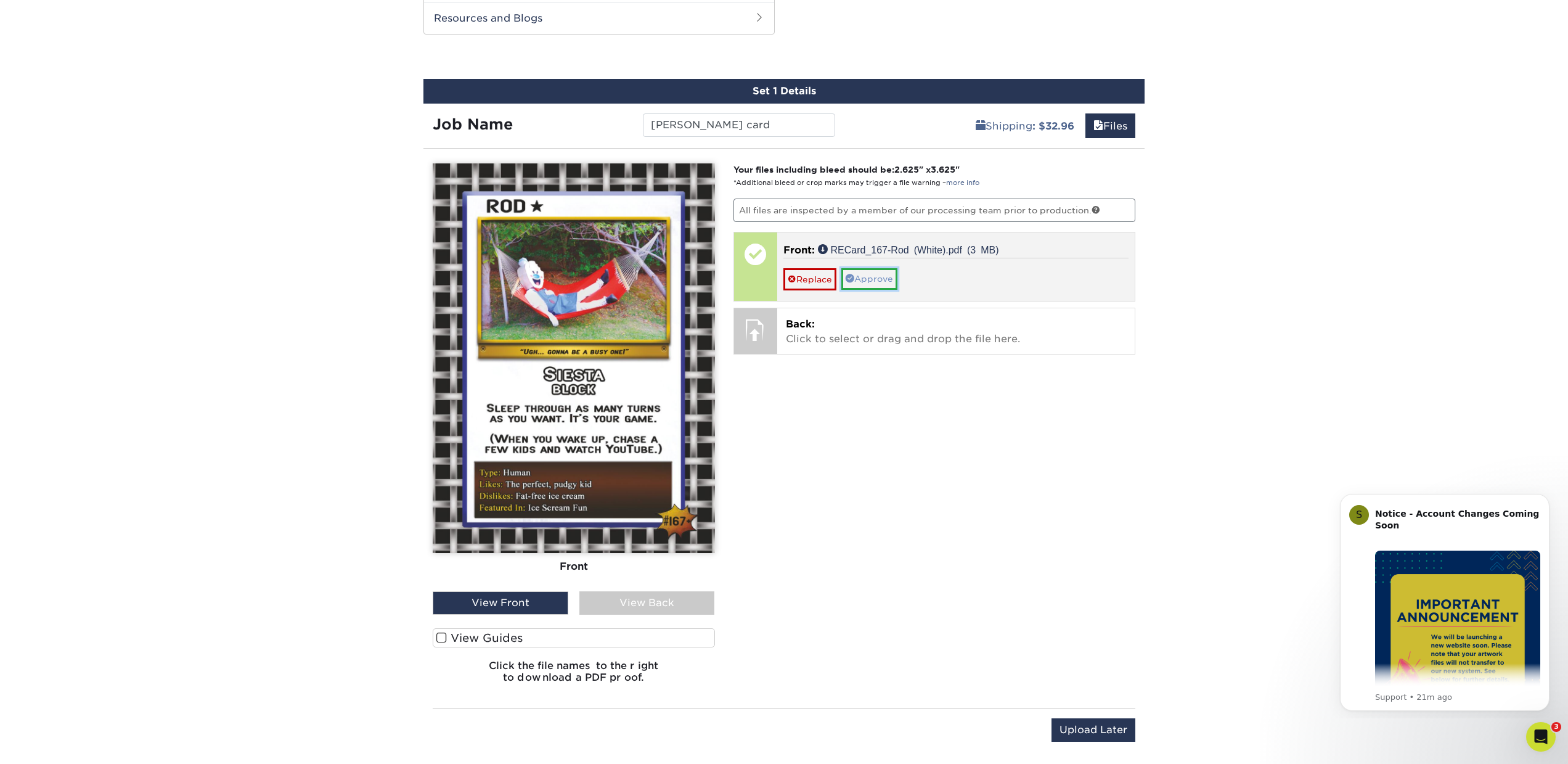
drag, startPoint x: 867, startPoint y: 279, endPoint x: 860, endPoint y: 280, distance: 7.1
click at [867, 279] on link "Approve" at bounding box center [869, 279] width 56 height 21
click at [805, 297] on link "No" at bounding box center [798, 296] width 30 height 21
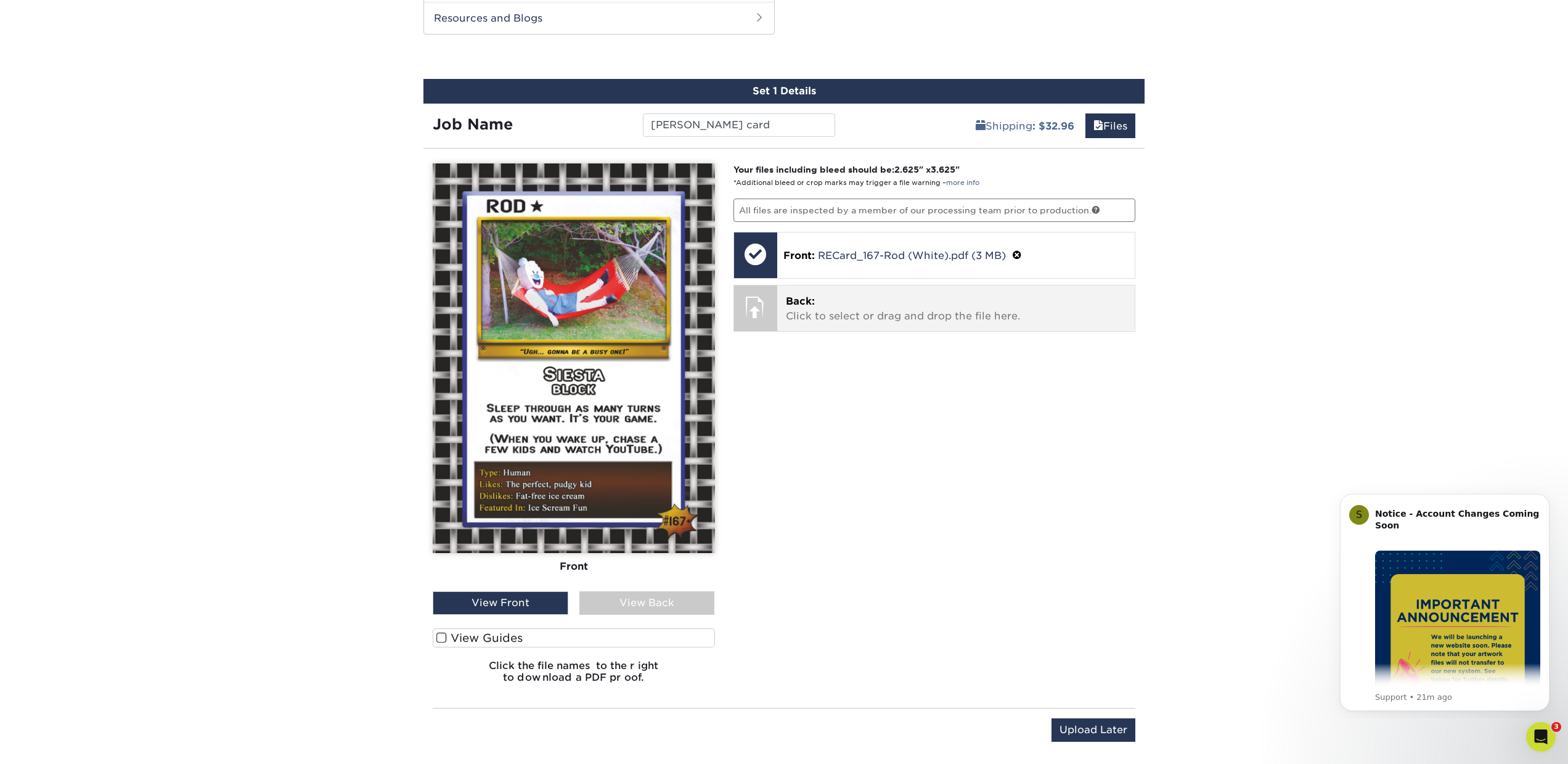
click at [846, 306] on p "Back: Click to select or drag and drop the file here." at bounding box center [956, 309] width 341 height 30
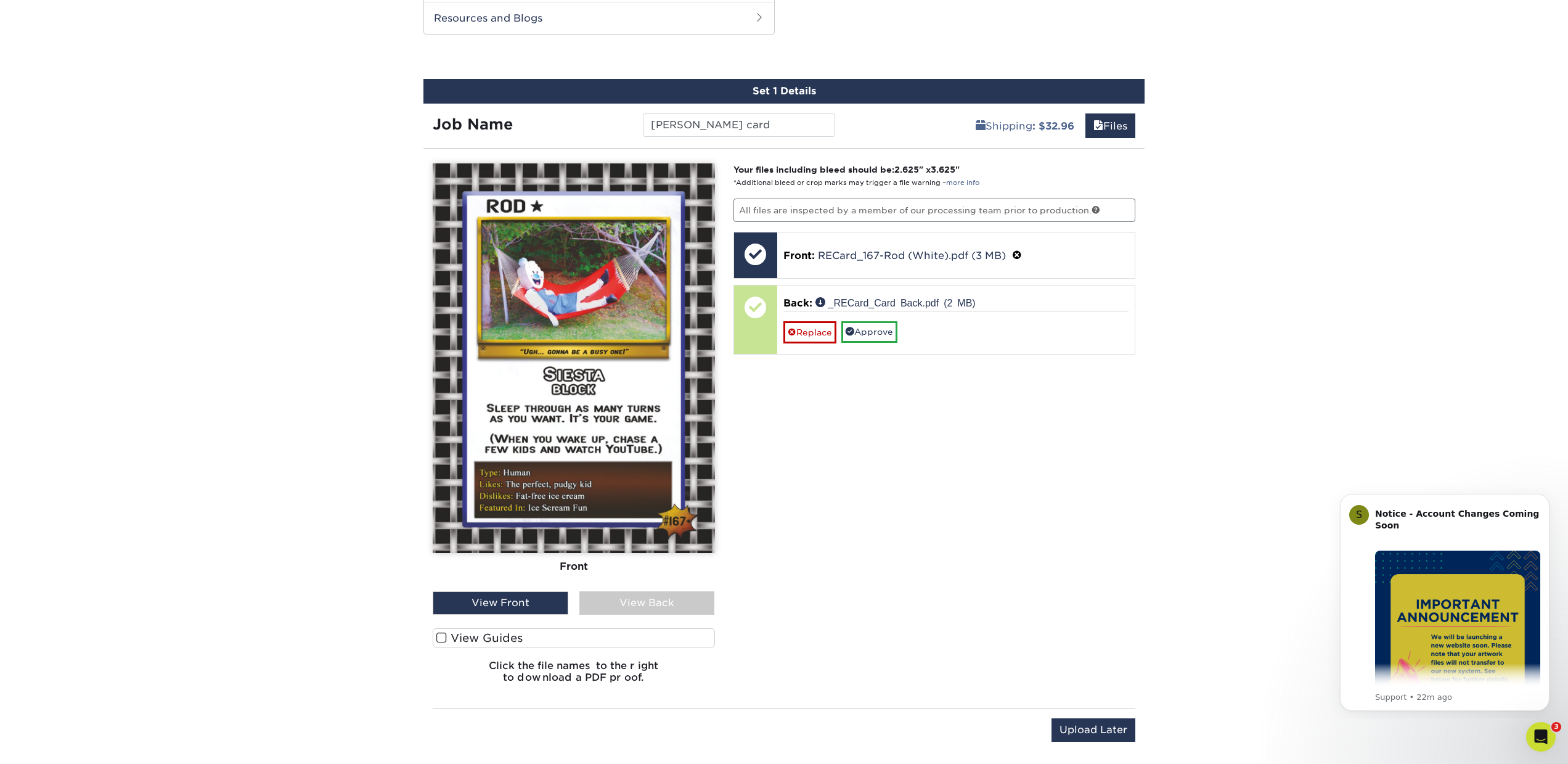
click at [653, 601] on div "View Back" at bounding box center [647, 603] width 135 height 24
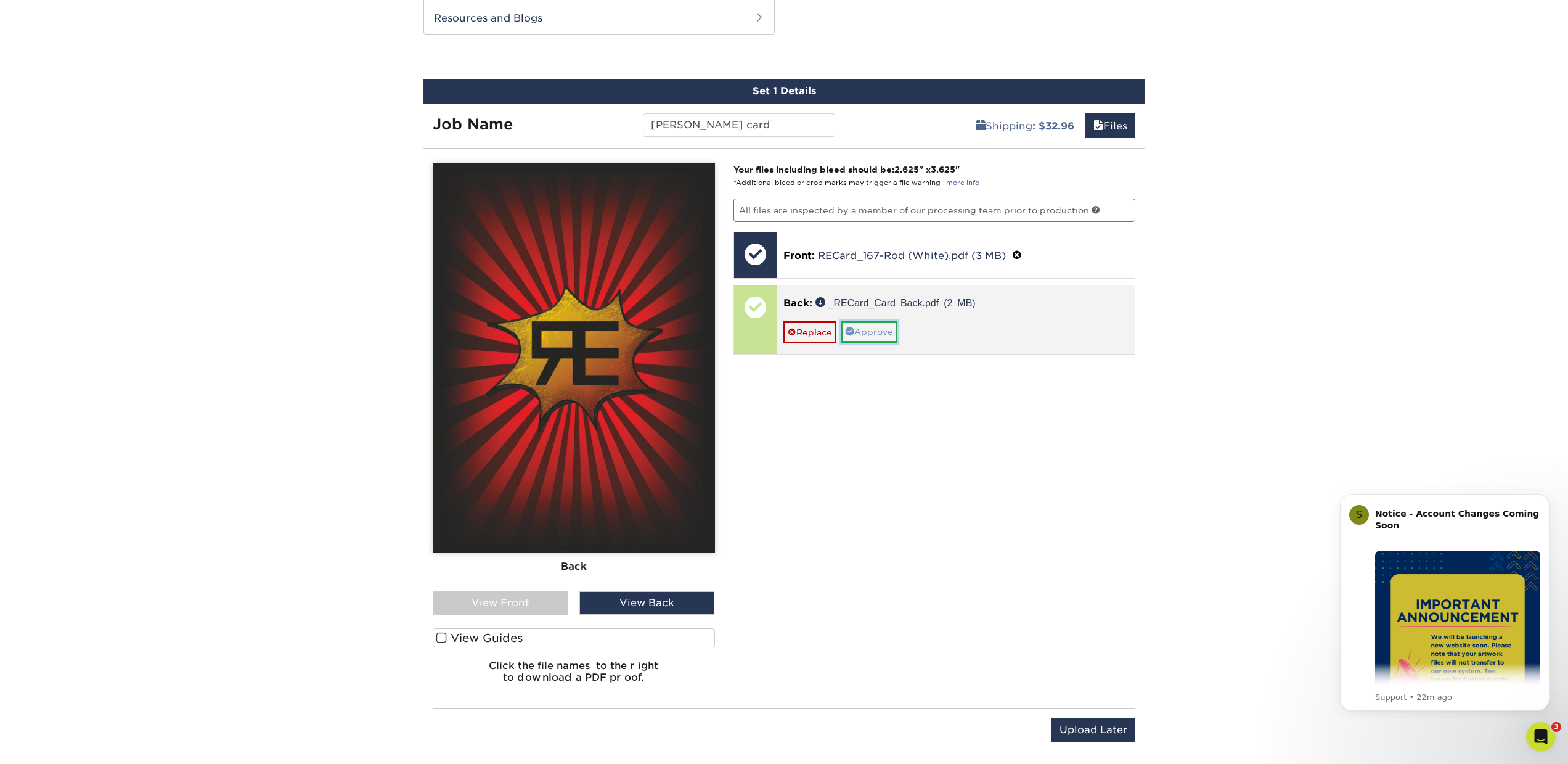
click at [877, 332] on link "Approve" at bounding box center [869, 332] width 56 height 21
click at [841, 348] on link "Yes" at bounding box center [834, 350] width 32 height 21
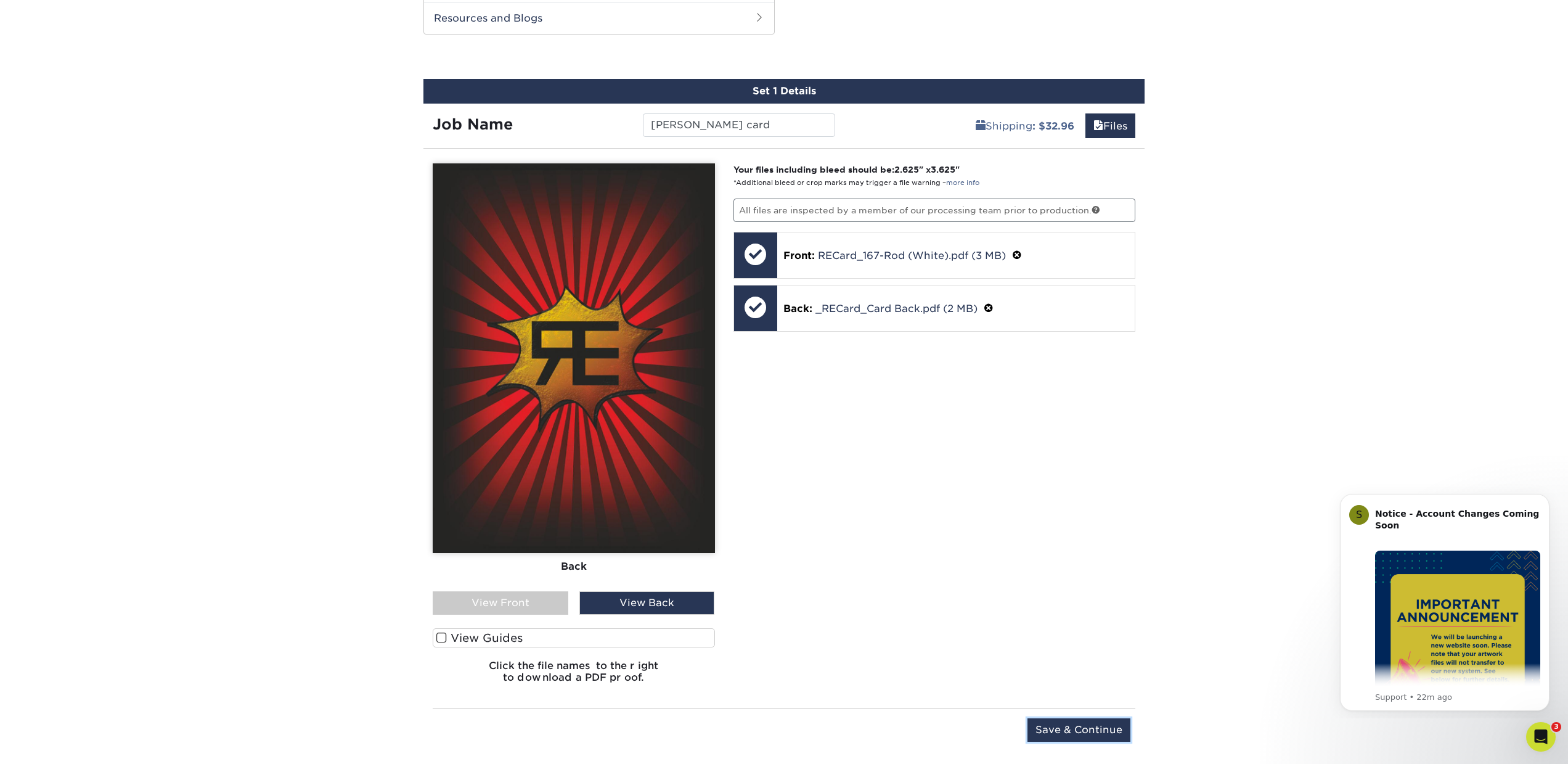
click at [1063, 726] on input "Save & Continue" at bounding box center [1078, 730] width 103 height 24
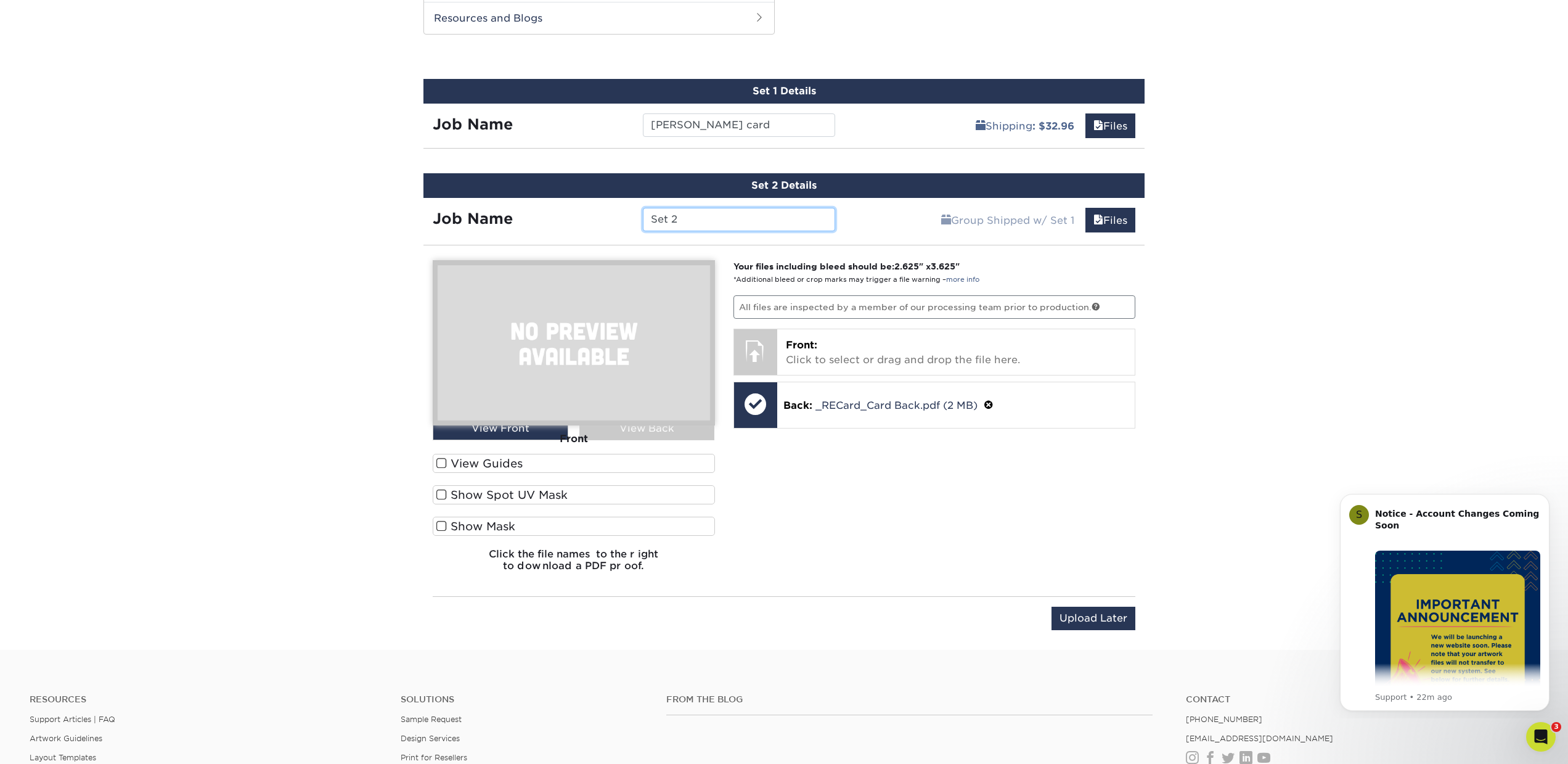
drag, startPoint x: 723, startPoint y: 222, endPoint x: 638, endPoint y: 218, distance: 85.1
click at [638, 218] on div "Set 2" at bounding box center [738, 220] width 210 height 24
type input "3DS card"
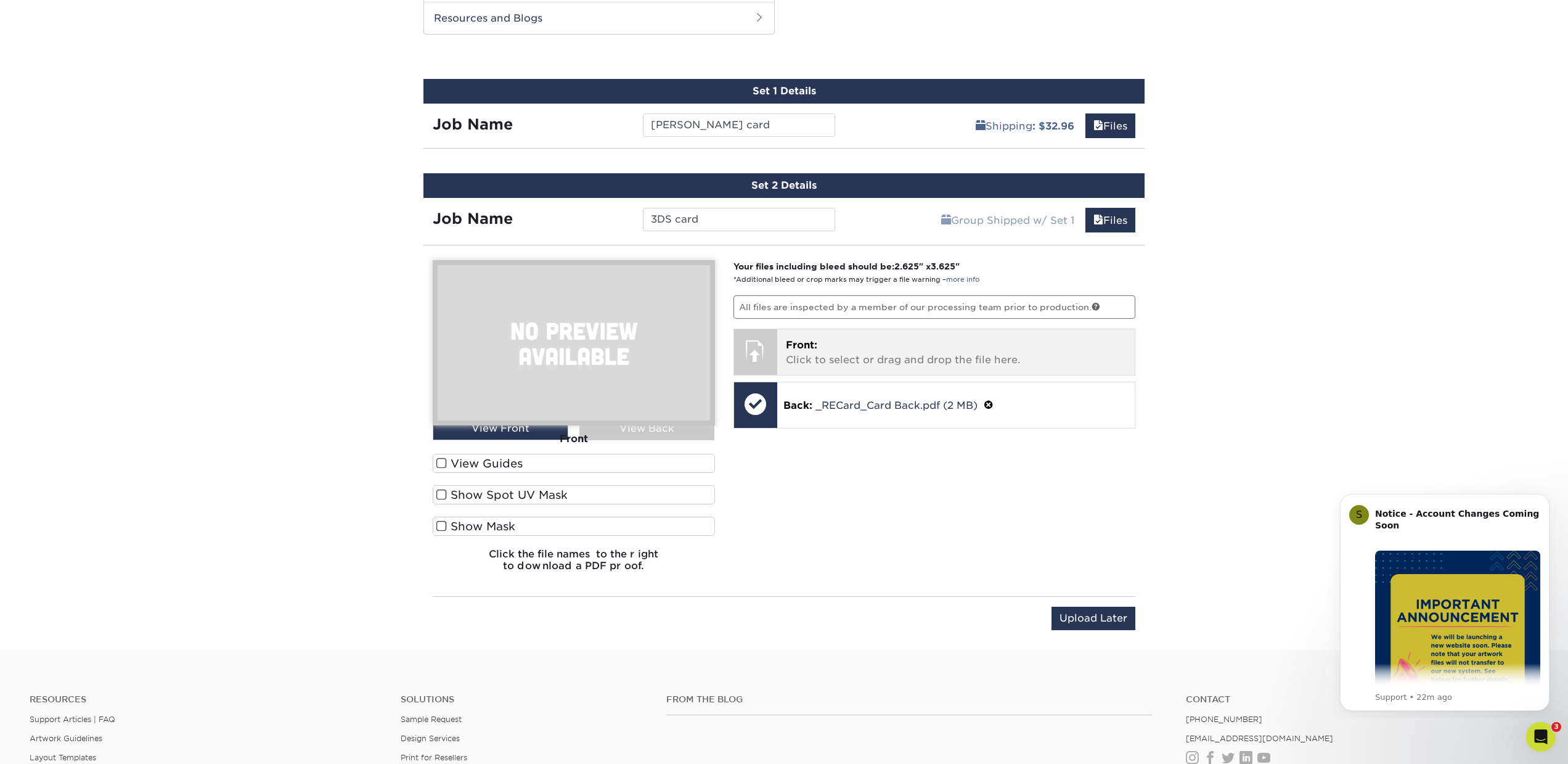
click at [842, 355] on p "Front: Click to select or drag and drop the file here." at bounding box center [956, 353] width 341 height 30
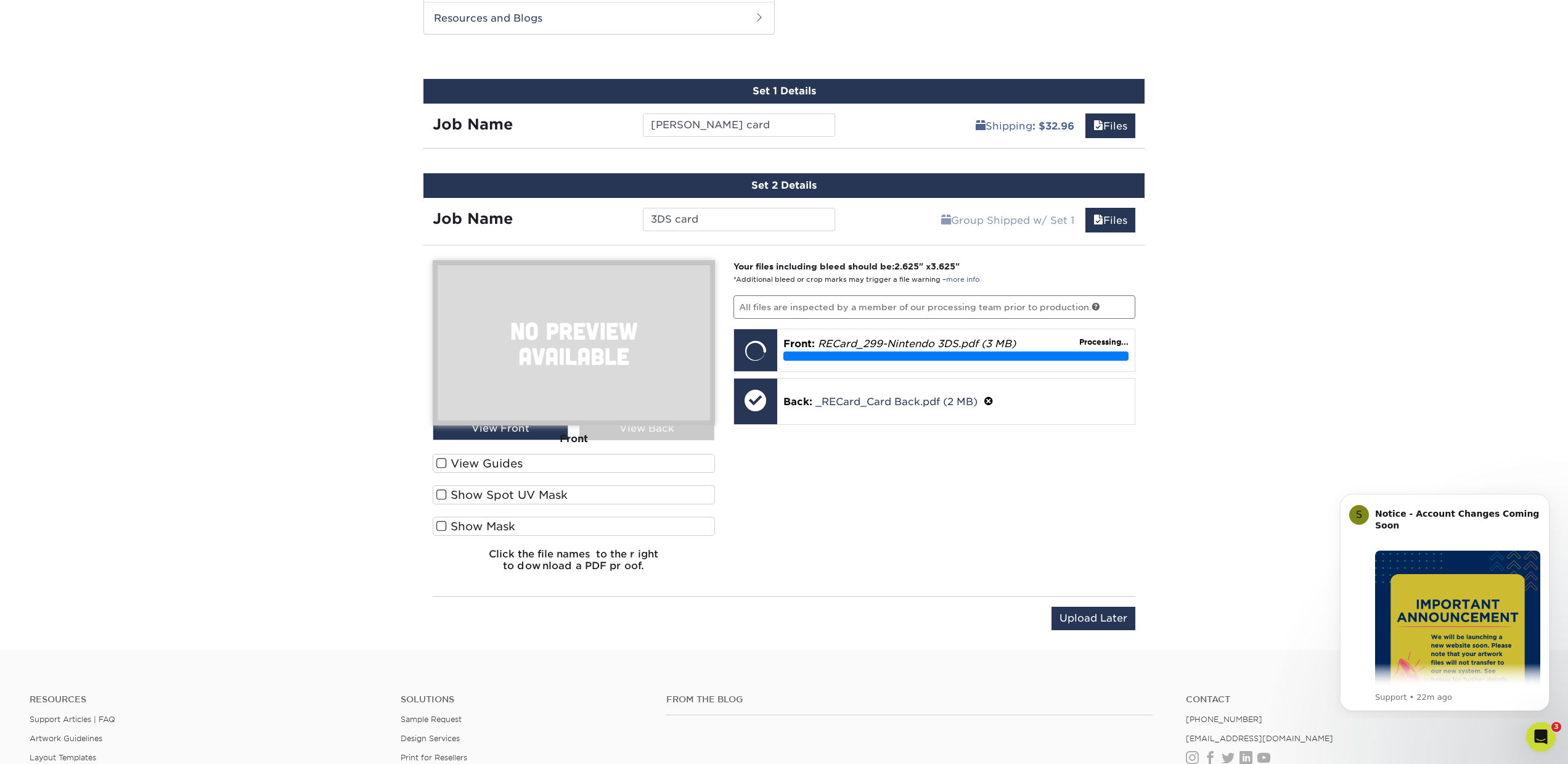
scroll to position [657, 0]
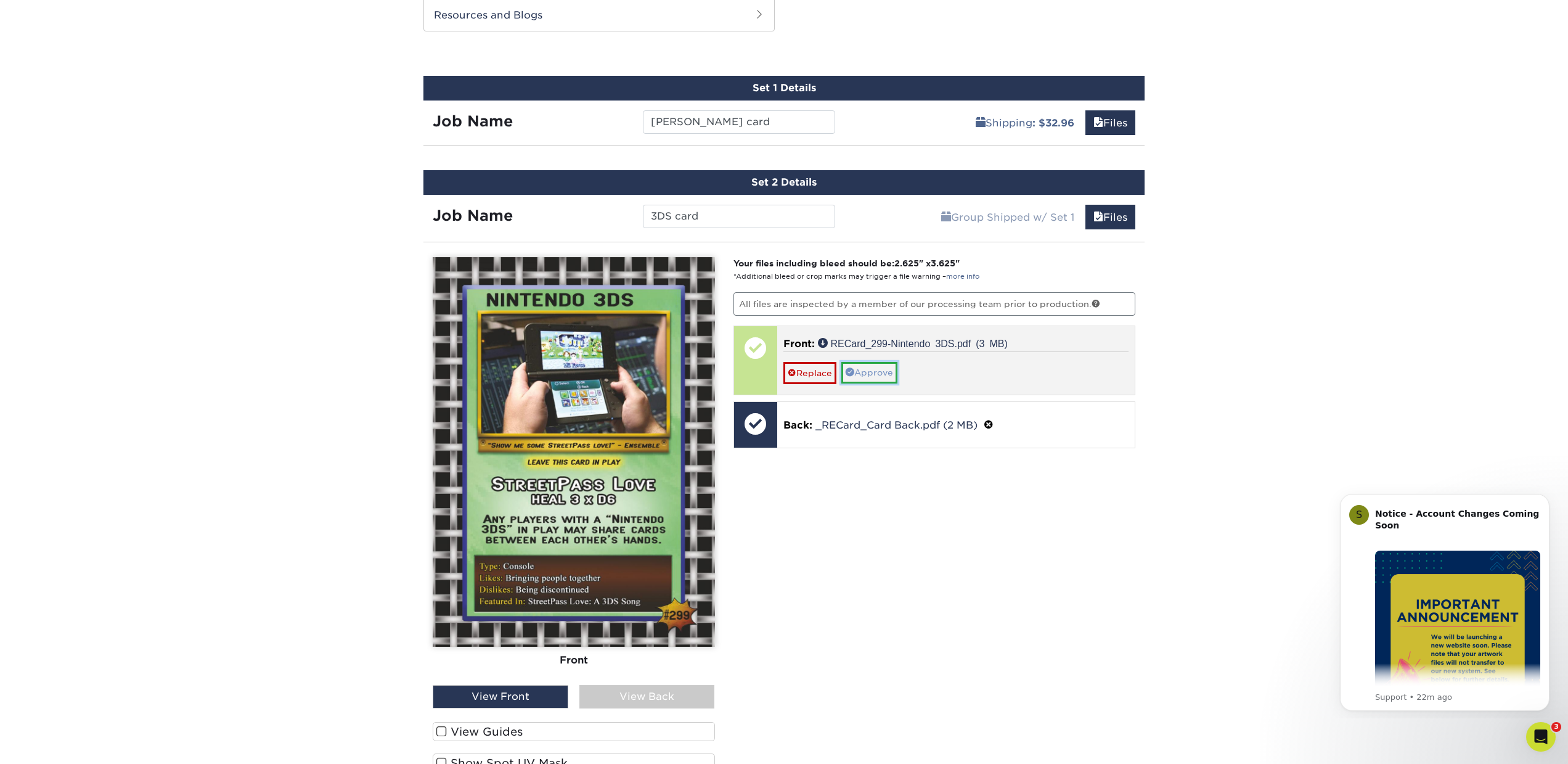
click at [882, 371] on link "Approve" at bounding box center [869, 373] width 56 height 21
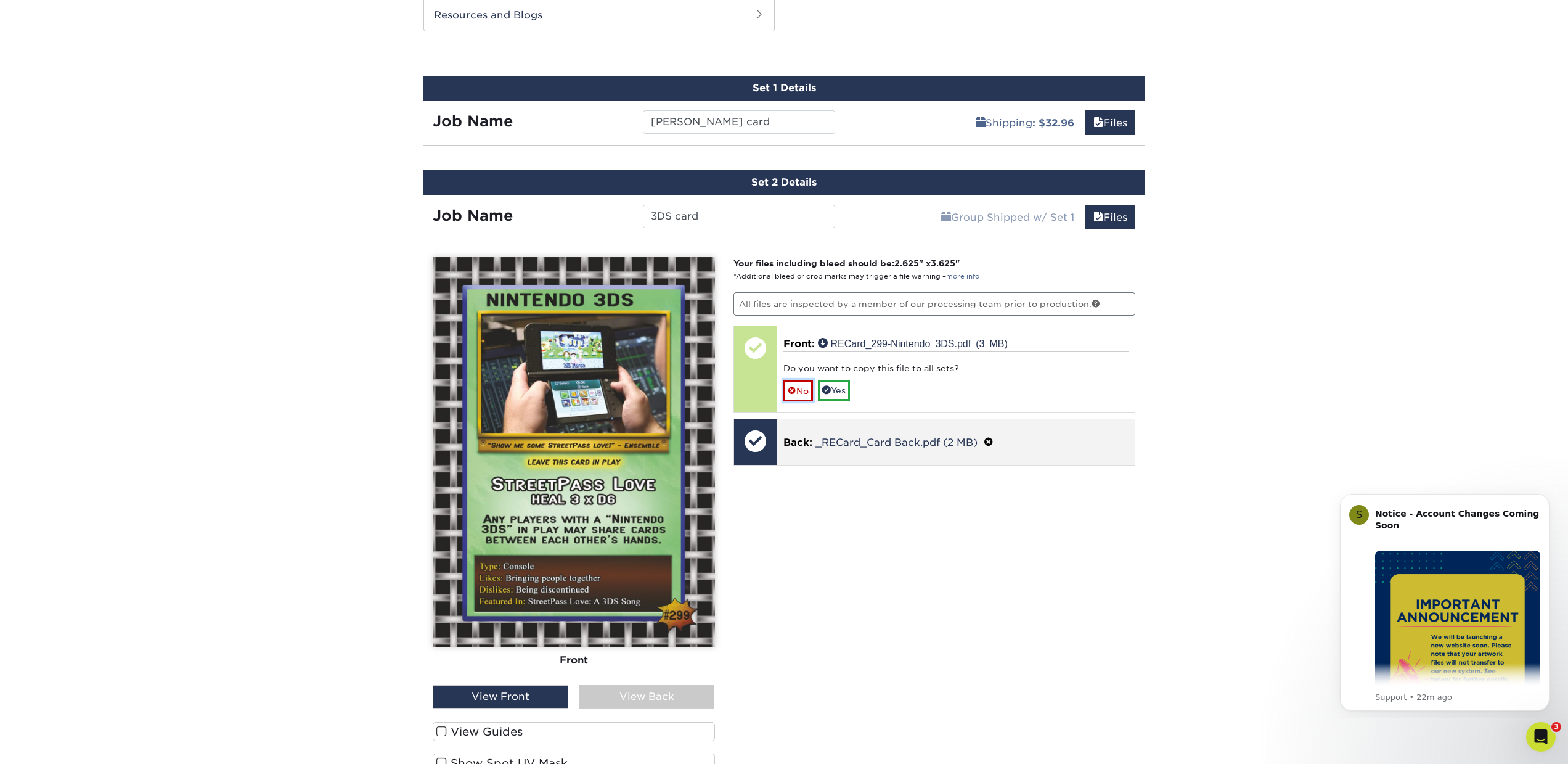
click at [802, 390] on link "No" at bounding box center [798, 390] width 30 height 21
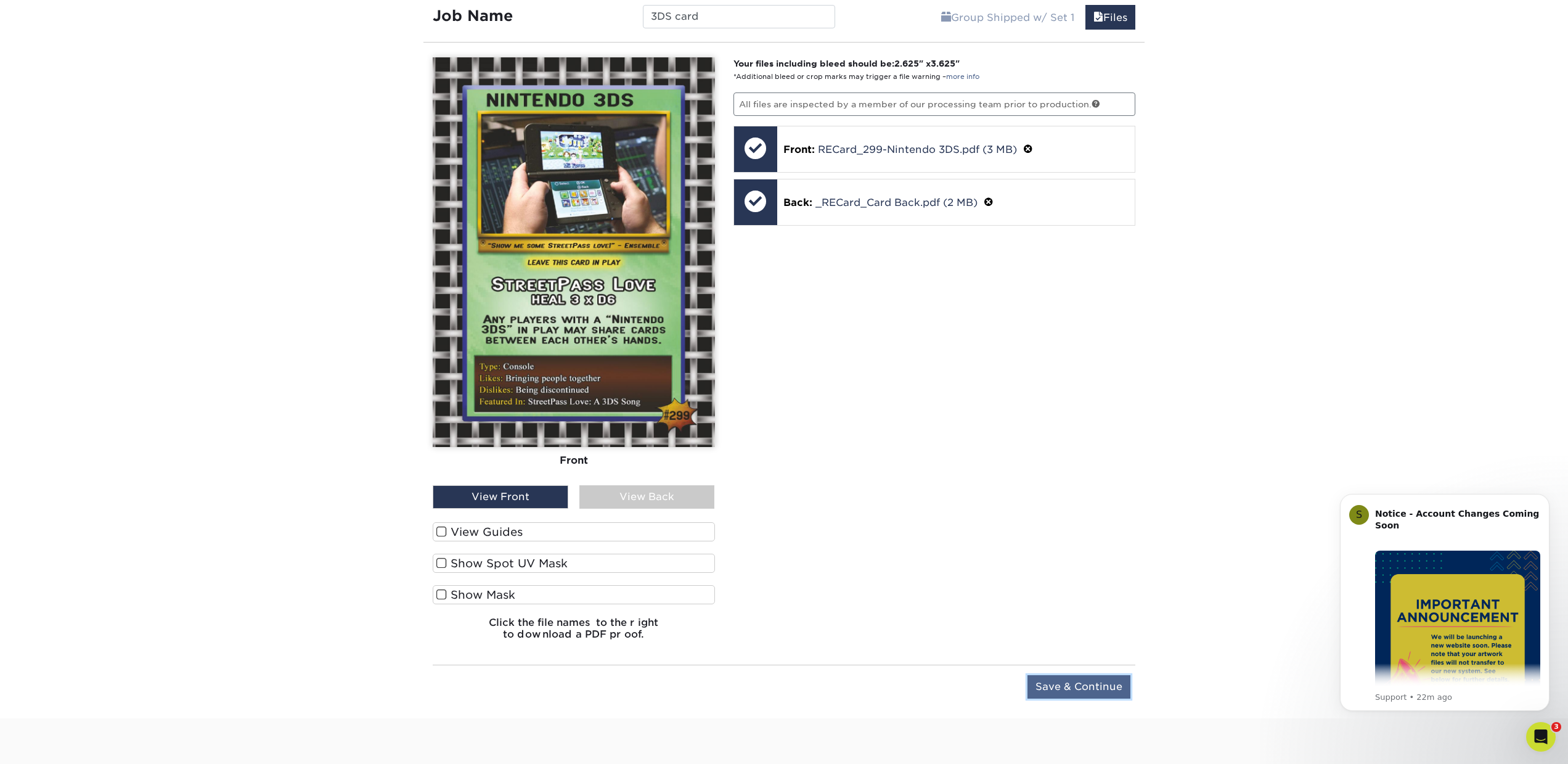
click at [1099, 689] on input "Save & Continue" at bounding box center [1078, 687] width 103 height 24
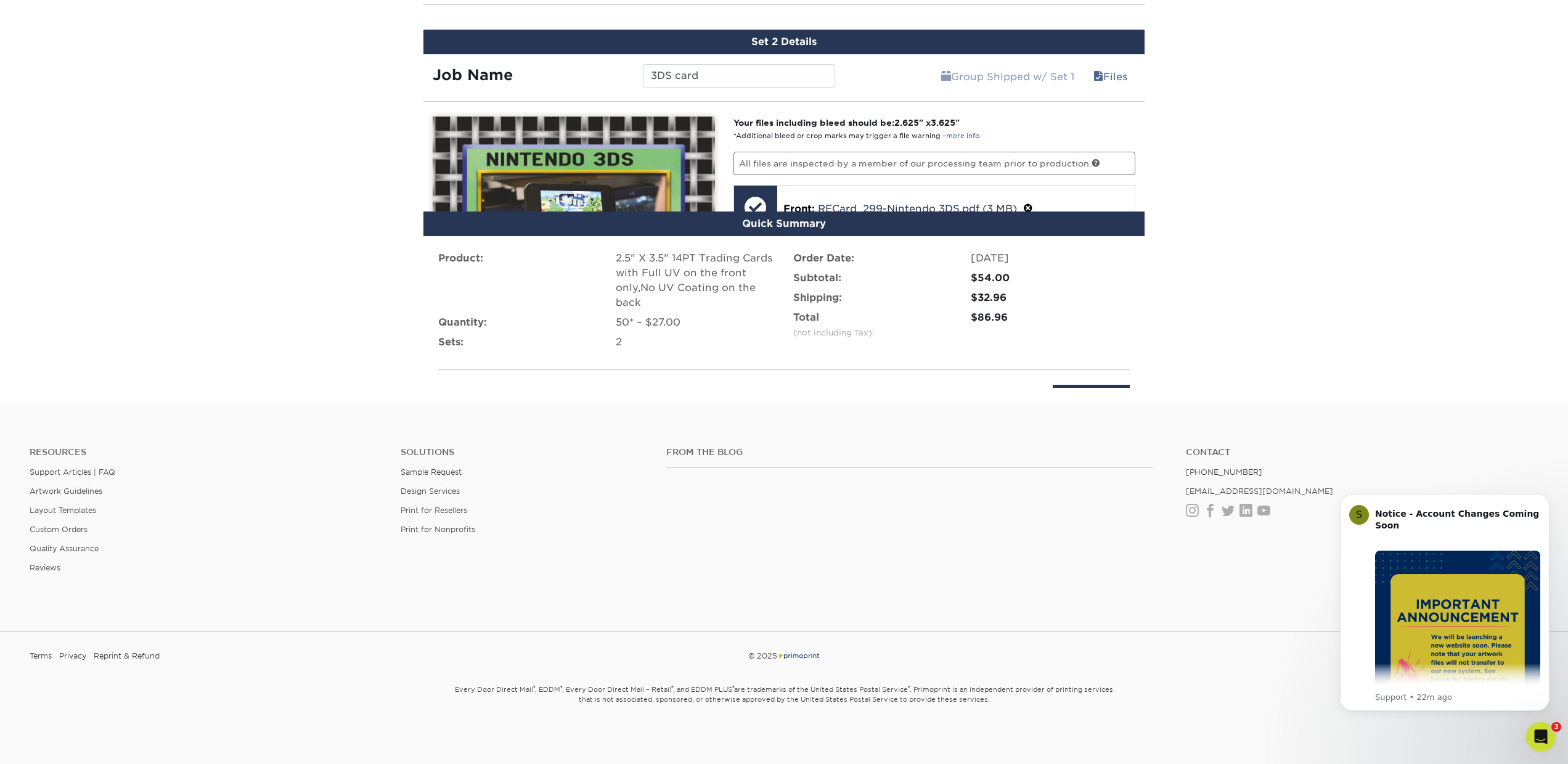
scroll to position [731, 0]
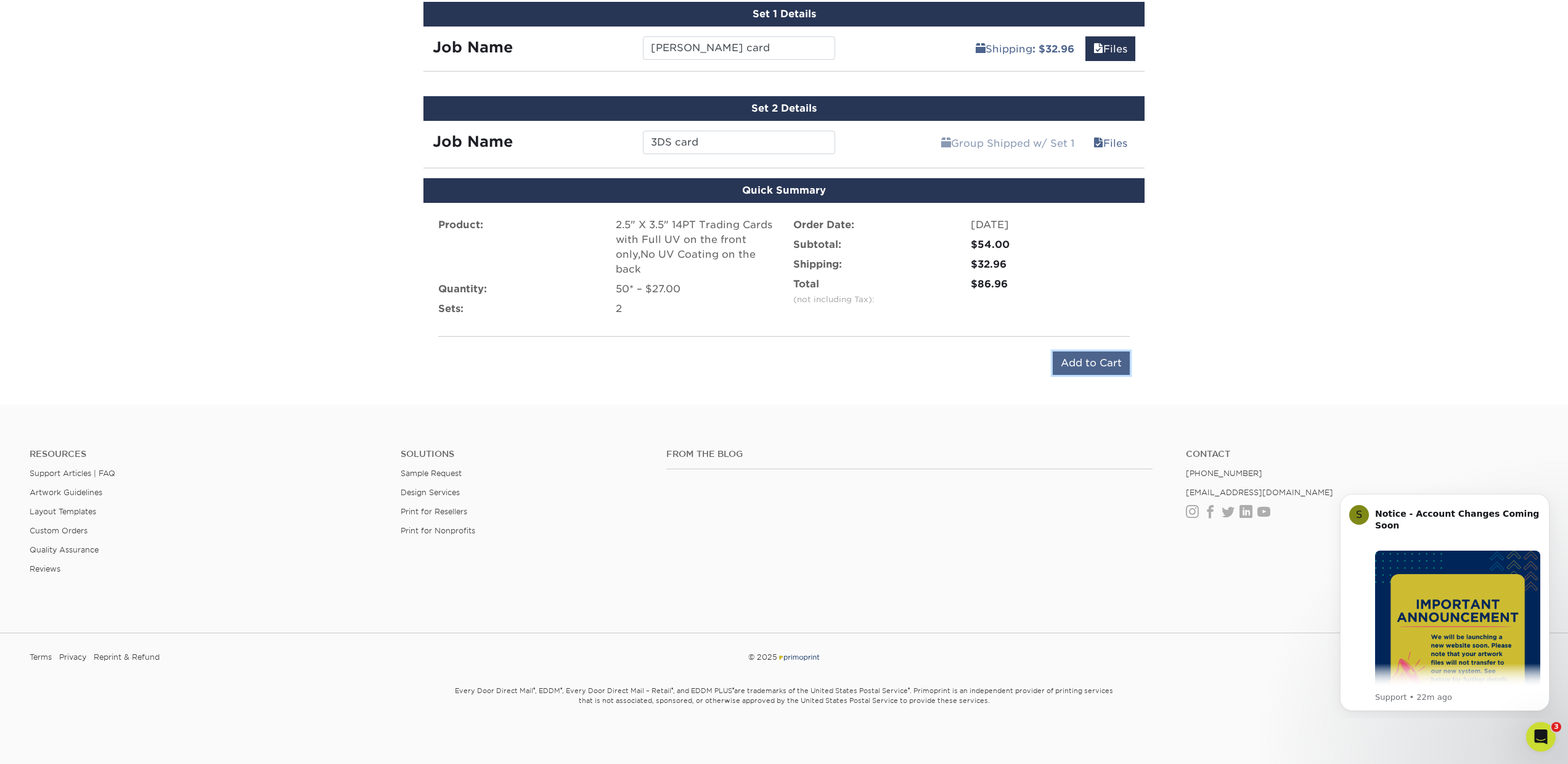
click at [1097, 362] on input "Add to Cart" at bounding box center [1091, 363] width 77 height 24
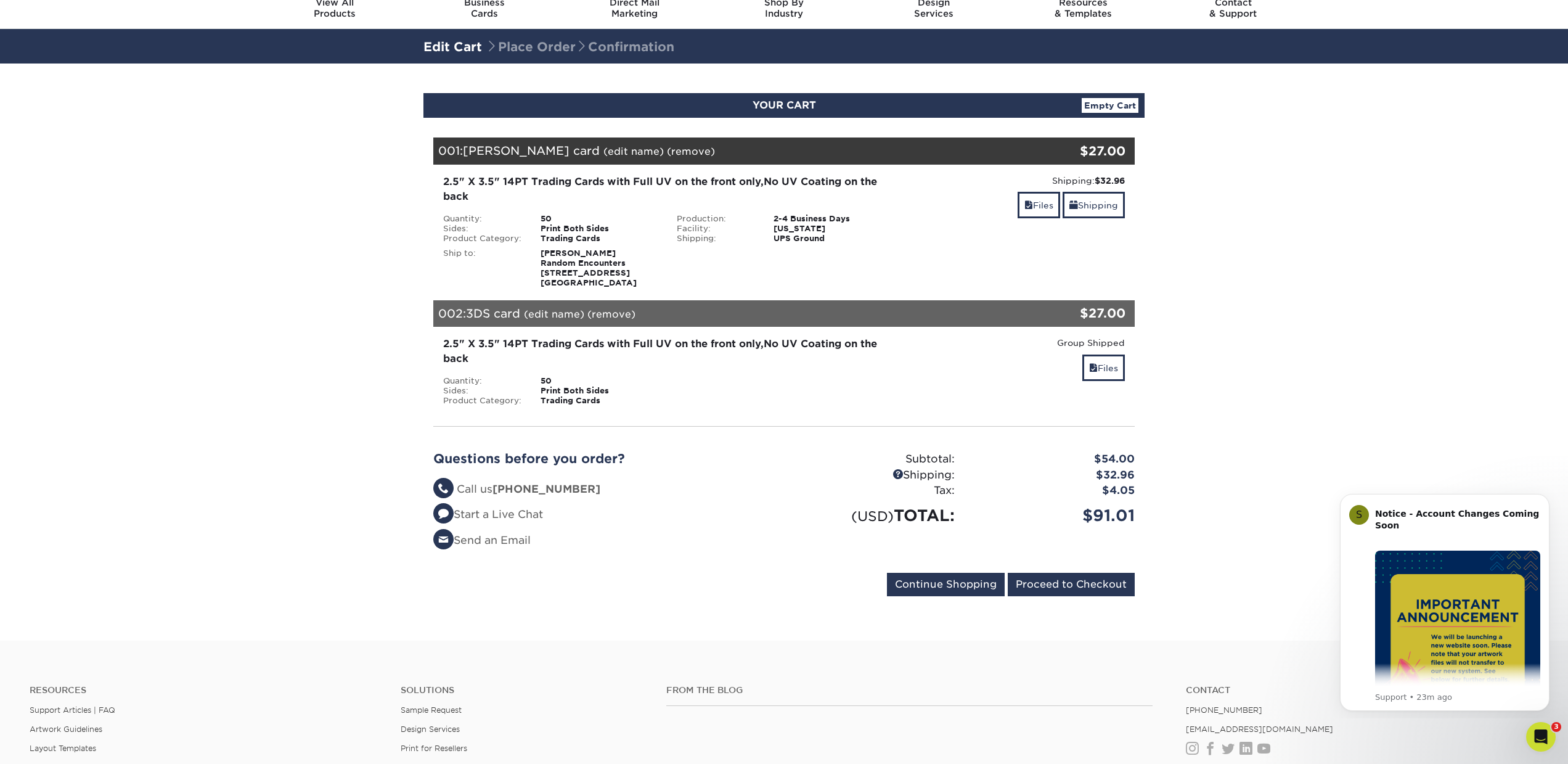
scroll to position [51, 0]
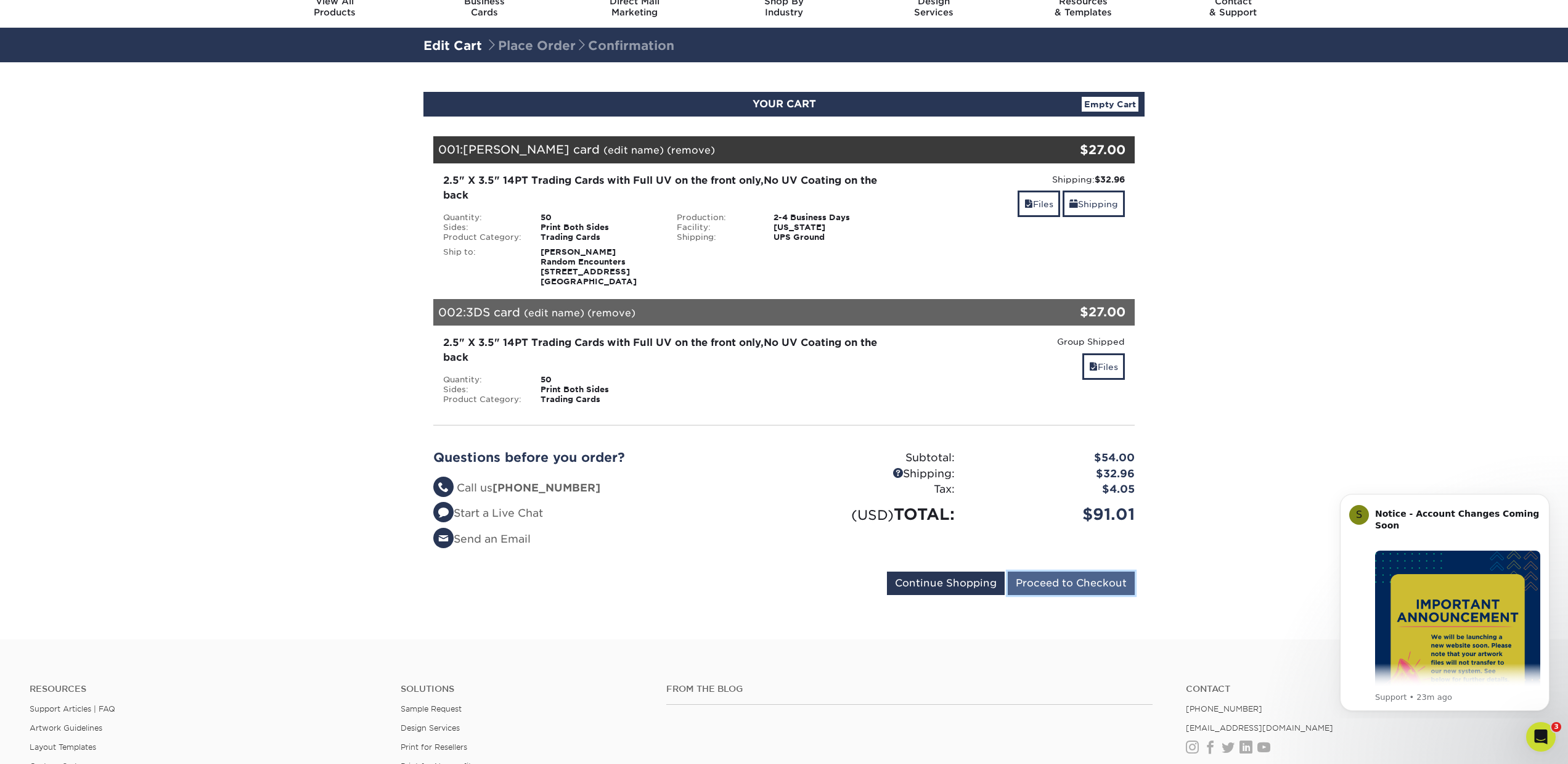
click at [1069, 587] on input "Proceed to Checkout" at bounding box center [1071, 584] width 127 height 24
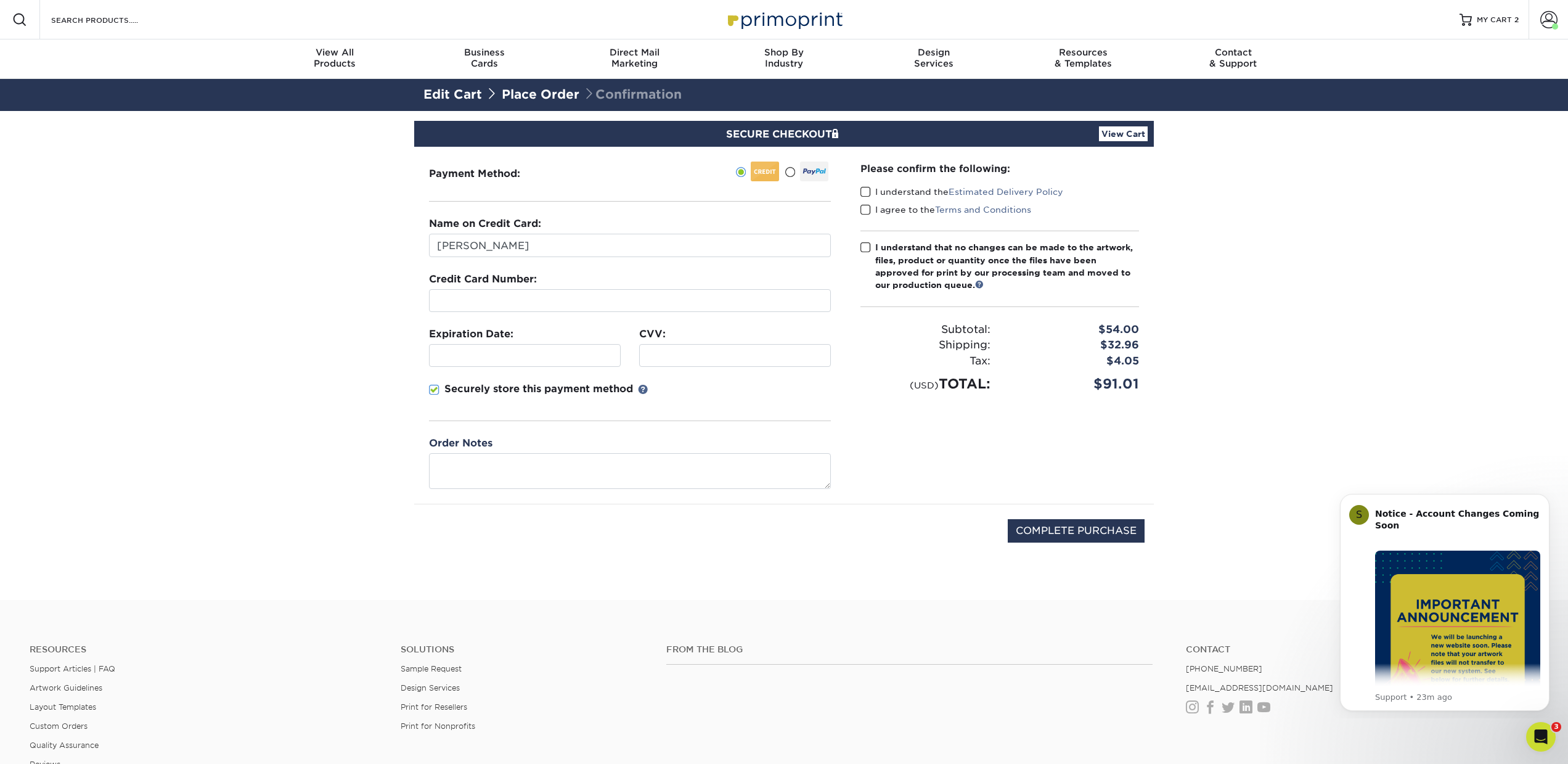
click at [790, 169] on span at bounding box center [790, 172] width 10 height 12
click at [0, 0] on input "radio" at bounding box center [0, 0] width 0 height 0
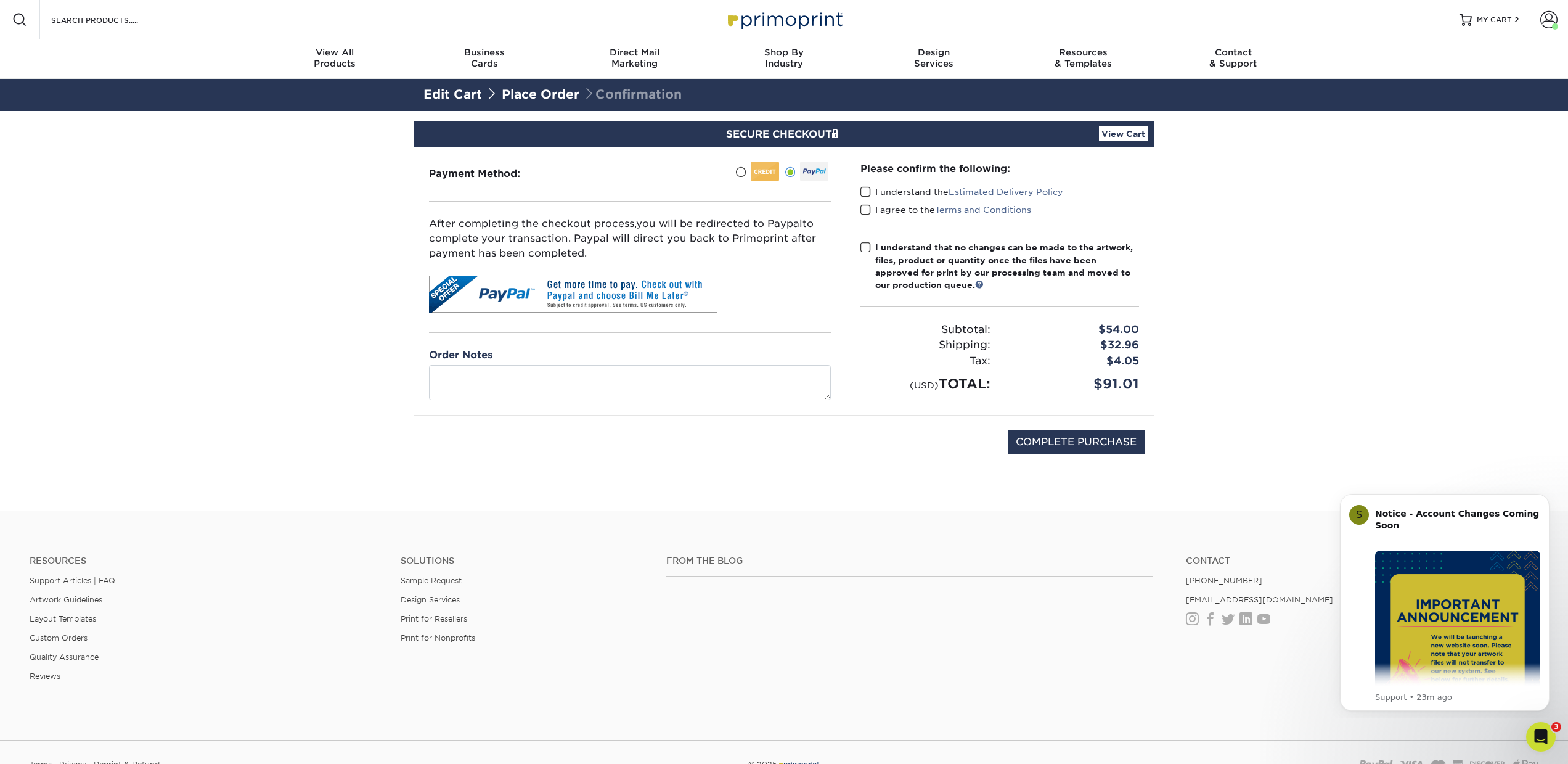
click at [864, 191] on span at bounding box center [865, 191] width 10 height 12
click at [0, 0] on input "I understand the Estimated Delivery Policy" at bounding box center [0, 0] width 0 height 0
click at [865, 210] on span at bounding box center [865, 210] width 10 height 12
click at [0, 0] on input "I agree to the Terms and Conditions" at bounding box center [0, 0] width 0 height 0
click at [867, 246] on span at bounding box center [865, 247] width 10 height 12
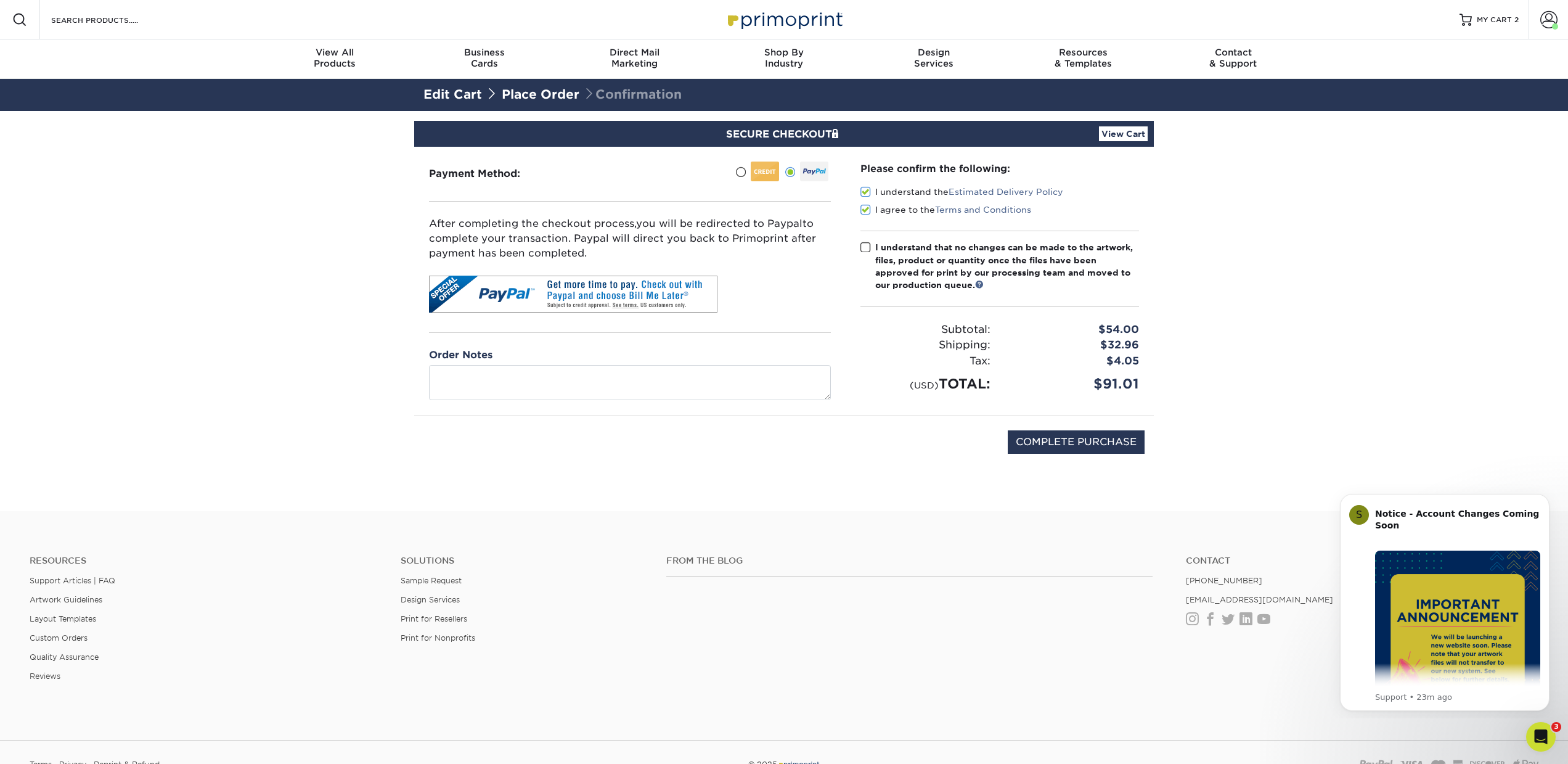
click at [0, 0] on input "I understand that no changes can be made to the artwork, files, product or quan…" at bounding box center [0, 0] width 0 height 0
click at [1070, 447] on input "COMPLETE PURCHASE" at bounding box center [1076, 443] width 137 height 24
type input "PROCESSING, PLEASE WAIT..."
